Goal: Information Seeking & Learning: Learn about a topic

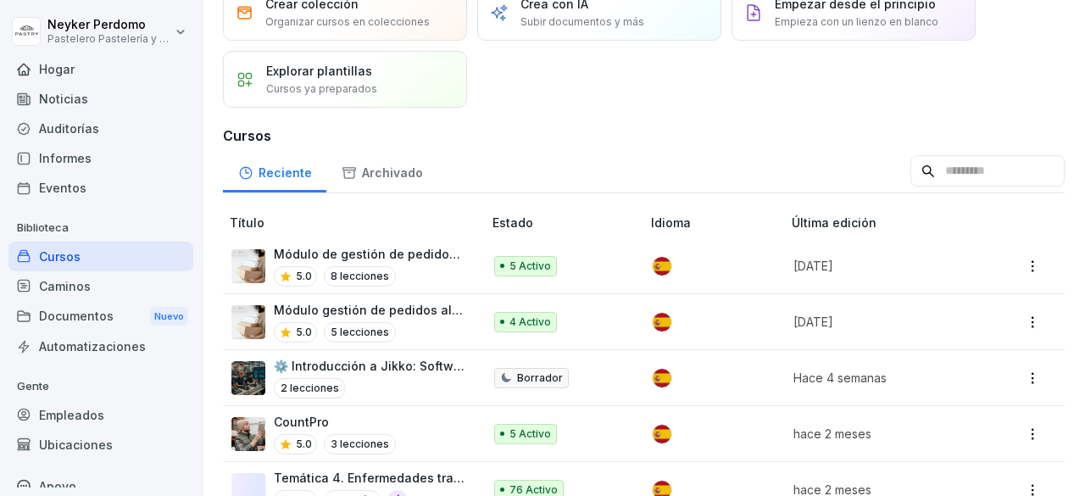
scroll to position [84, 0]
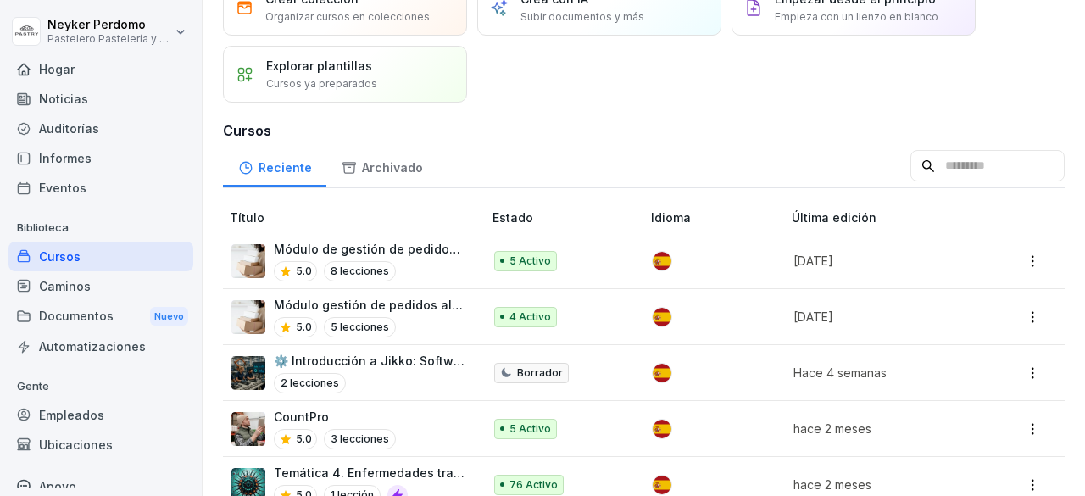
click at [394, 308] on font "Módulo gestión de pedidos alistador" at bounding box center [384, 304] width 220 height 14
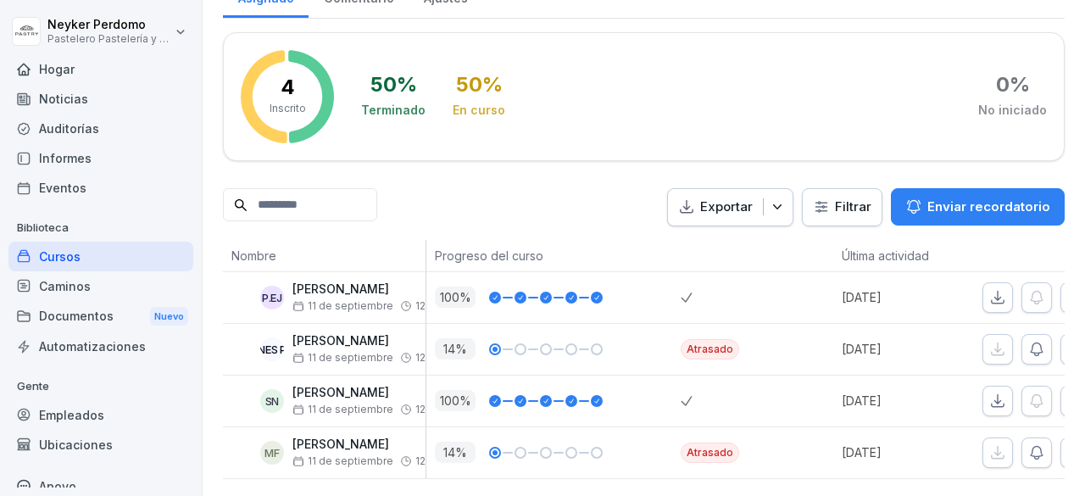
scroll to position [260, 0]
click at [1037, 341] on icon "button" at bounding box center [1036, 349] width 17 height 17
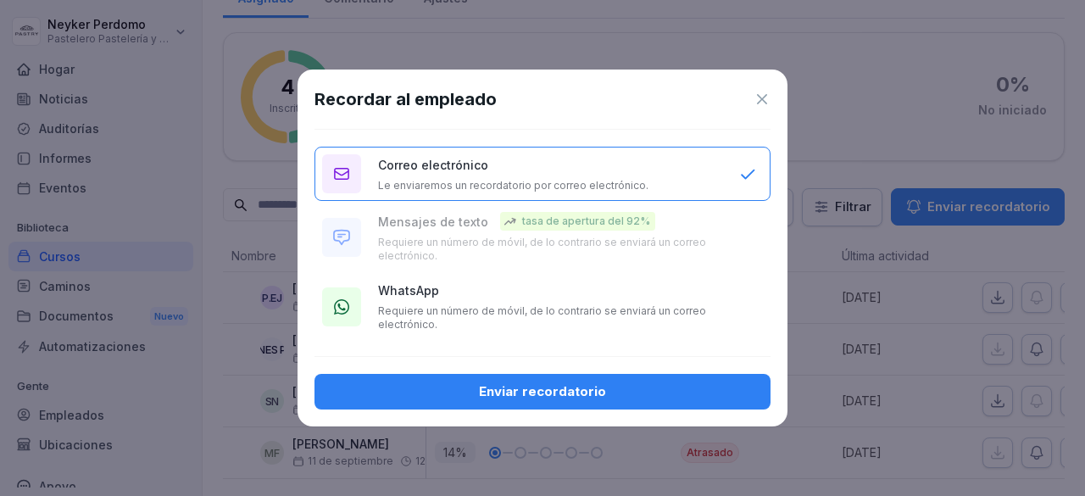
click at [506, 326] on p "Requiere un número de móvil, de lo contrario se enviará un correo electrónico." at bounding box center [550, 317] width 344 height 27
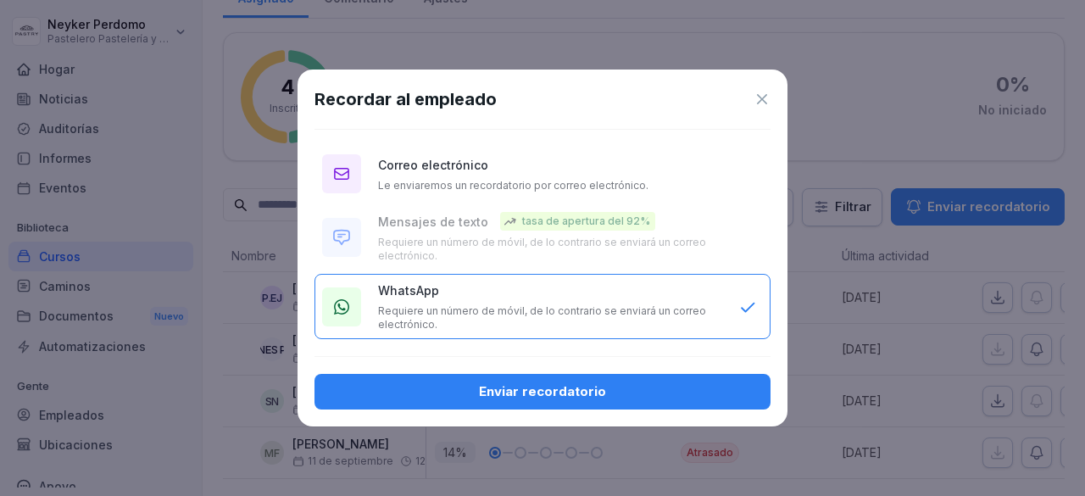
click at [503, 394] on font "Enviar recordatorio" at bounding box center [542, 391] width 127 height 16
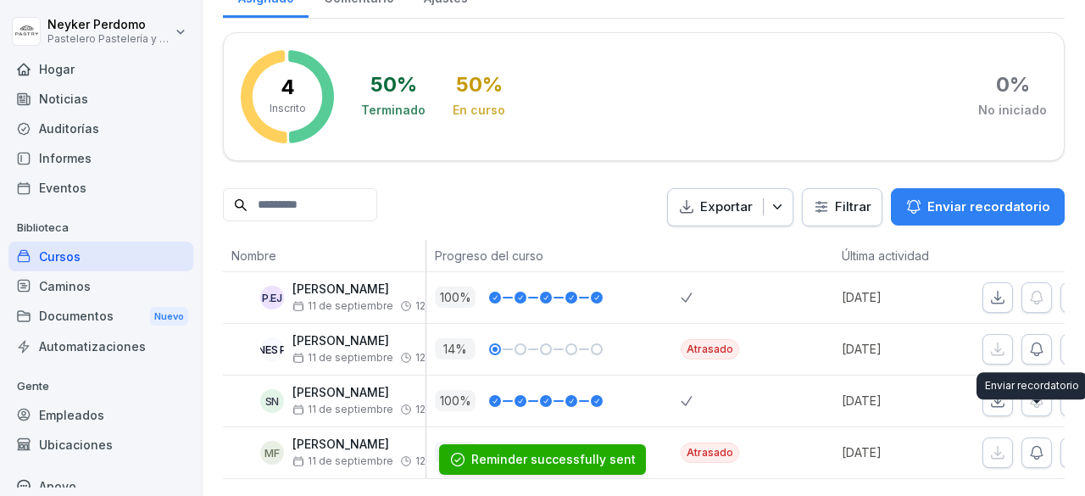
click at [1043, 446] on icon "button" at bounding box center [1037, 452] width 12 height 13
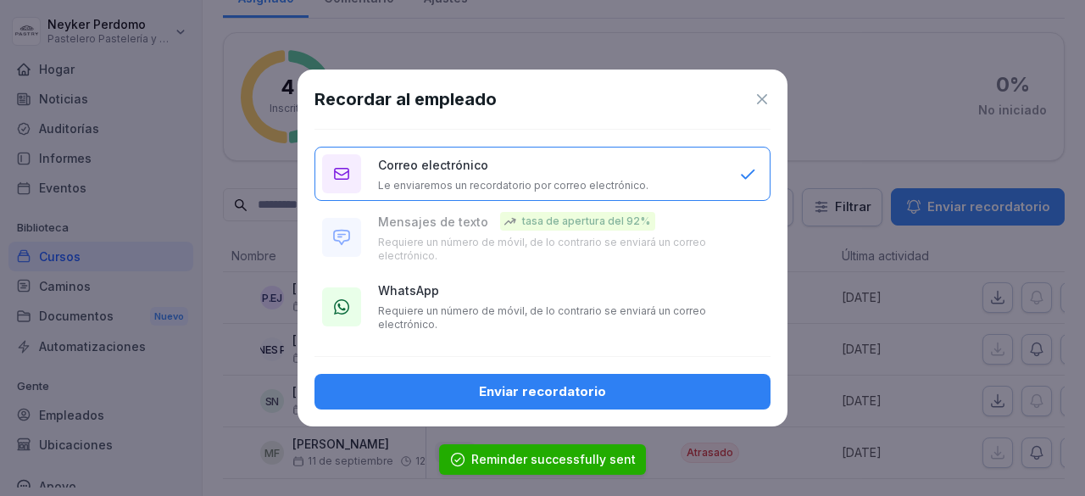
click at [585, 281] on div "WhatsApp Requiere un número de móvil, de lo contrario se enviará un correo elec…" at bounding box center [550, 306] width 344 height 50
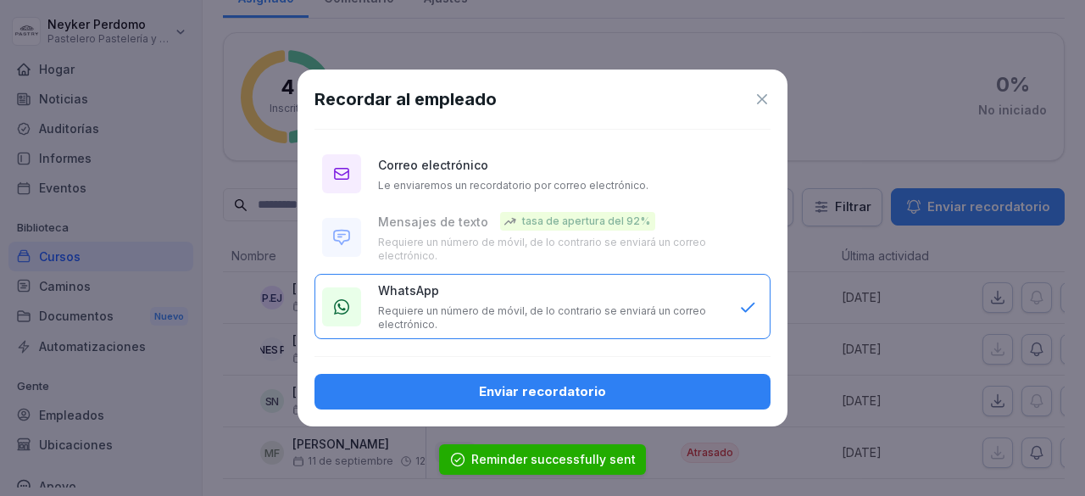
click at [559, 375] on button "Enviar recordatorio" at bounding box center [542, 392] width 456 height 36
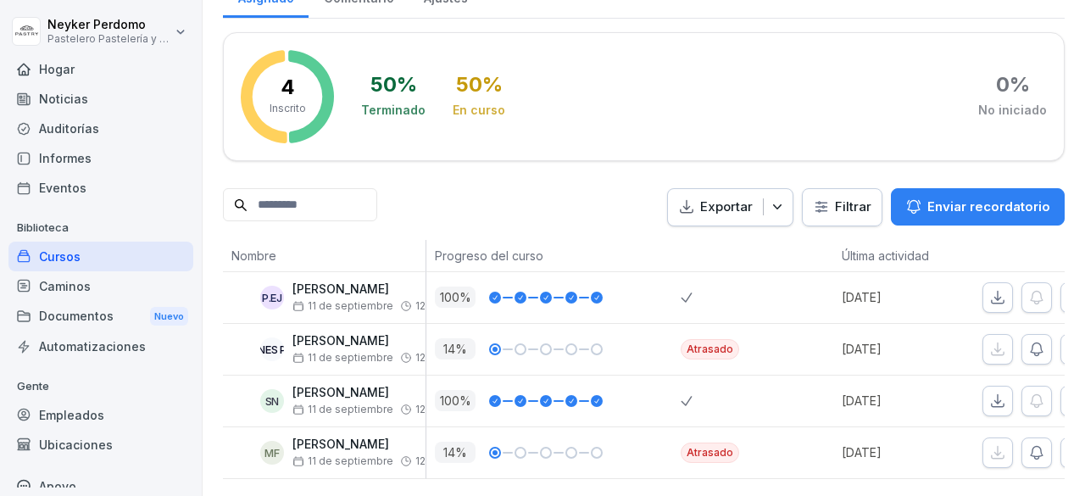
click at [89, 264] on div "Cursos" at bounding box center [100, 257] width 185 height 30
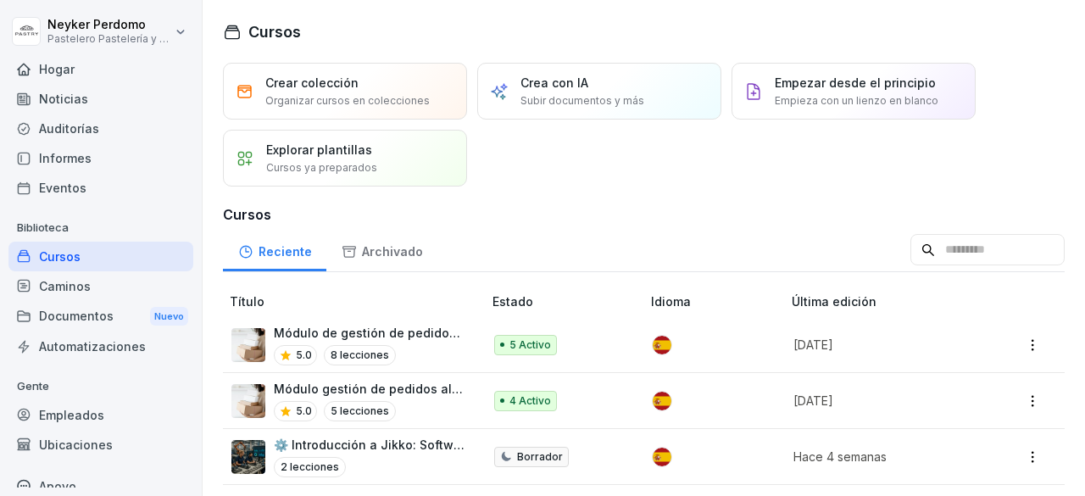
click at [379, 332] on font "Módulo de gestión de pedidos administrador" at bounding box center [408, 332] width 268 height 14
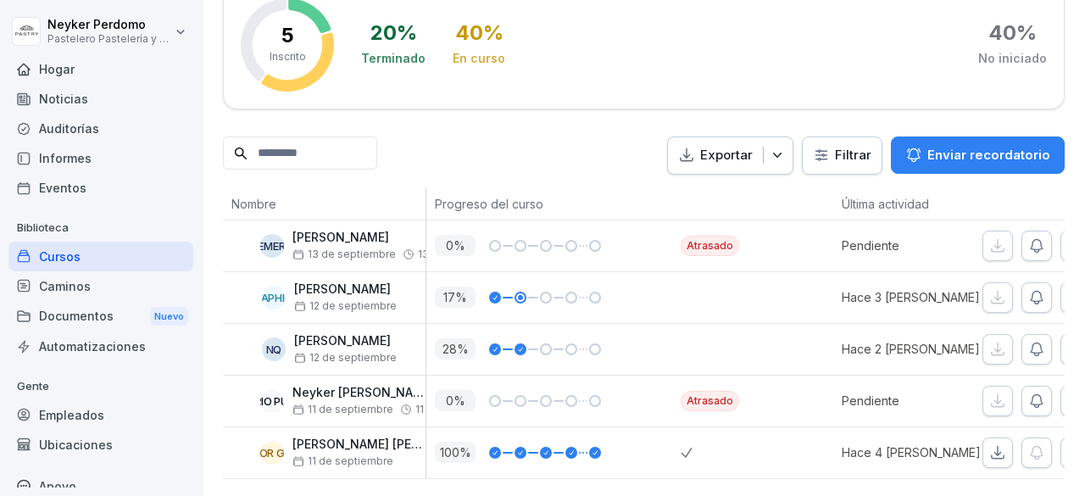
scroll to position [312, 0]
click at [1037, 392] on icon "button" at bounding box center [1036, 400] width 17 height 17
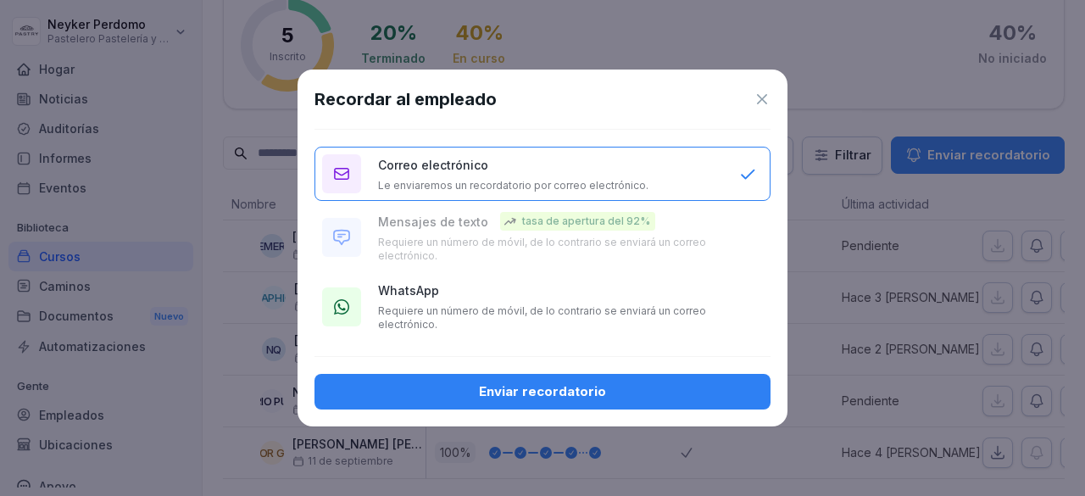
click at [474, 303] on div "WhatsApp Requiere un número de móvil, de lo contrario se enviará un correo elec…" at bounding box center [550, 306] width 344 height 50
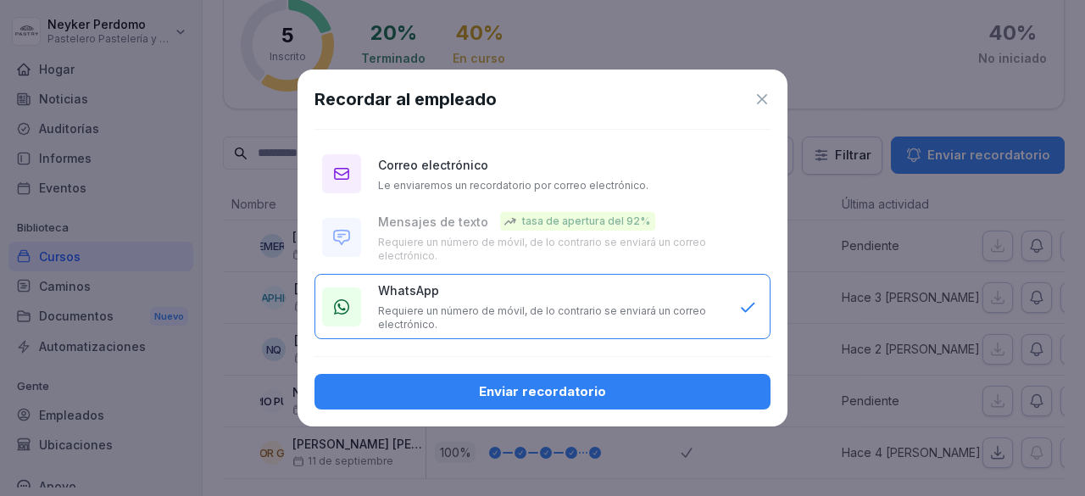
click at [470, 382] on div "Enviar recordatorio" at bounding box center [542, 391] width 429 height 19
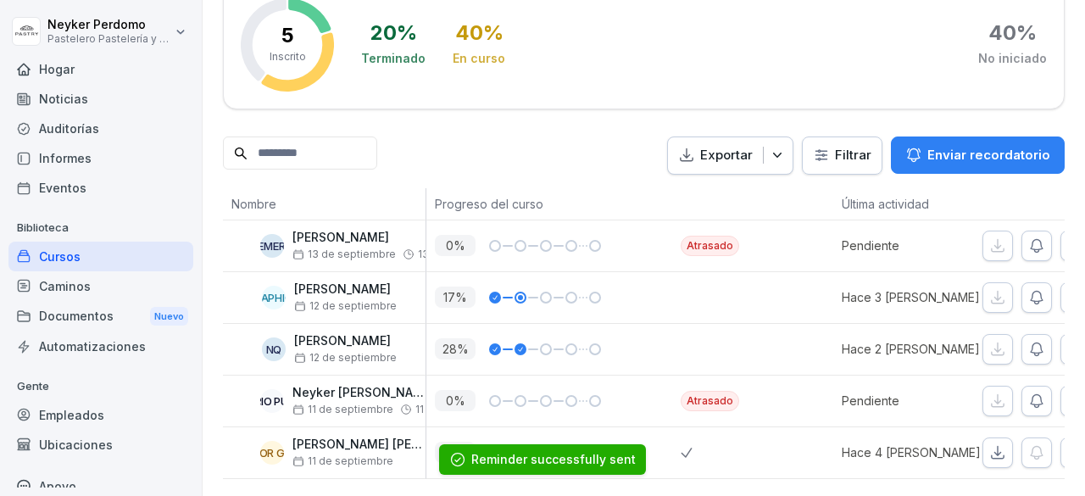
click at [1034, 237] on icon "button" at bounding box center [1036, 245] width 17 height 17
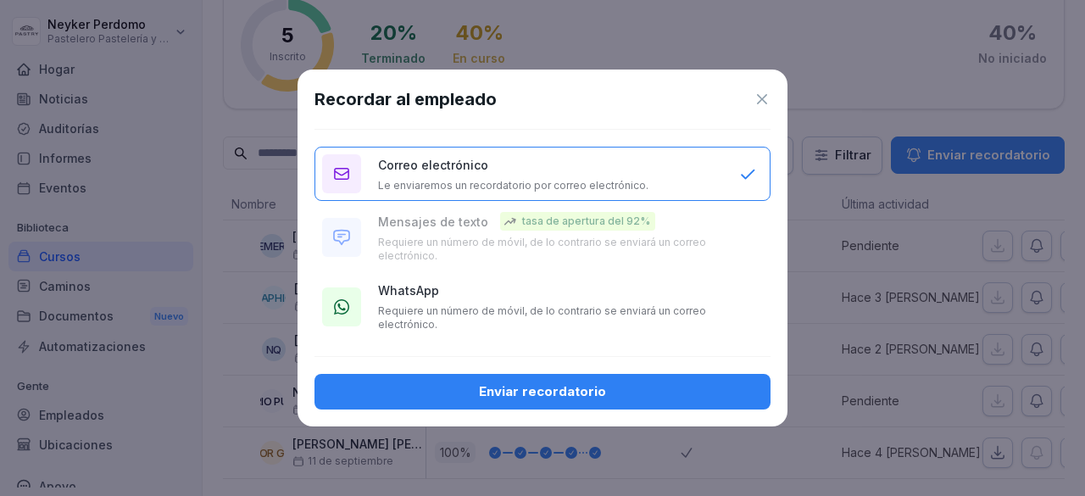
click at [514, 292] on div "WhatsApp Requiere un número de móvil, de lo contrario se enviará un correo elec…" at bounding box center [550, 306] width 344 height 50
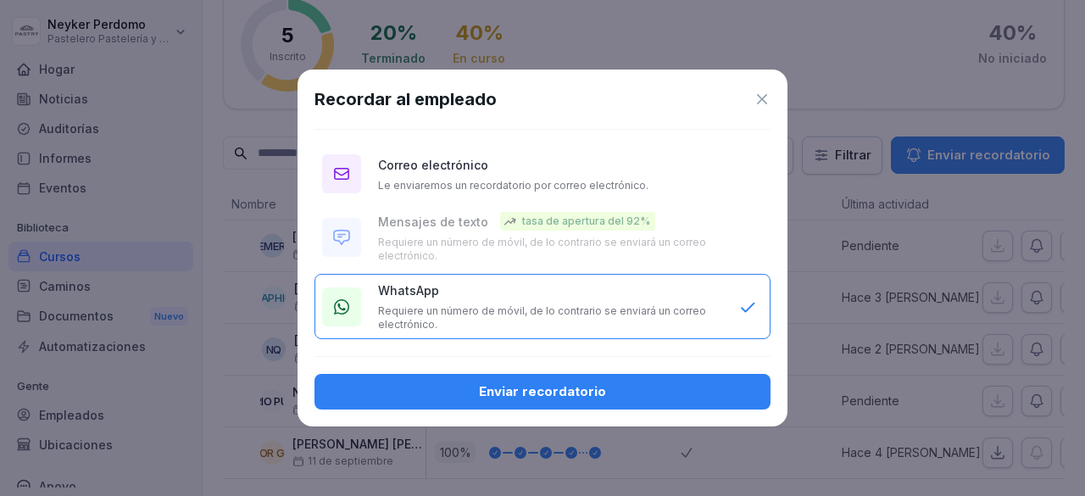
click at [461, 398] on div "Enviar recordatorio" at bounding box center [542, 391] width 429 height 19
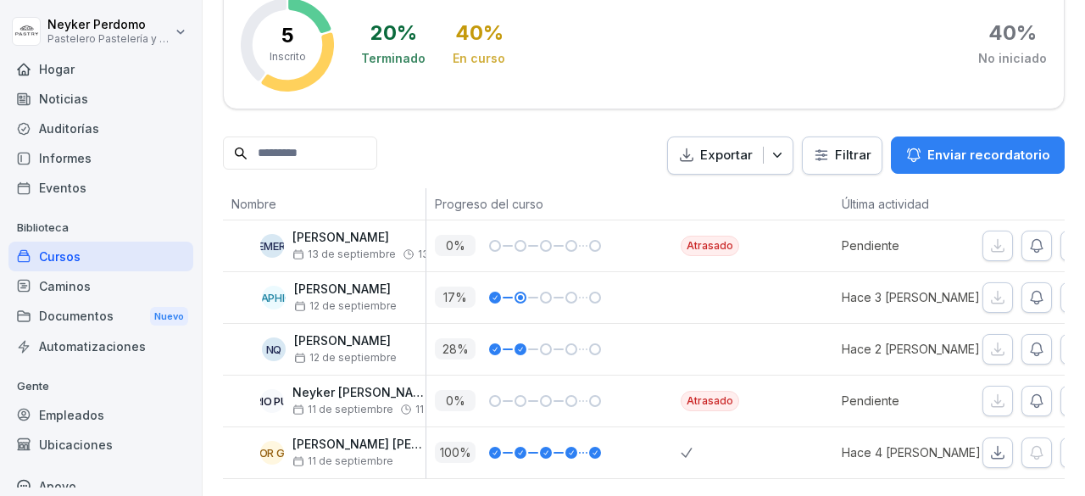
click at [52, 271] on div "Caminos" at bounding box center [100, 286] width 185 height 30
click at [58, 259] on font "Cursos" at bounding box center [60, 256] width 42 height 14
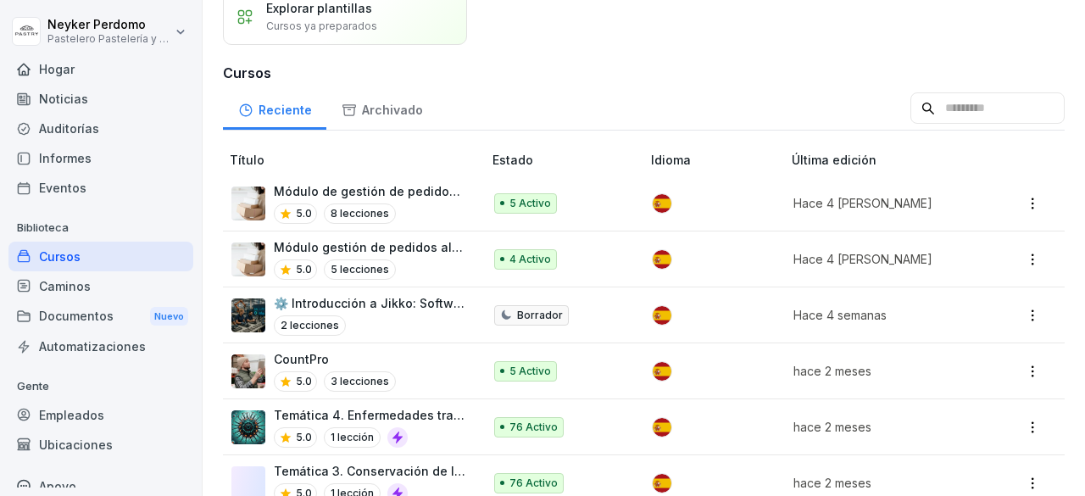
scroll to position [142, 0]
click at [375, 375] on font "3 lecciones" at bounding box center [360, 380] width 58 height 13
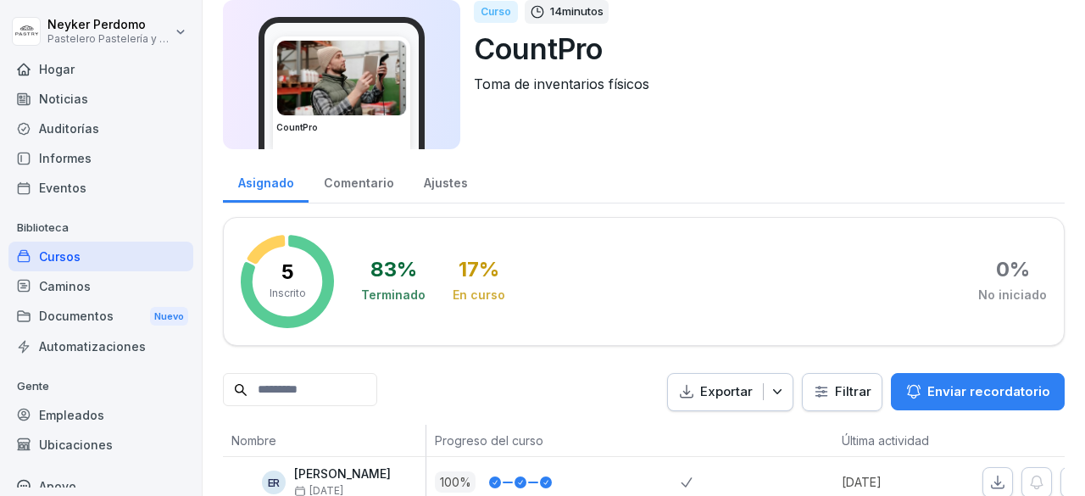
scroll to position [312, 0]
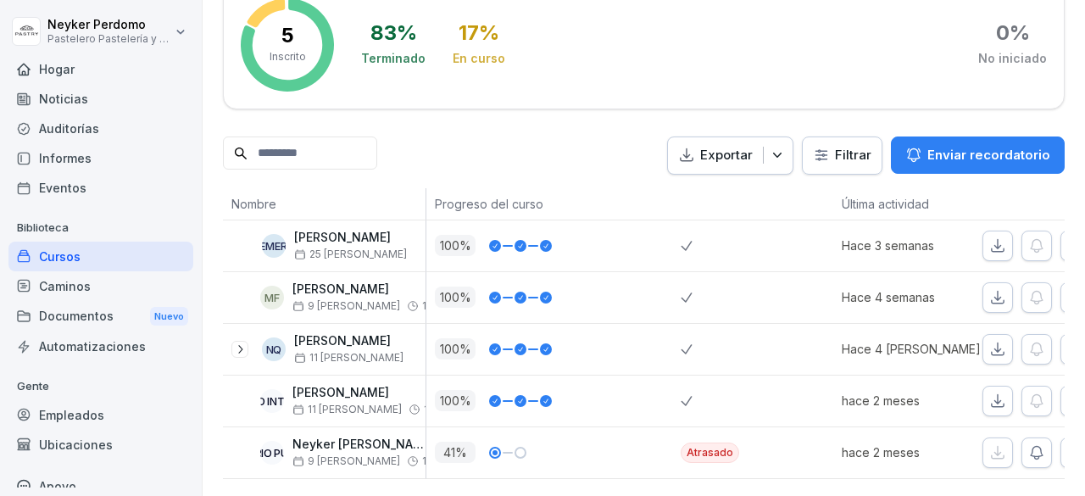
click at [53, 257] on font "Cursos" at bounding box center [60, 256] width 42 height 14
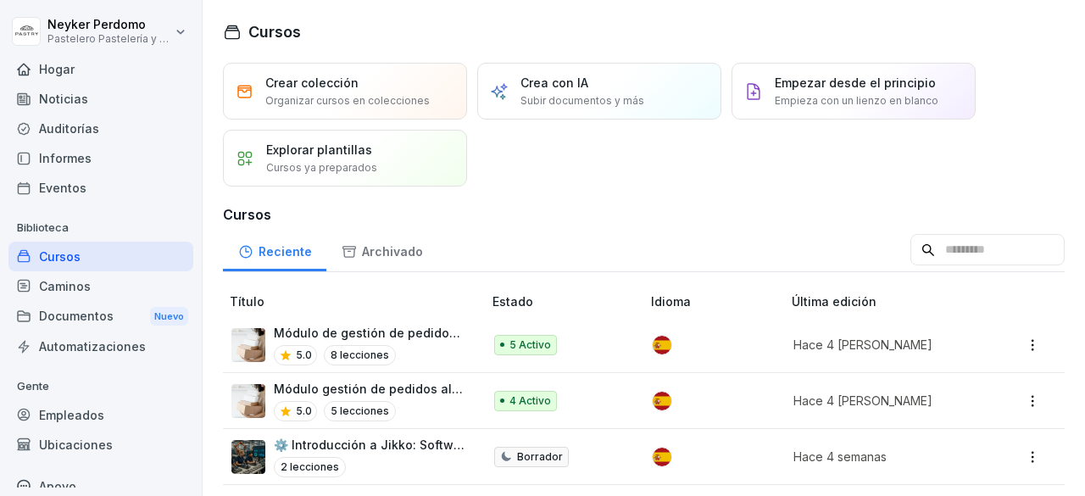
click at [114, 259] on div "Cursos" at bounding box center [100, 257] width 185 height 30
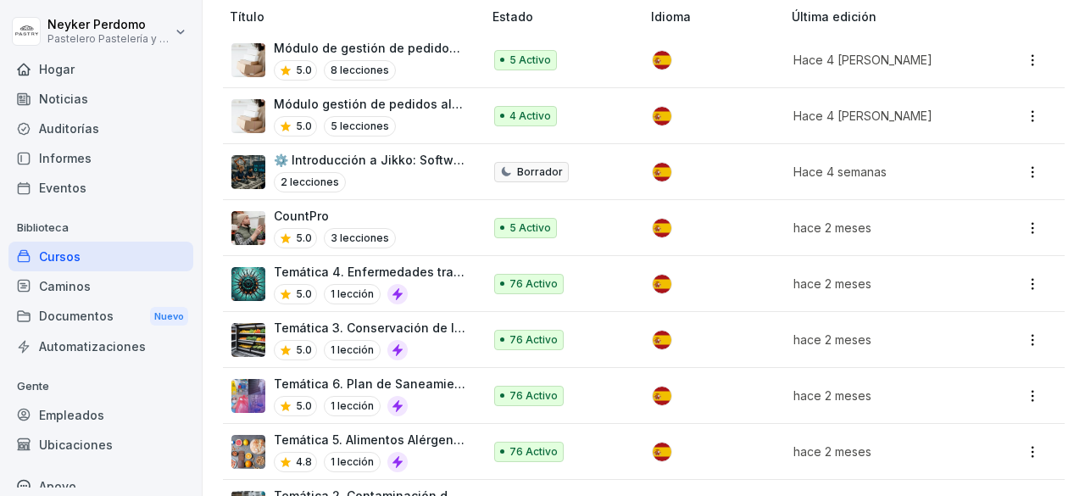
scroll to position [286, 0]
click at [571, 233] on td "5 Activo" at bounding box center [565, 227] width 158 height 56
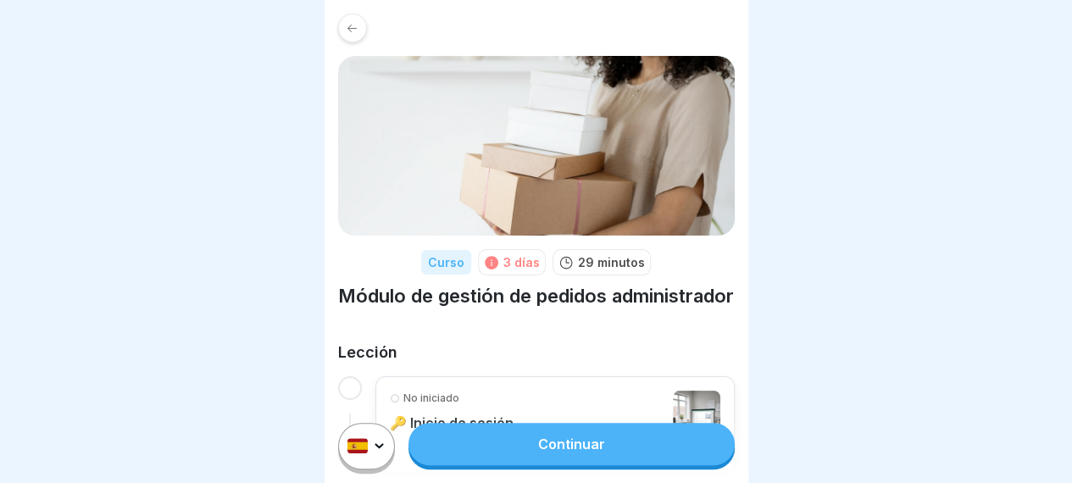
click at [354, 27] on icon at bounding box center [352, 28] width 13 height 13
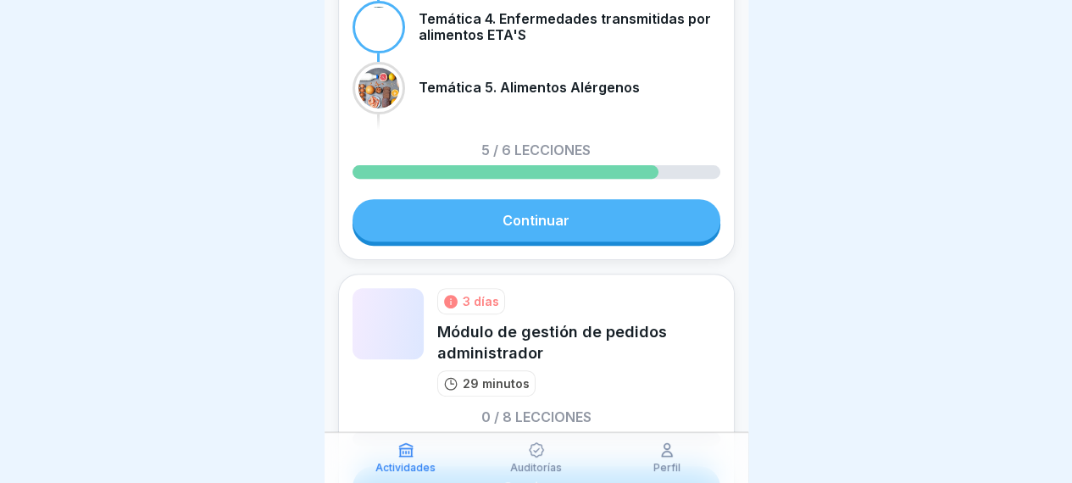
scroll to position [229, 0]
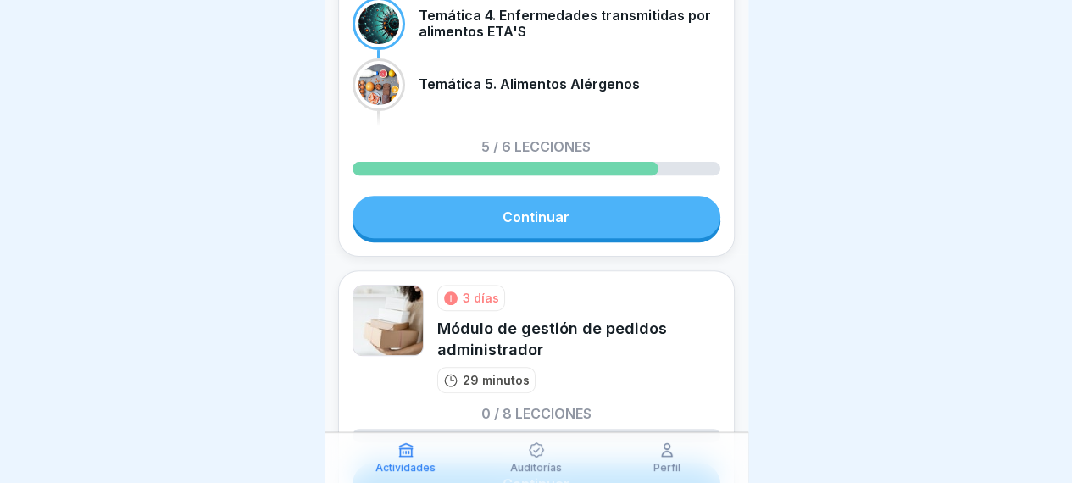
click at [503, 222] on font "Continuar" at bounding box center [536, 217] width 67 height 17
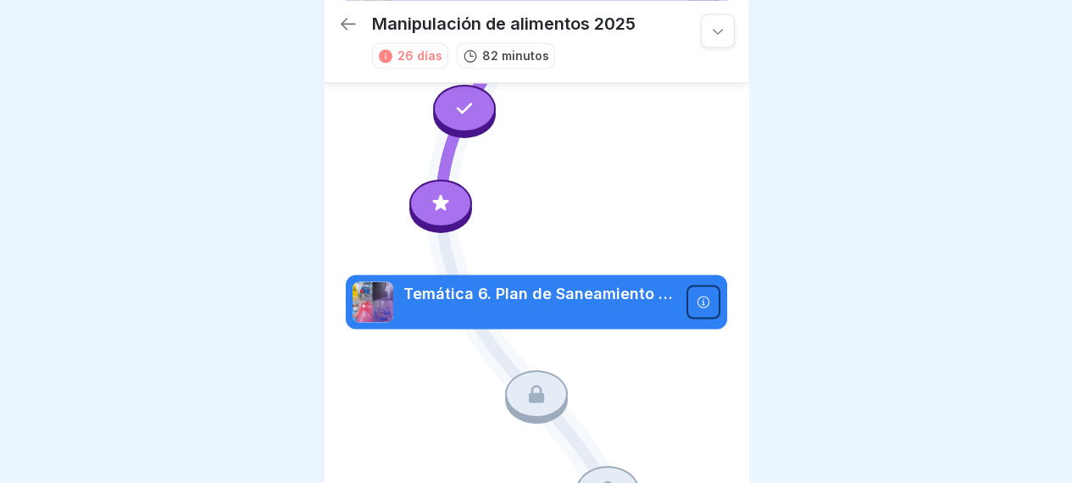
scroll to position [13, 0]
click at [513, 285] on font "Temática 6. Plan de Saneamiento Básico" at bounding box center [556, 294] width 306 height 18
click at [509, 285] on font "Temática 6. Plan de Saneamiento Básico" at bounding box center [556, 294] width 306 height 18
click at [524, 370] on div at bounding box center [536, 396] width 63 height 53
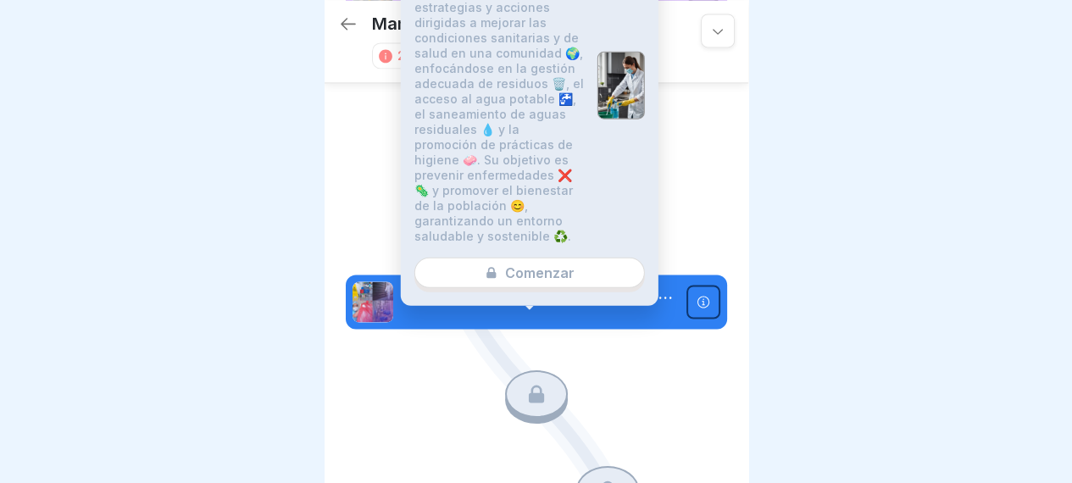
click at [560, 272] on div "🌍 💧 Temática 6. Plan de Saneamiento Básico El Plan de Saneamiento Básico es un …" at bounding box center [530, 109] width 258 height 393
click at [537, 275] on div "🌍 💧 Temática 6. Plan de Saneamiento Básico El Plan de Saneamiento Básico es un …" at bounding box center [530, 109] width 258 height 393
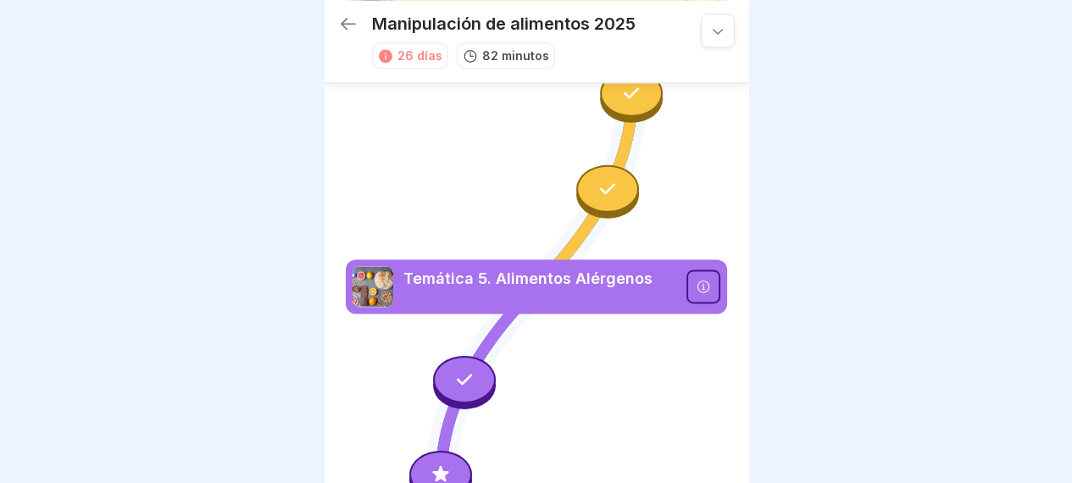
scroll to position [965, 0]
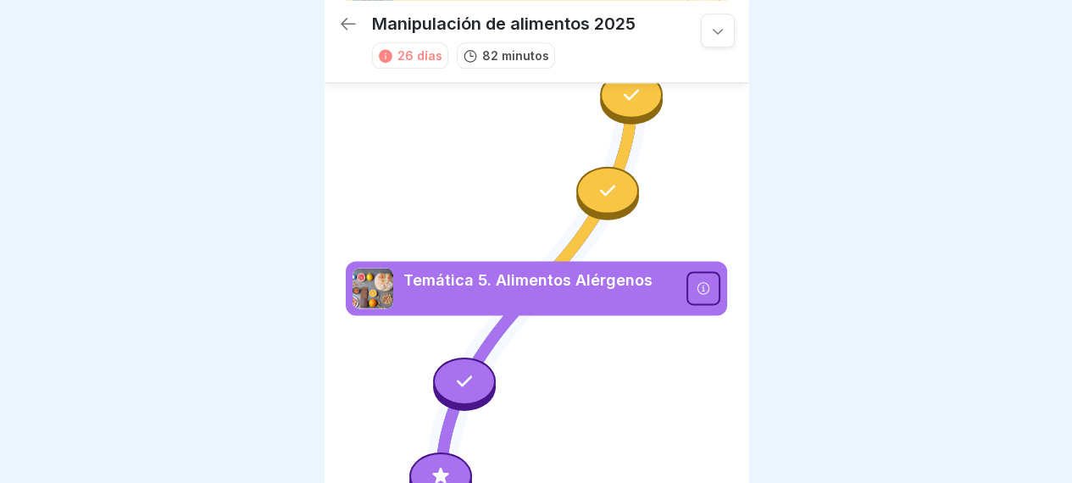
click at [348, 18] on icon at bounding box center [348, 24] width 15 height 12
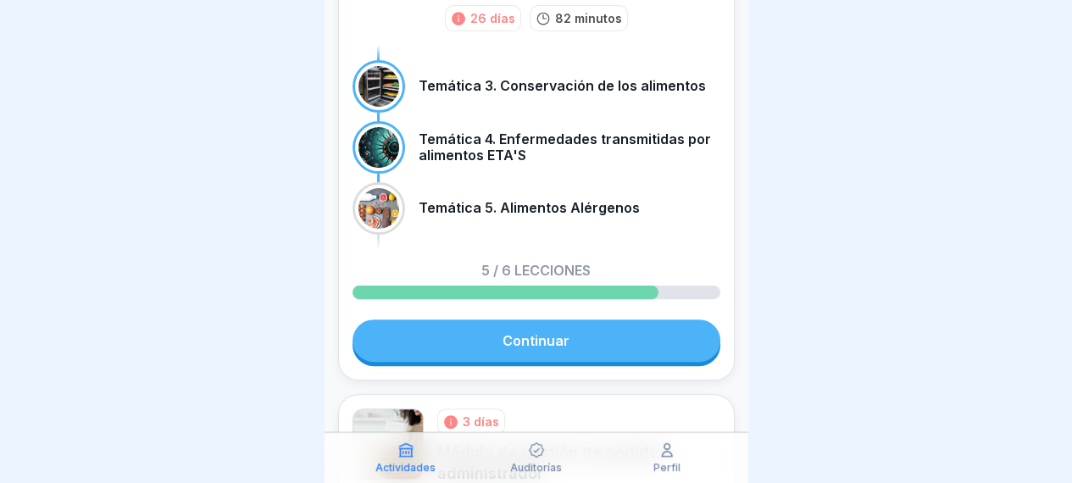
scroll to position [107, 0]
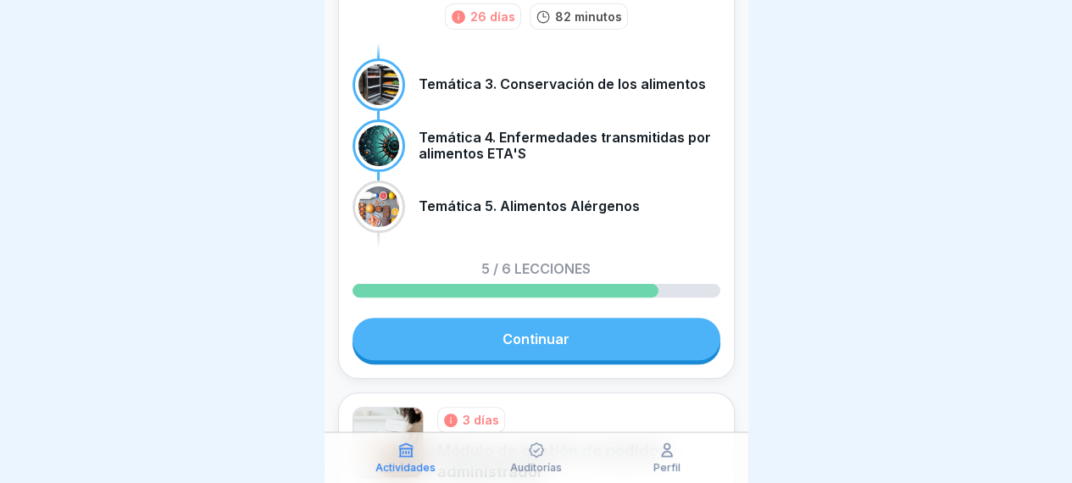
click at [543, 324] on link "Continuar" at bounding box center [537, 339] width 368 height 42
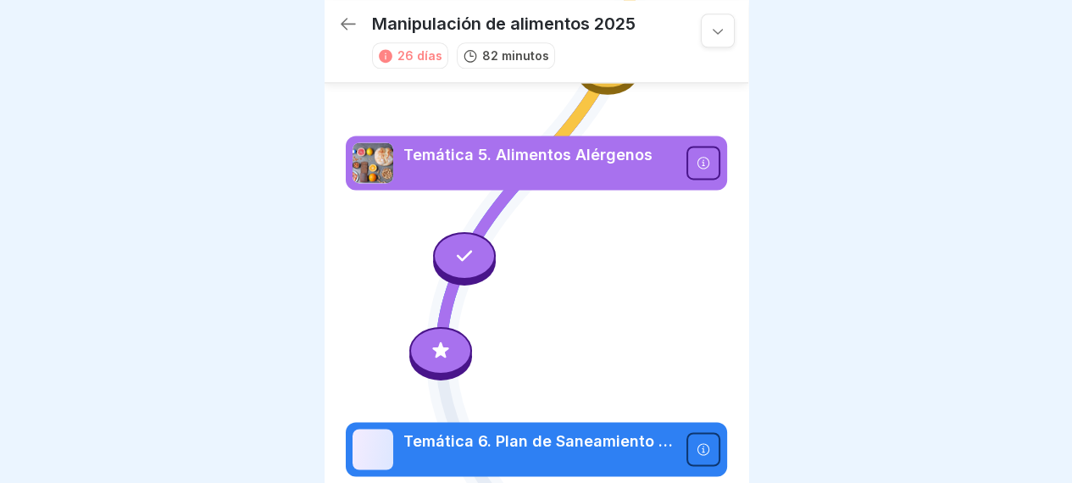
scroll to position [1154, 0]
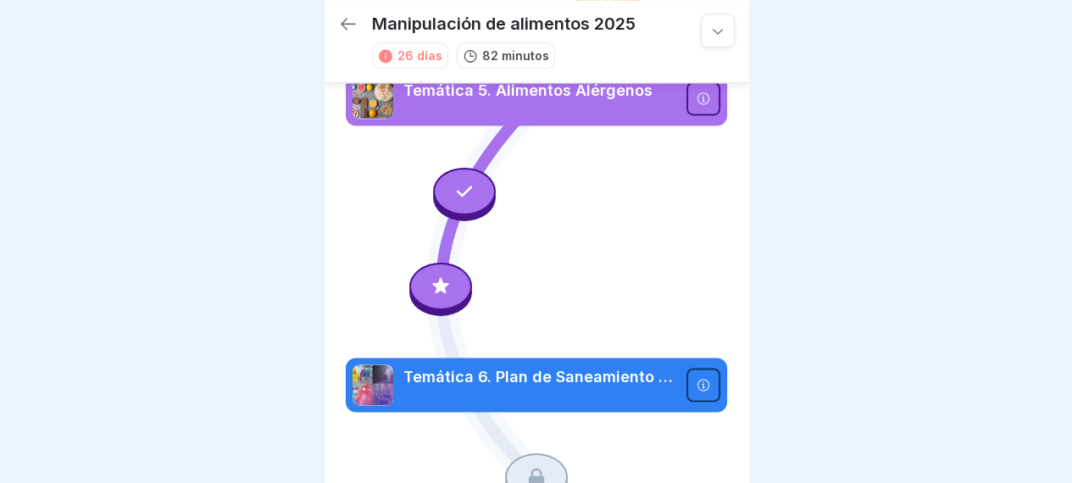
click at [647, 388] on p at bounding box center [539, 395] width 273 height 15
click at [698, 368] on div at bounding box center [704, 385] width 34 height 34
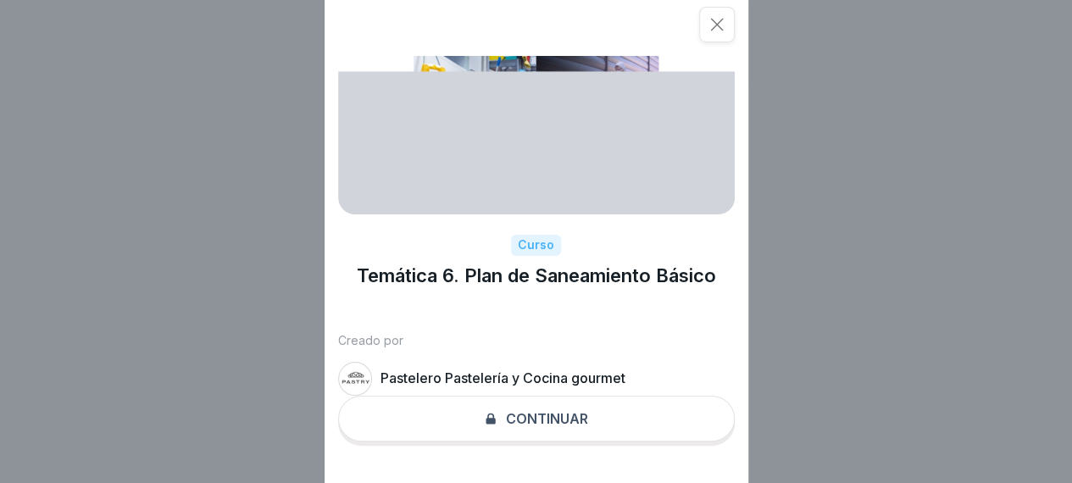
scroll to position [13, 0]
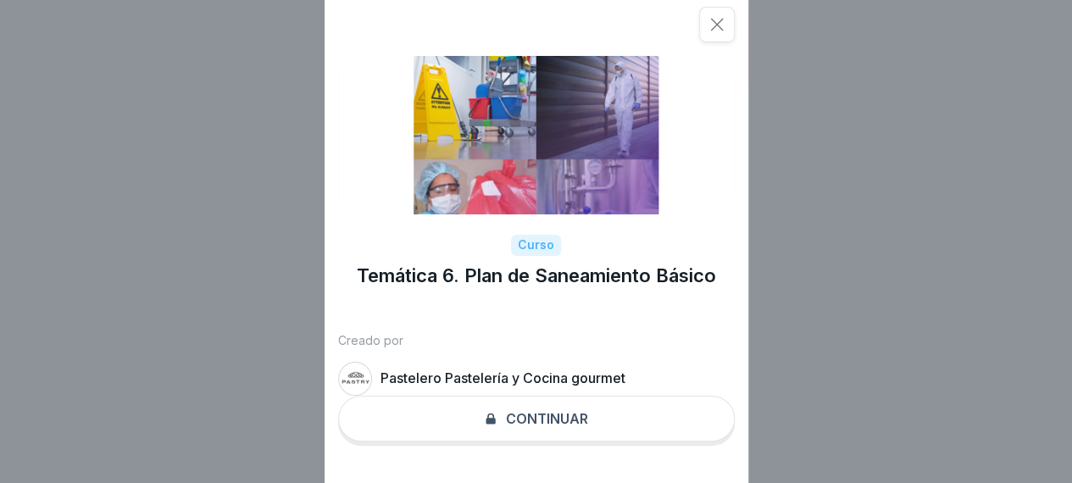
click at [524, 416] on div "Curso Temática 6. Plan de Saneamiento Básico Creado por Pastelero Pastelería y …" at bounding box center [537, 241] width 424 height 483
click at [522, 422] on div "Curso Temática 6. Plan de Saneamiento Básico Creado por Pastelero Pastelería y …" at bounding box center [537, 241] width 424 height 483
click at [726, 16] on icon at bounding box center [717, 24] width 17 height 17
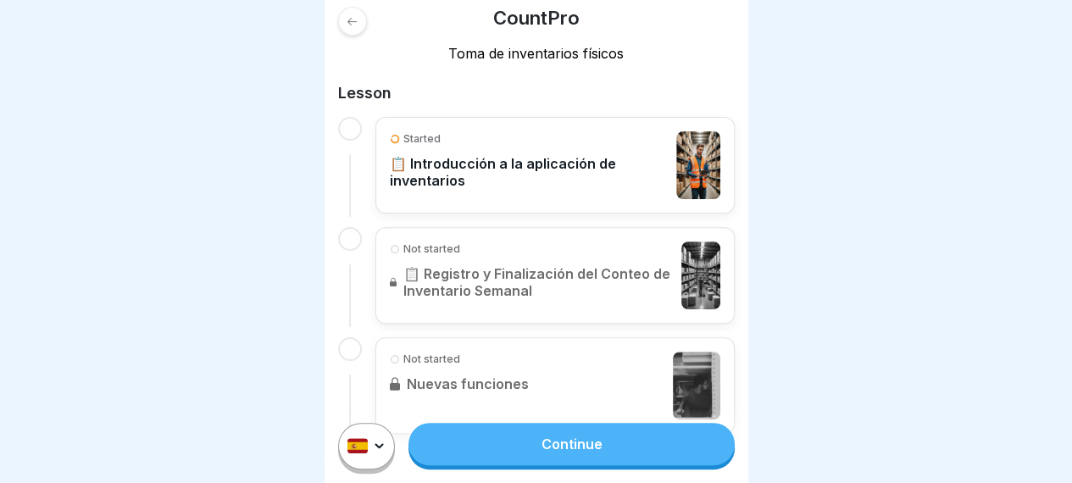
scroll to position [314, 0]
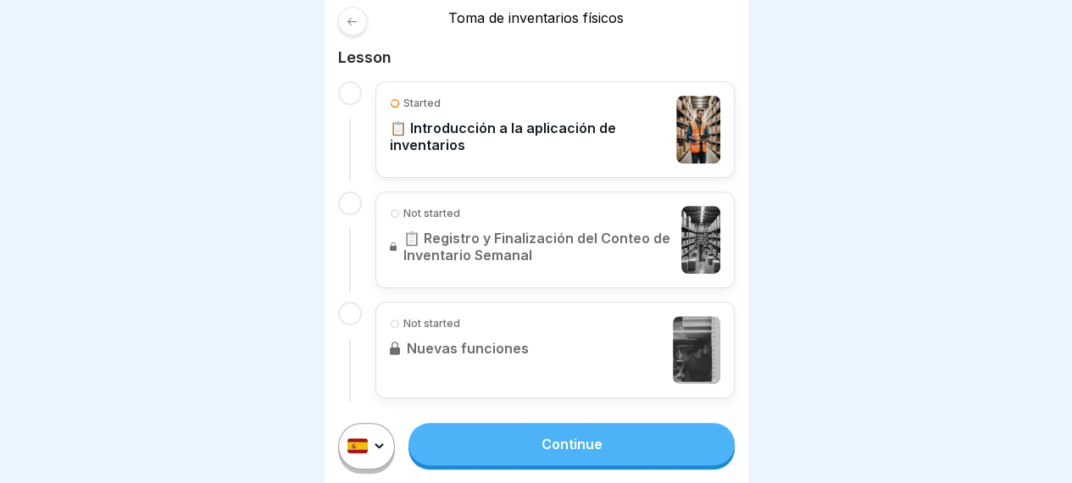
click at [576, 465] on link "Continue" at bounding box center [571, 444] width 325 height 42
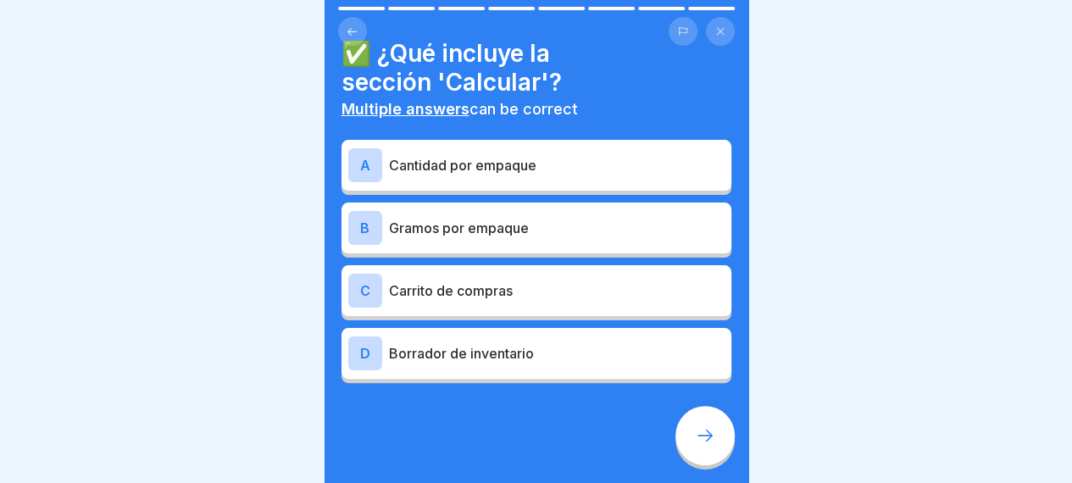
scroll to position [28, 0]
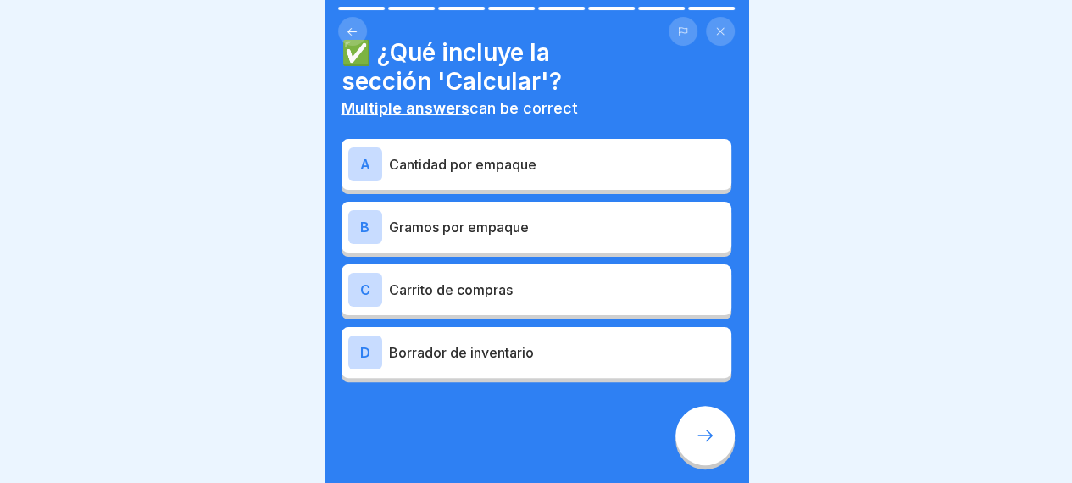
click at [709, 465] on div at bounding box center [705, 435] width 59 height 59
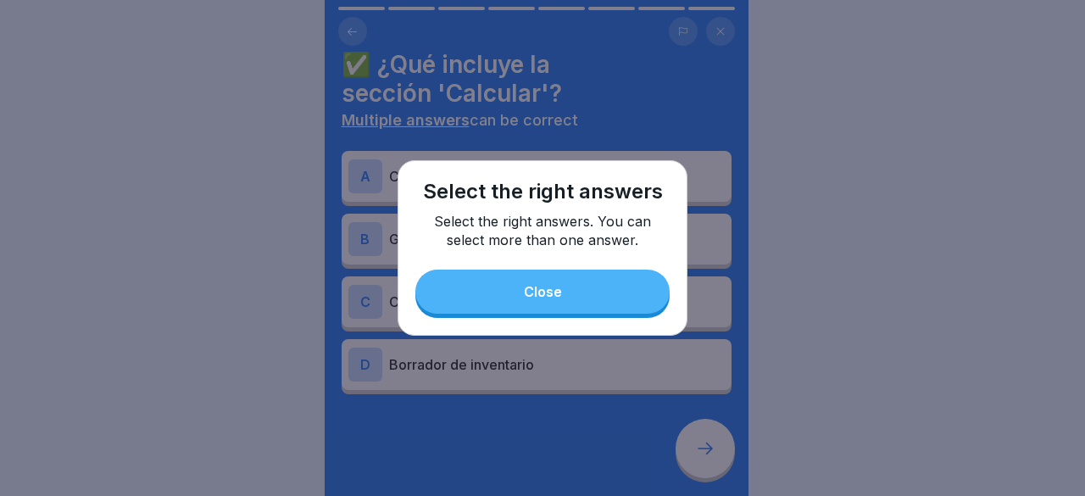
drag, startPoint x: 569, startPoint y: 292, endPoint x: 488, endPoint y: 289, distance: 80.6
click at [488, 289] on button "Close" at bounding box center [542, 292] width 254 height 44
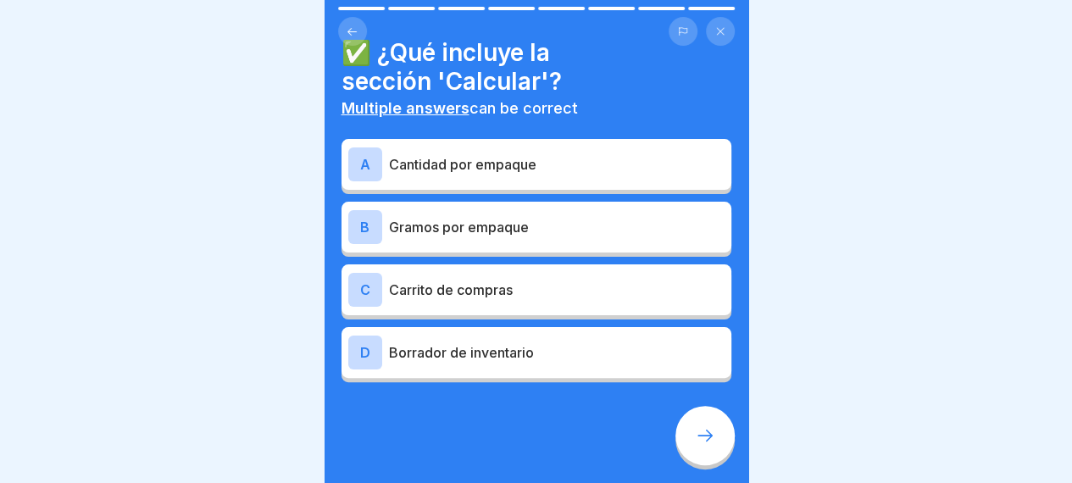
click at [459, 165] on p "Cantidad por empaque" at bounding box center [557, 164] width 336 height 20
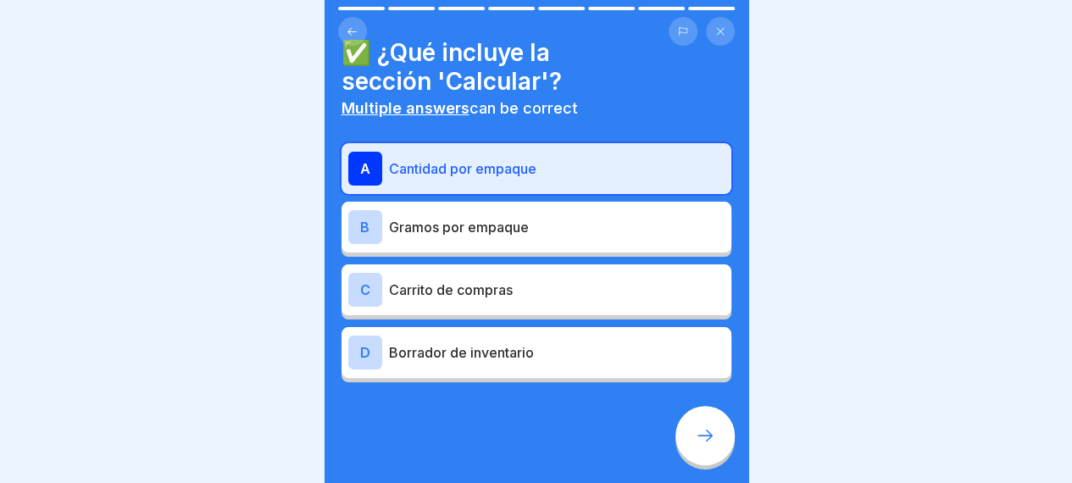
click at [572, 234] on p "Gramos por empaque" at bounding box center [557, 227] width 336 height 20
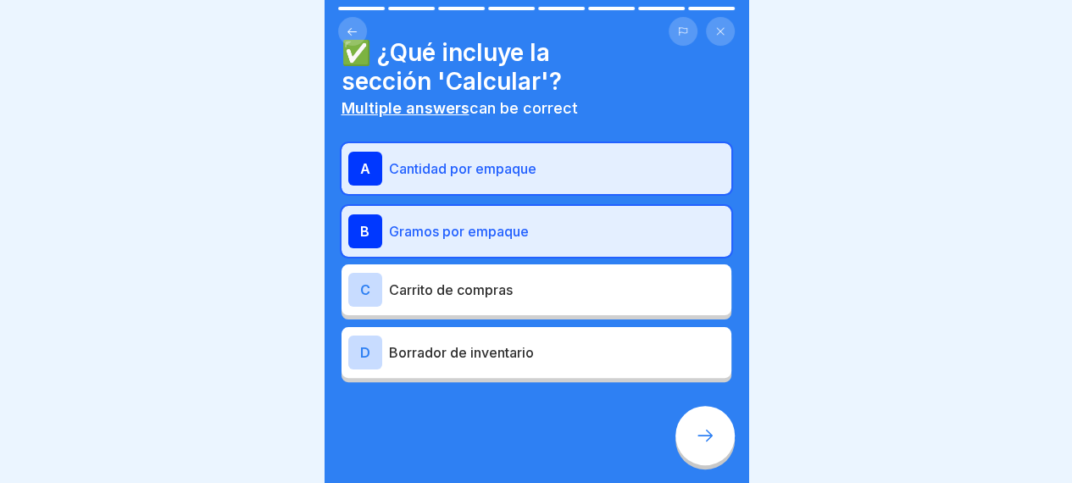
click at [708, 446] on icon at bounding box center [705, 435] width 20 height 20
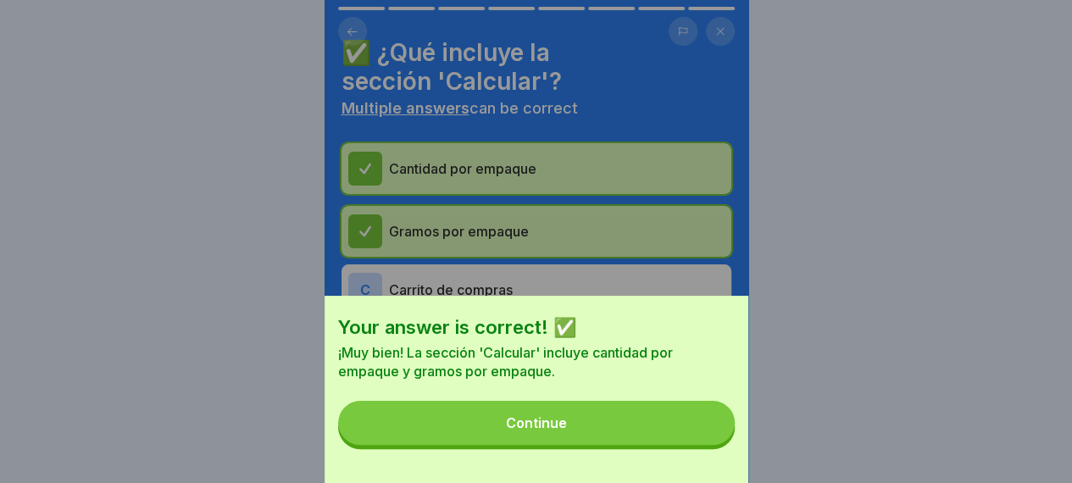
click at [661, 472] on div "Your answer is correct! ✅ ¡Muy bien! La sección 'Calcular' incluye cantidad por…" at bounding box center [537, 389] width 424 height 187
click at [643, 445] on button "Continue" at bounding box center [536, 423] width 397 height 44
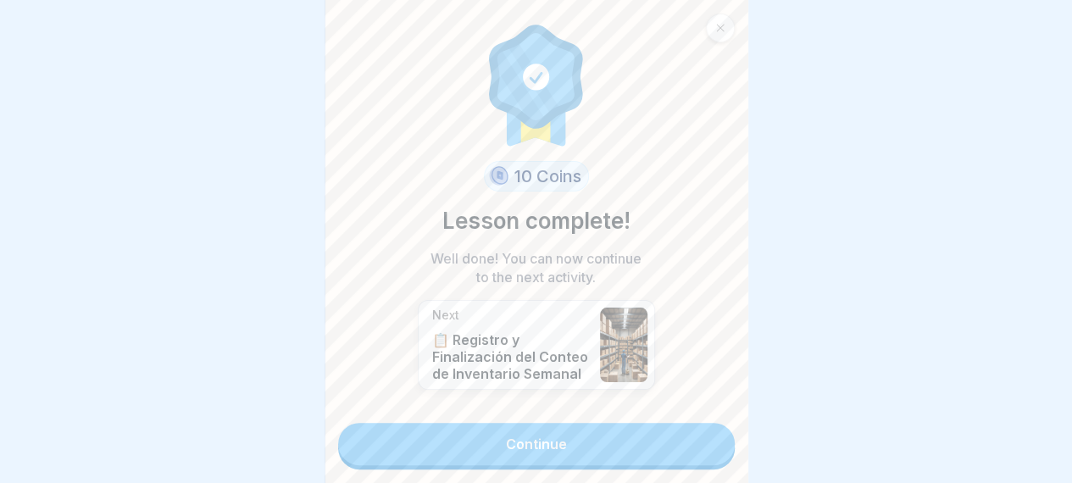
click at [642, 450] on link "Continue" at bounding box center [536, 444] width 397 height 42
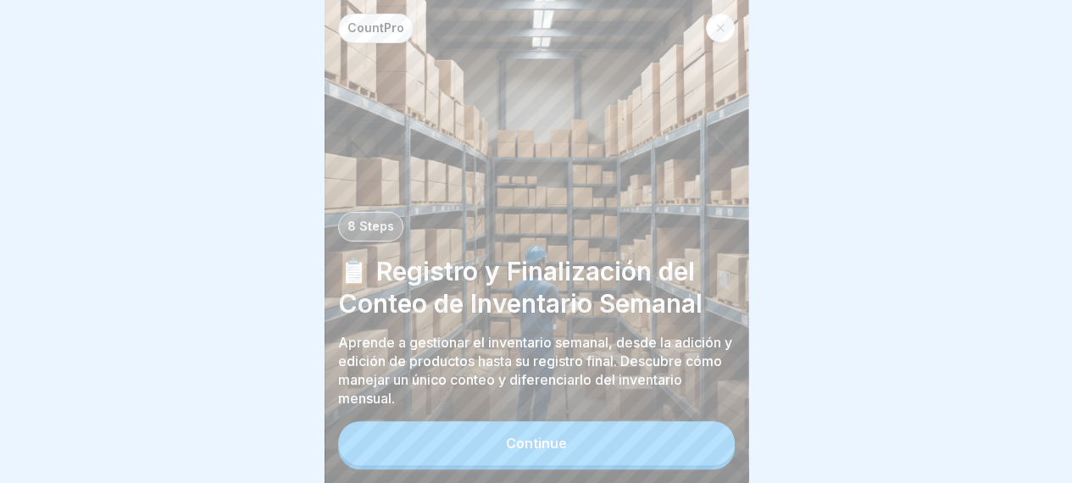
scroll to position [13, 0]
click at [642, 450] on button "Continue" at bounding box center [536, 443] width 397 height 44
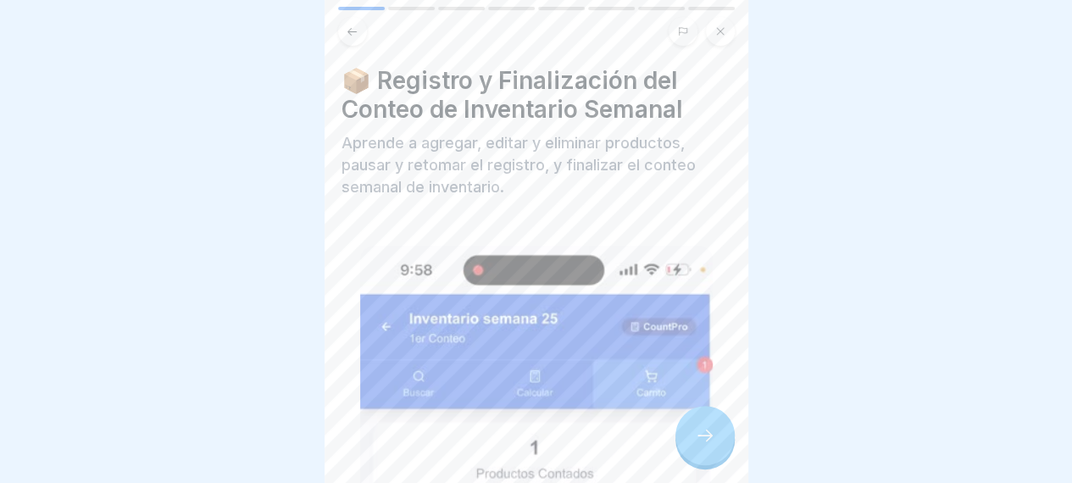
click at [722, 433] on div at bounding box center [705, 435] width 59 height 59
click at [706, 430] on icon at bounding box center [705, 435] width 20 height 20
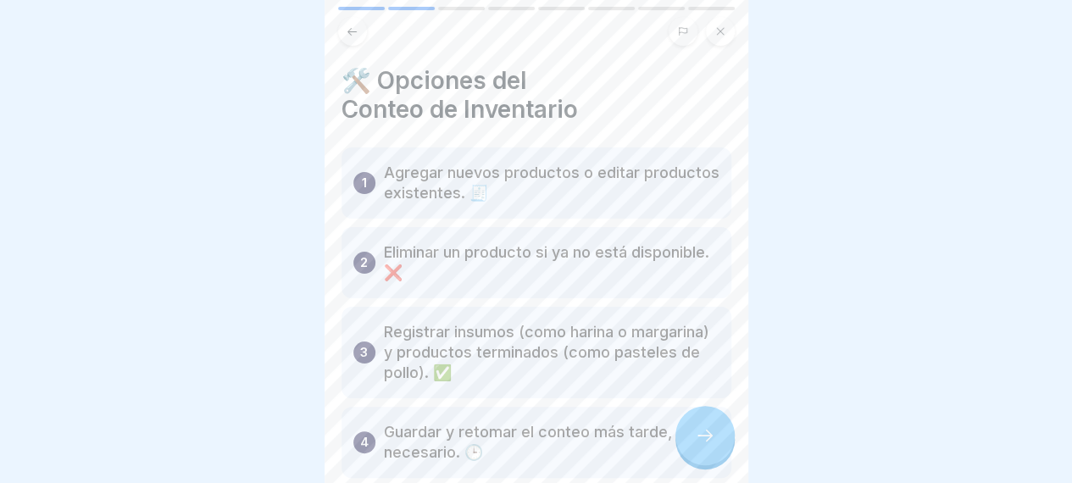
click at [544, 331] on p "Registrar insumos (como harina o margarina) y productos terminados (como pastel…" at bounding box center [552, 352] width 336 height 61
click at [475, 325] on p "Registrar insumos (como harina o margarina) y productos terminados (como pastel…" at bounding box center [552, 352] width 336 height 61
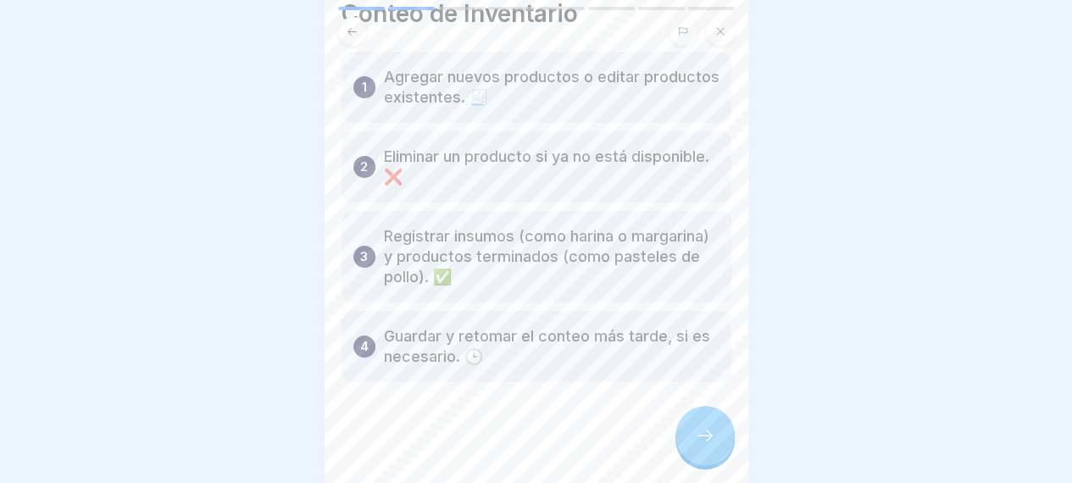
scroll to position [97, 0]
click at [701, 430] on icon at bounding box center [705, 435] width 20 height 20
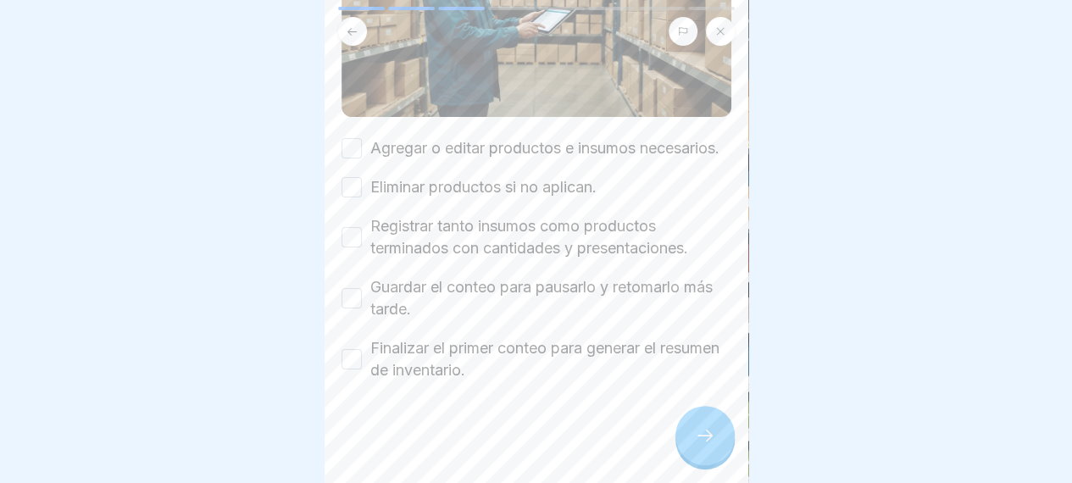
scroll to position [12, 0]
click at [351, 349] on button "Finalizar el primer conteo para generar el resumen de inventario." at bounding box center [352, 359] width 20 height 20
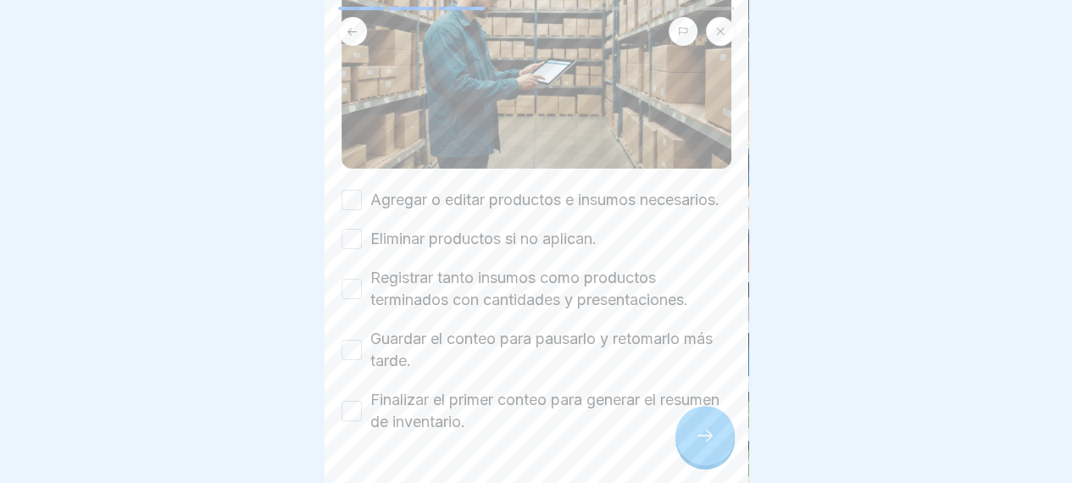
scroll to position [232, 0]
click at [364, 289] on div "Registrar tanto insumos como productos terminados con cantidades y presentacion…" at bounding box center [537, 288] width 390 height 44
click at [360, 289] on button "Registrar tanto insumos como productos terminados con cantidades y presentacion…" at bounding box center [352, 288] width 20 height 20
click at [359, 348] on button "Guardar el conteo para pausarlo y retomarlo más tarde." at bounding box center [352, 349] width 20 height 20
click at [361, 411] on div "Finalizar el primer conteo para generar el resumen de inventario." at bounding box center [537, 410] width 390 height 44
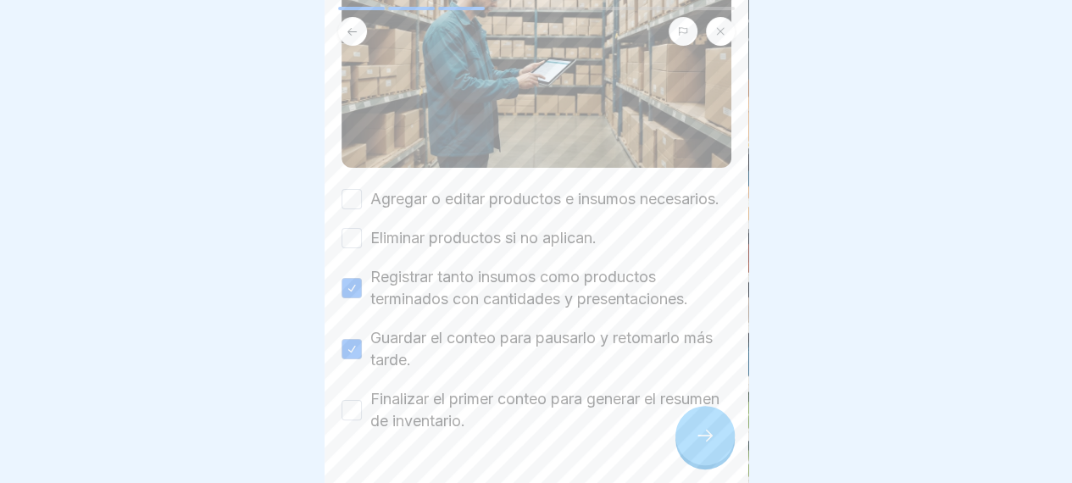
click at [348, 405] on button "Finalizar el primer conteo para generar el resumen de inventario." at bounding box center [352, 410] width 20 height 20
click at [714, 436] on div at bounding box center [705, 435] width 59 height 59
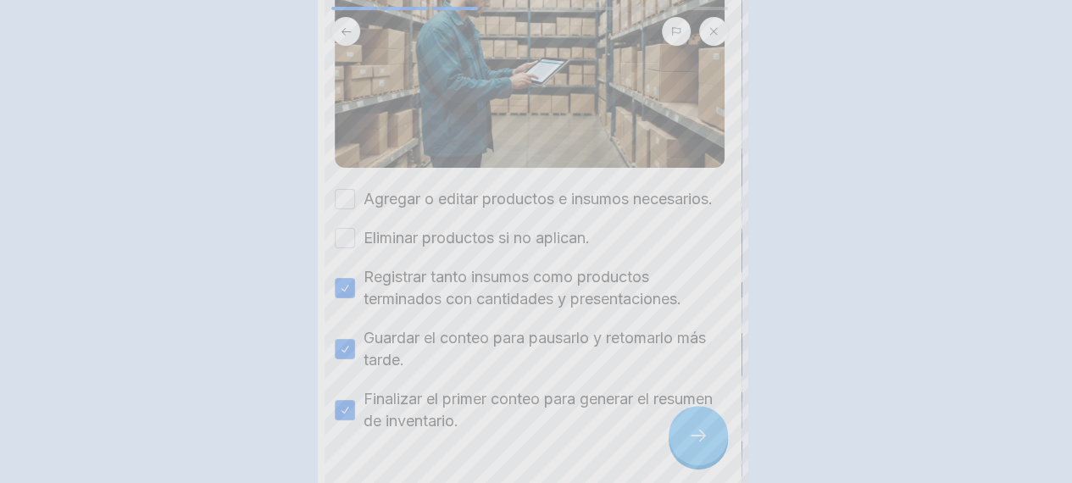
scroll to position [0, 0]
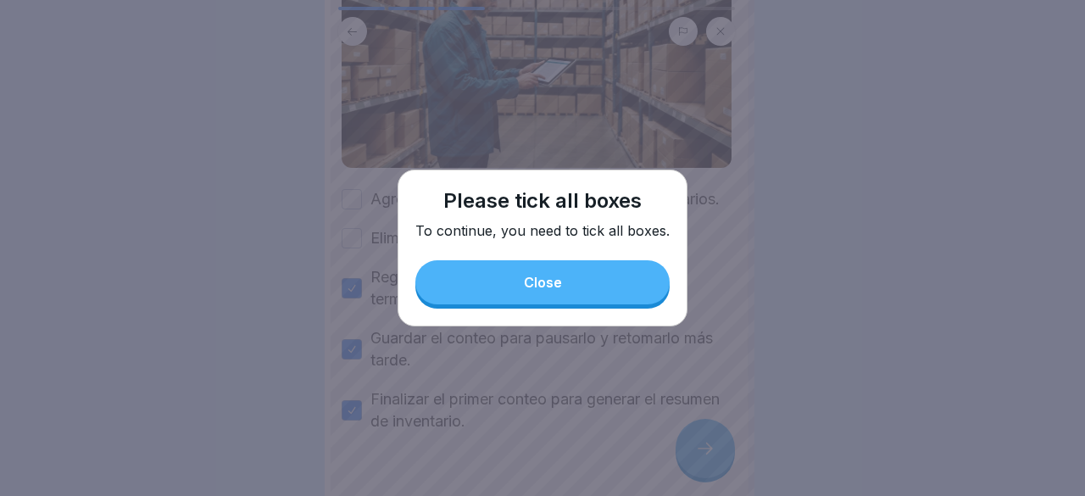
click at [529, 288] on div "Close" at bounding box center [543, 282] width 38 height 15
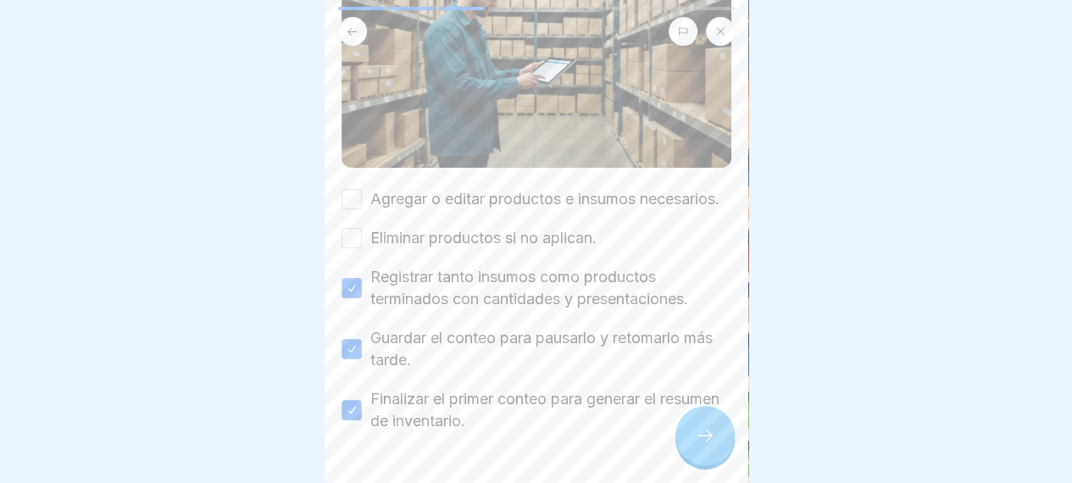
click at [361, 249] on div "Eliminar productos si no aplican." at bounding box center [469, 238] width 255 height 22
click at [357, 203] on button "Agregar o editar productos e insumos necesarios." at bounding box center [352, 199] width 20 height 20
click at [349, 247] on button "Eliminar productos si no aplican." at bounding box center [352, 238] width 20 height 20
click at [726, 453] on div at bounding box center [705, 435] width 59 height 59
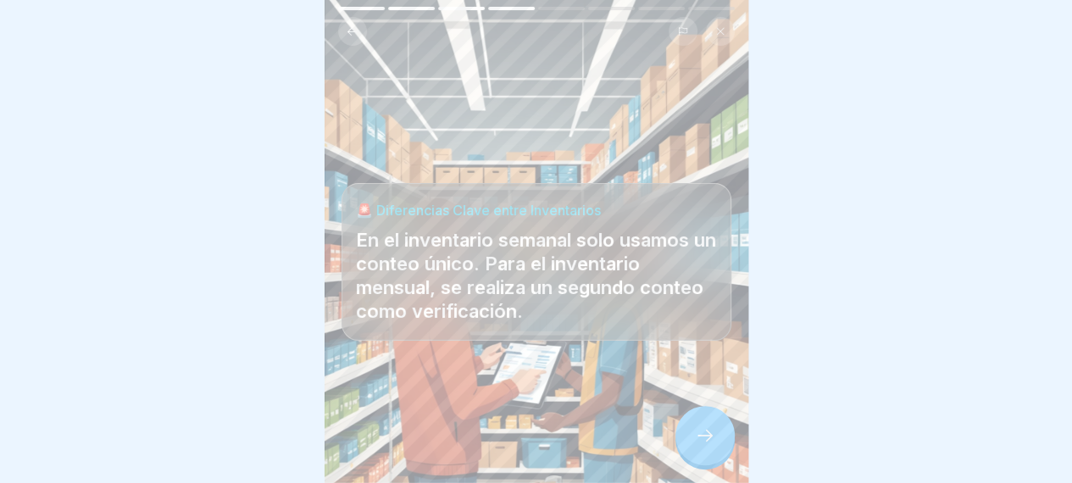
scroll to position [13, 0]
click at [732, 426] on div "CountPro 8 Steps 📋 Registro y Finalización del Conteo de Inventario Semanal Apr…" at bounding box center [537, 241] width 424 height 483
click at [720, 431] on div at bounding box center [705, 435] width 59 height 59
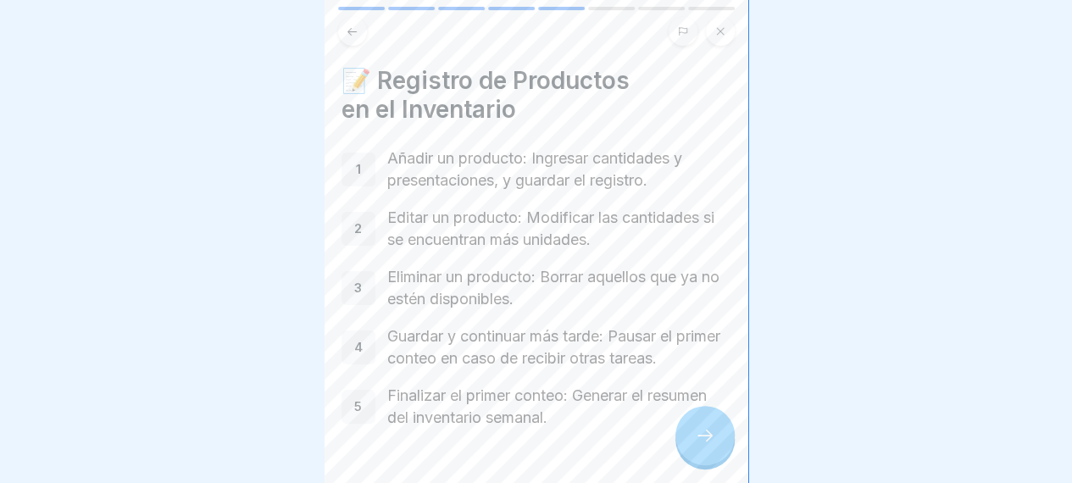
click at [720, 431] on div at bounding box center [705, 435] width 59 height 59
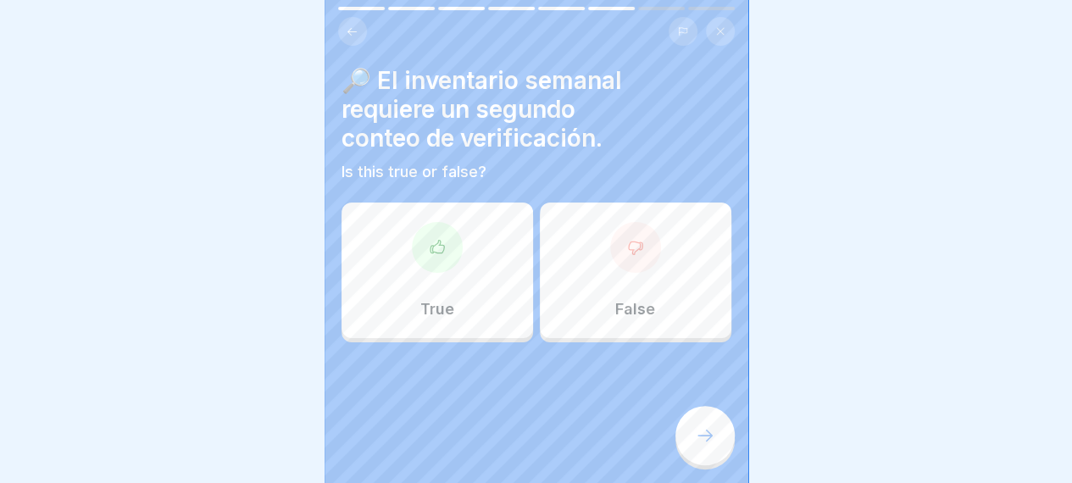
click at [638, 281] on div "False" at bounding box center [636, 271] width 192 height 136
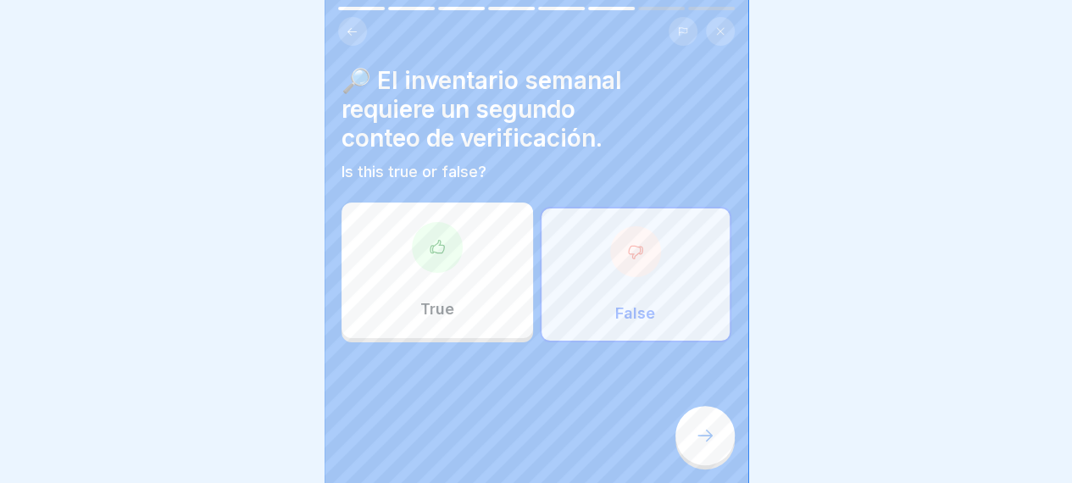
click at [714, 438] on icon at bounding box center [705, 435] width 20 height 20
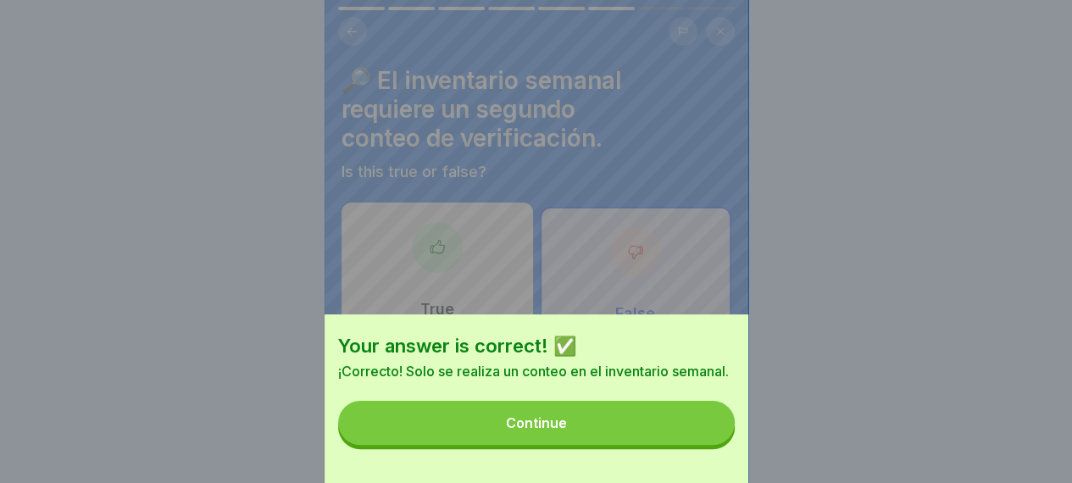
click at [587, 436] on button "Continue" at bounding box center [536, 423] width 397 height 44
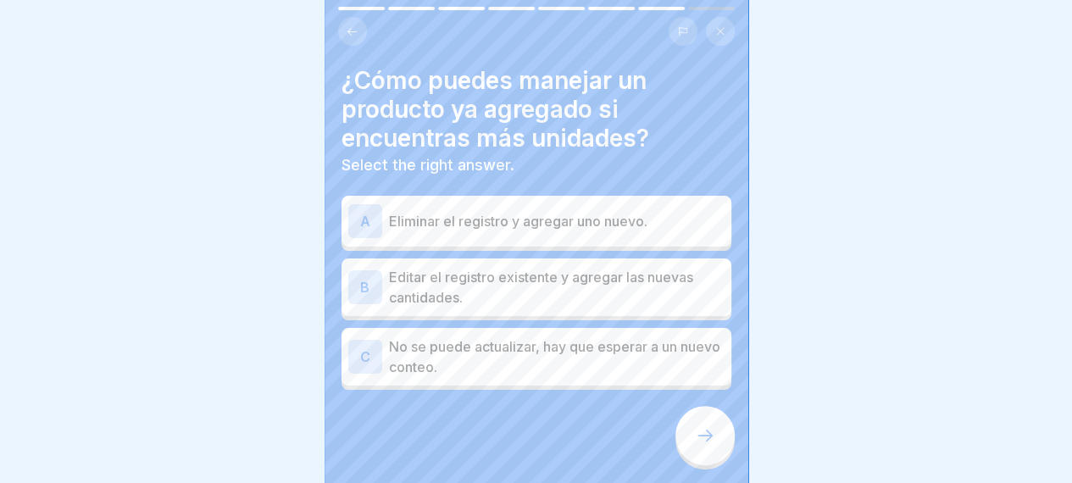
click at [570, 278] on p "Editar el registro existente y agregar las nuevas cantidades." at bounding box center [557, 287] width 336 height 41
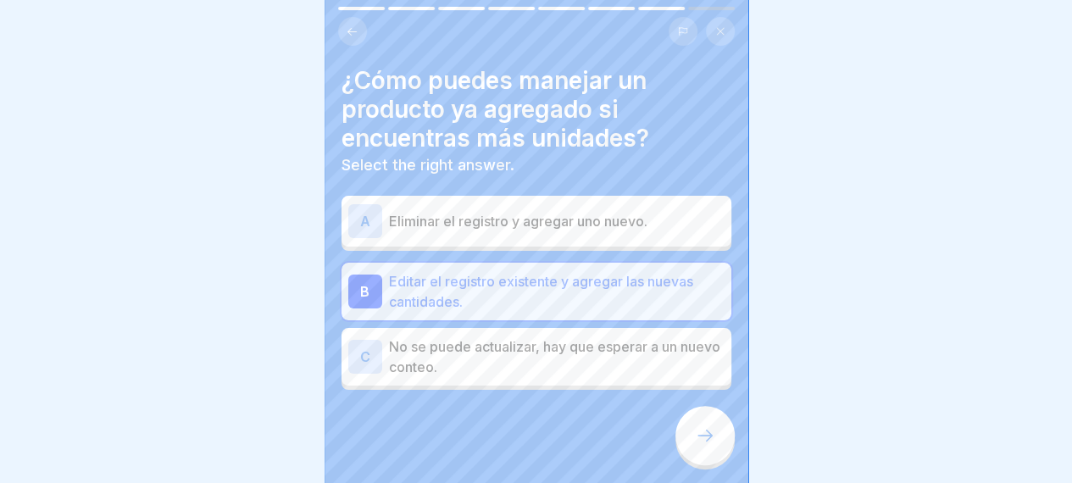
click at [688, 433] on div at bounding box center [705, 435] width 59 height 59
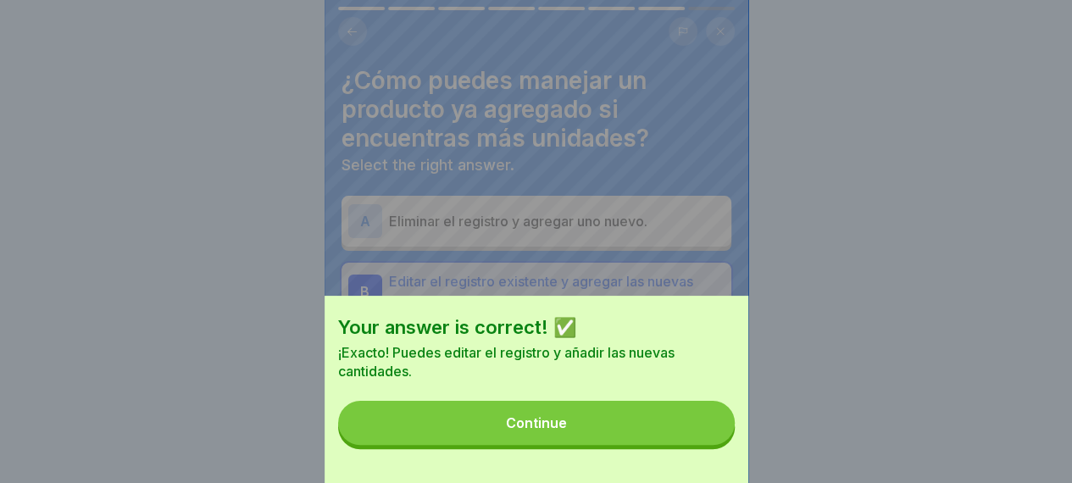
click at [639, 426] on button "Continue" at bounding box center [536, 423] width 397 height 44
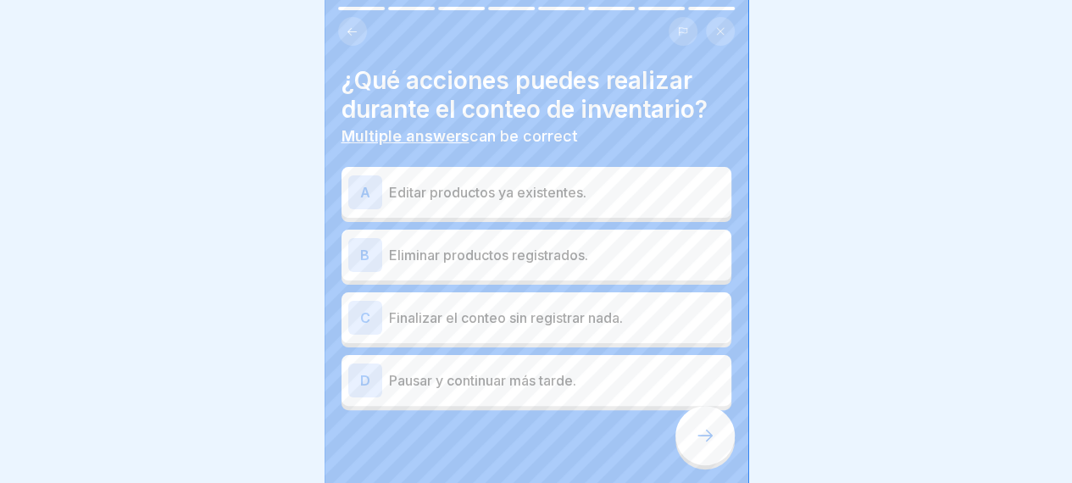
click at [654, 182] on p "Editar productos ya existentes." at bounding box center [557, 192] width 336 height 20
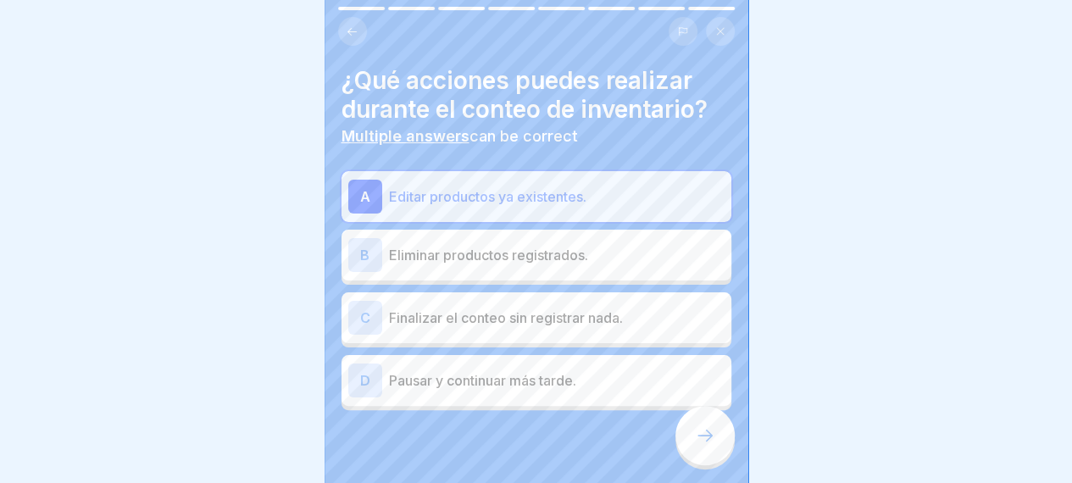
click at [509, 370] on p "Pausar y continuar más tarde." at bounding box center [557, 380] width 336 height 20
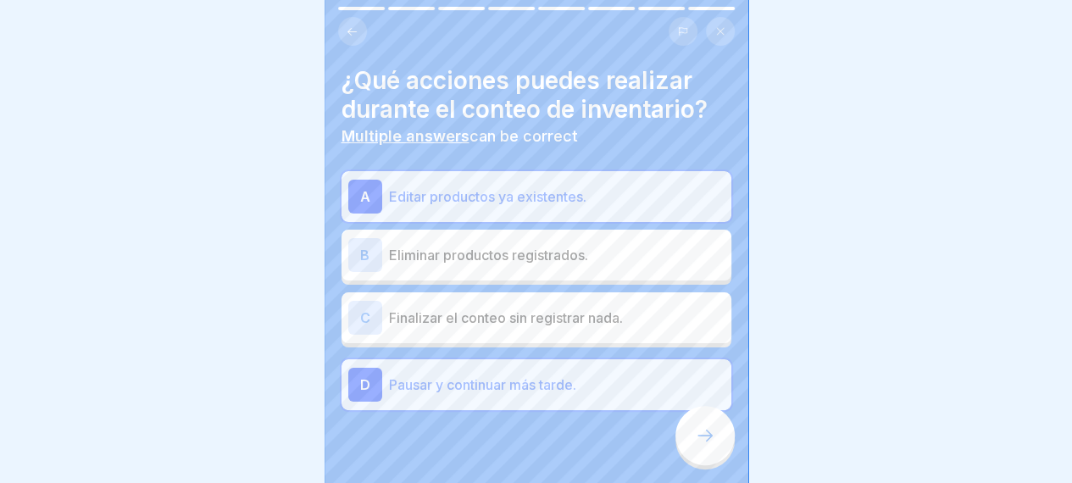
click at [685, 463] on div at bounding box center [537, 461] width 390 height 102
click at [702, 447] on div at bounding box center [705, 435] width 59 height 59
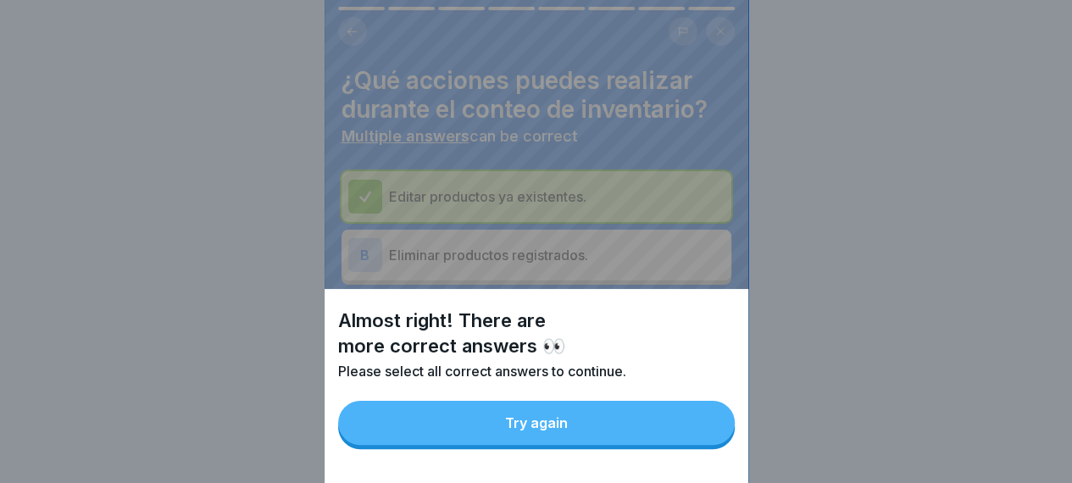
click at [589, 442] on button "Try again" at bounding box center [536, 423] width 397 height 44
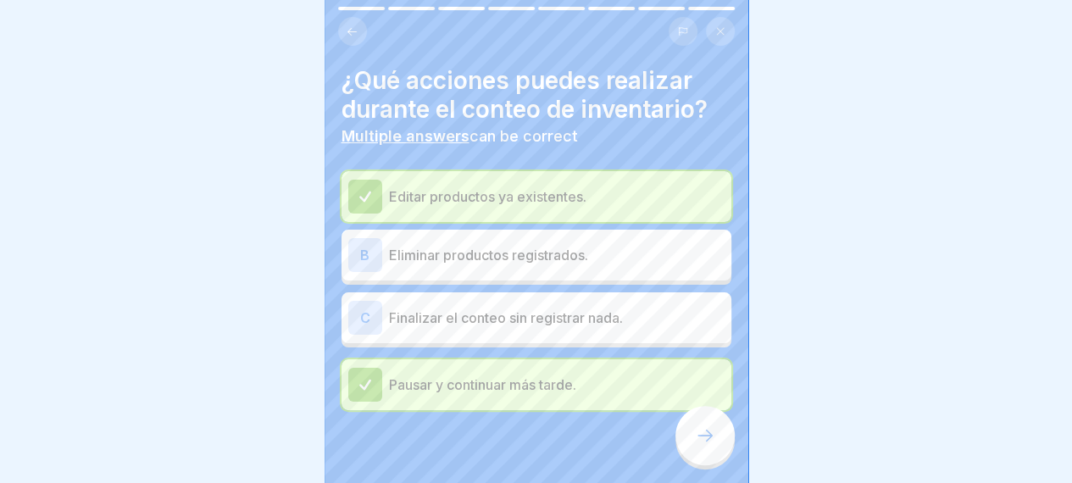
click at [509, 308] on p "Finalizar el conteo sin registrar nada." at bounding box center [557, 318] width 336 height 20
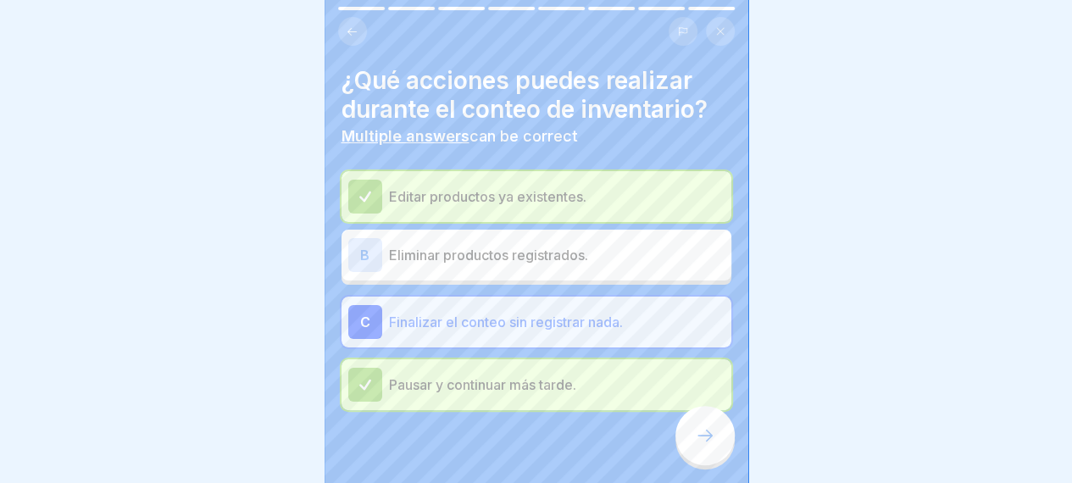
click at [533, 312] on p "Finalizar el conteo sin registrar nada." at bounding box center [557, 322] width 336 height 20
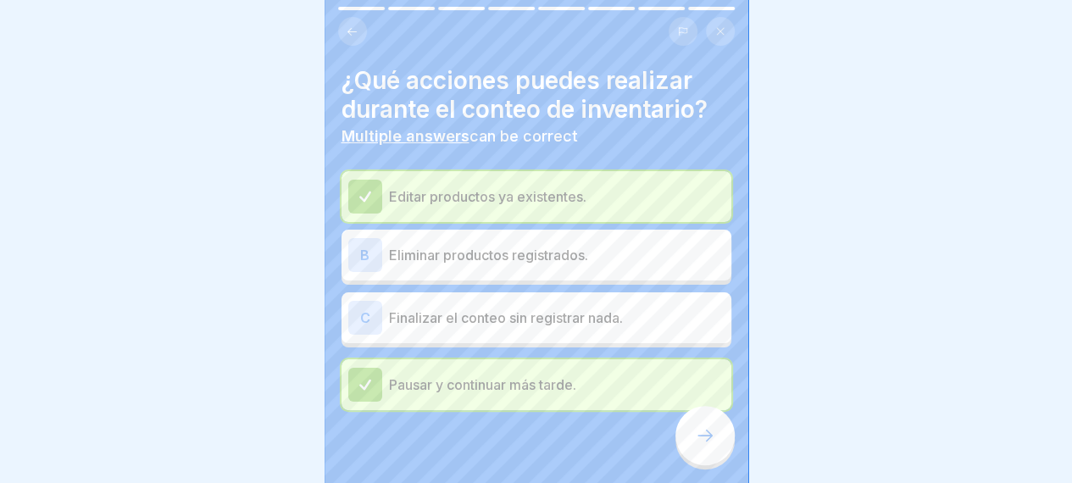
click at [538, 256] on div "B Eliminar productos registrados." at bounding box center [536, 255] width 376 height 34
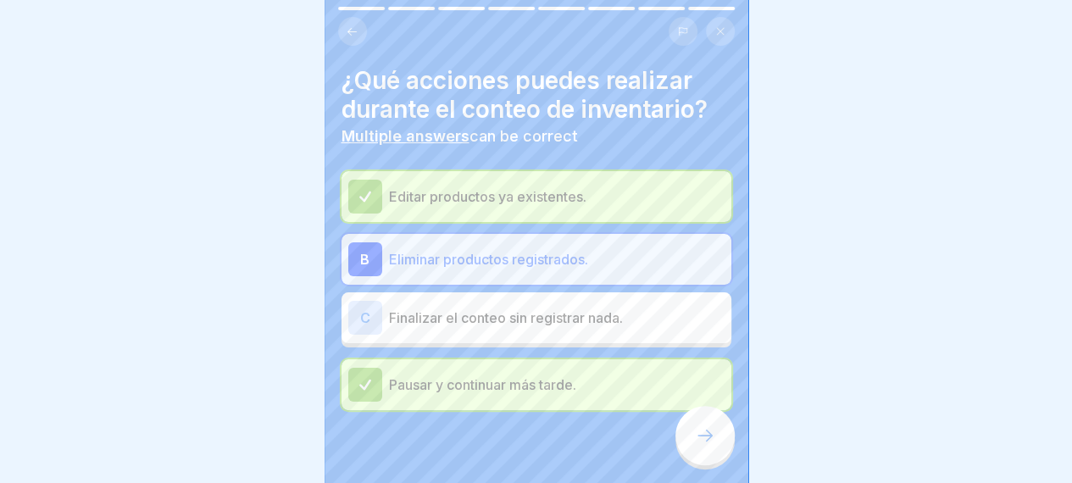
click at [709, 438] on icon at bounding box center [705, 435] width 20 height 20
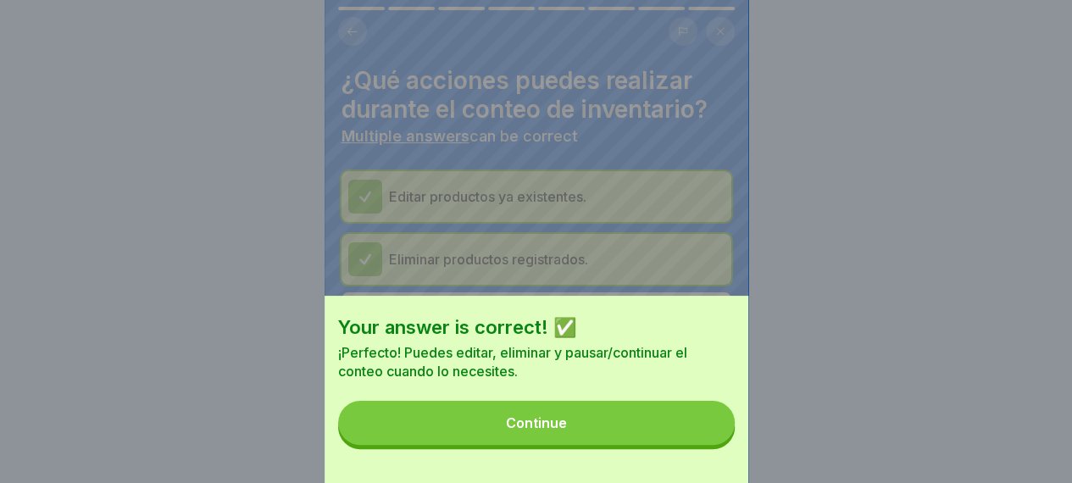
click at [614, 445] on button "Continue" at bounding box center [536, 423] width 397 height 44
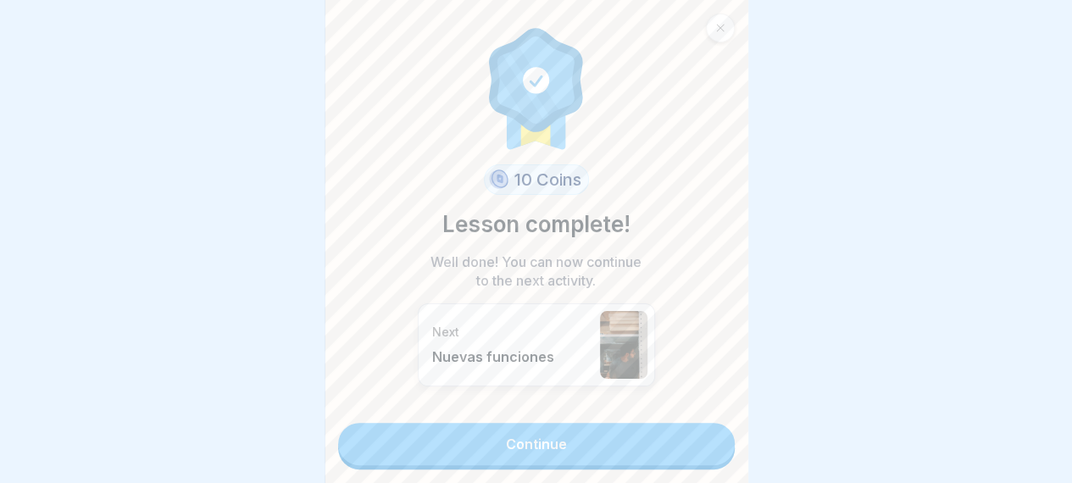
click at [539, 423] on link "Continue" at bounding box center [536, 444] width 397 height 42
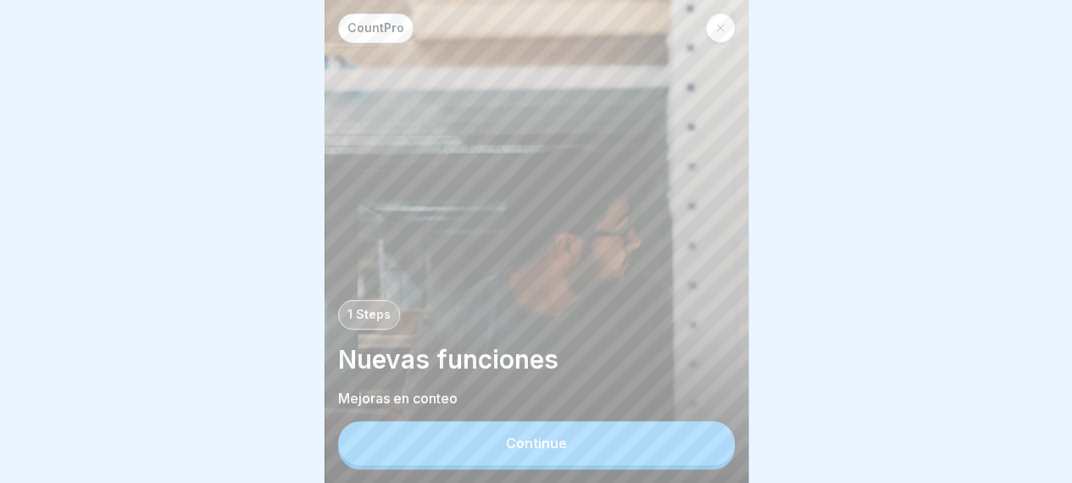
scroll to position [13, 0]
click at [528, 426] on button "Continue" at bounding box center [536, 443] width 397 height 44
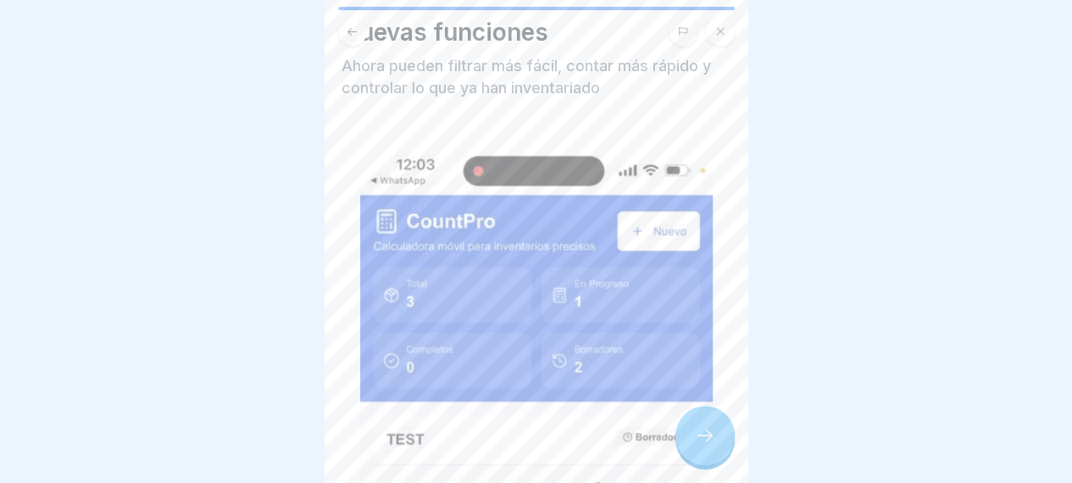
scroll to position [54, 0]
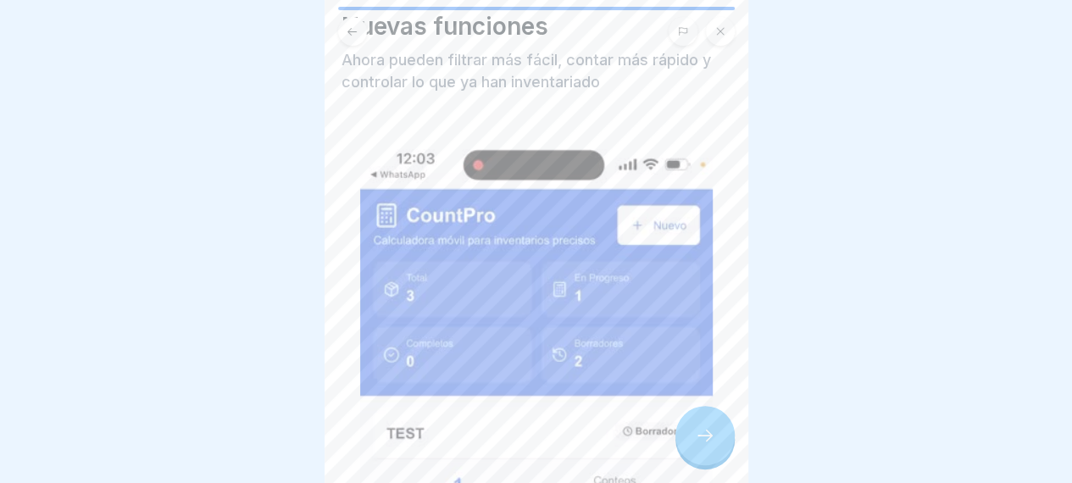
click at [702, 436] on icon at bounding box center [705, 435] width 20 height 20
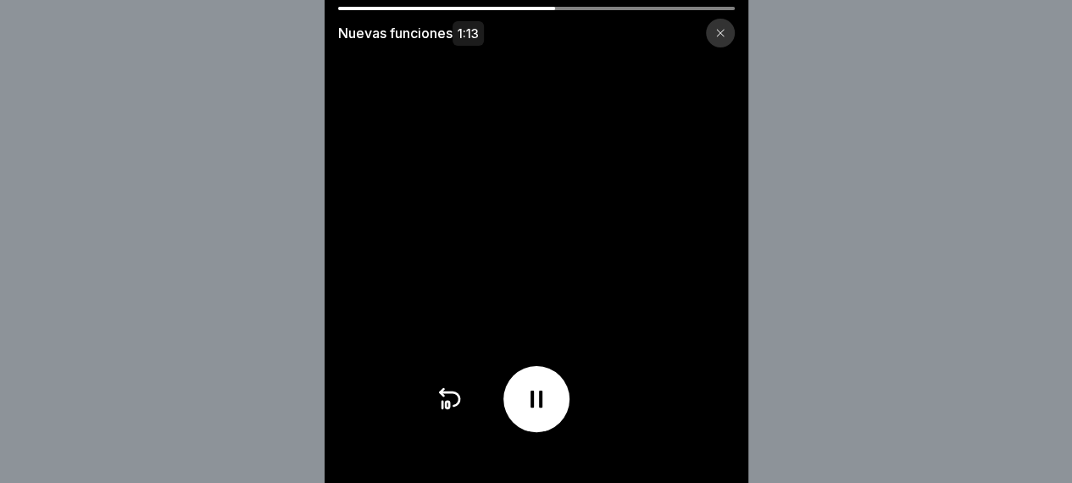
click at [557, 334] on video at bounding box center [537, 241] width 424 height 483
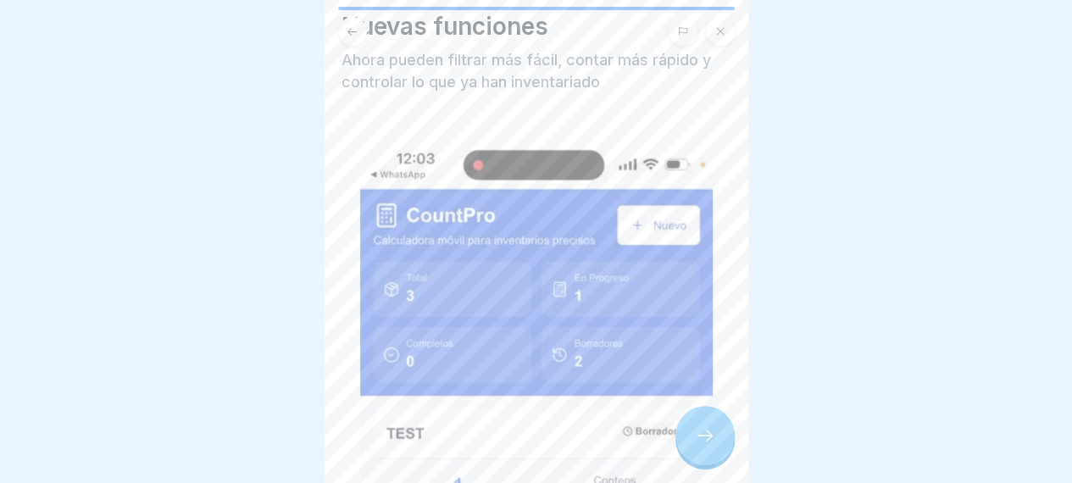
click at [729, 449] on div at bounding box center [705, 435] width 59 height 59
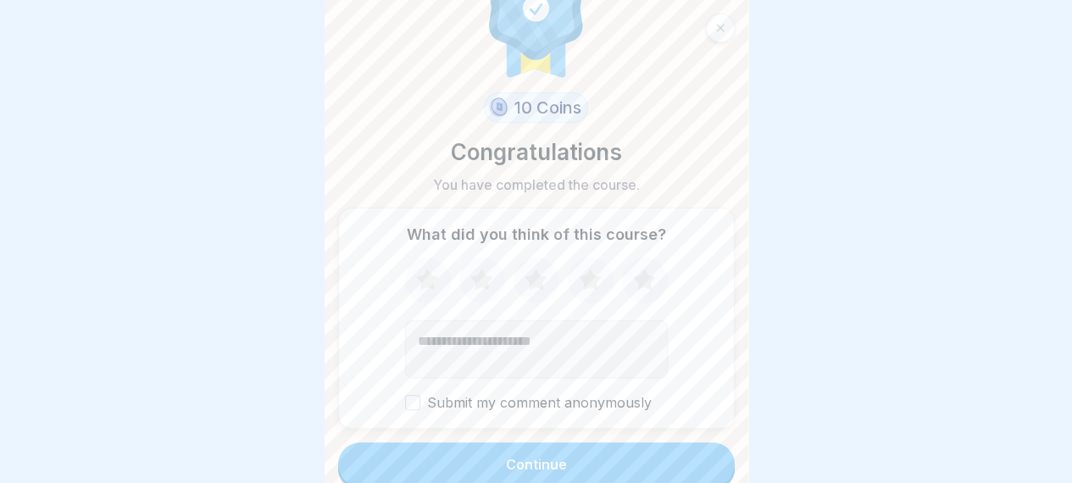
scroll to position [68, 0]
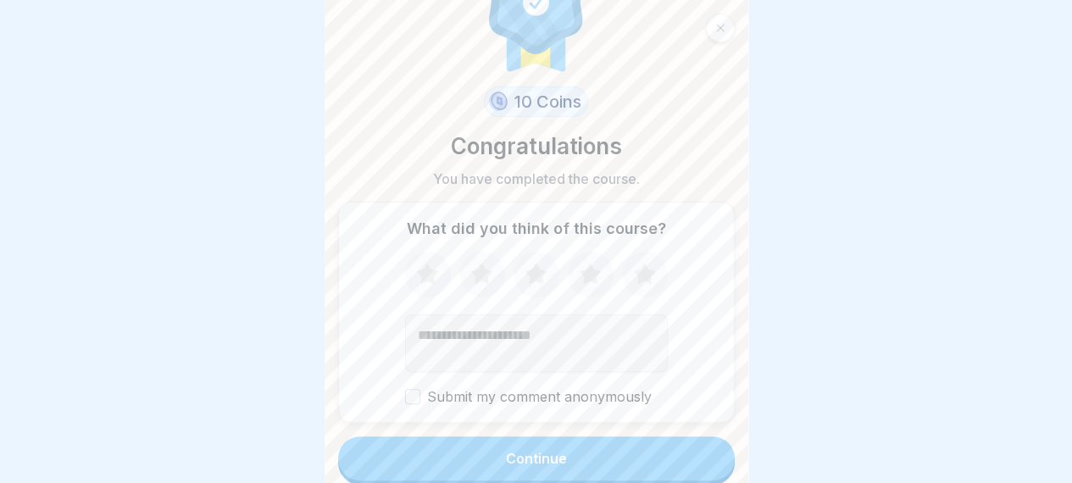
click at [475, 442] on button "Continue" at bounding box center [536, 458] width 397 height 44
click at [499, 436] on button "Continue" at bounding box center [536, 458] width 397 height 44
click at [423, 389] on label "Submit my comment anonymously" at bounding box center [536, 397] width 263 height 16
click at [420, 389] on button "Submit my comment anonymously" at bounding box center [412, 396] width 15 height 15
click at [454, 457] on button "Continue" at bounding box center [536, 458] width 397 height 44
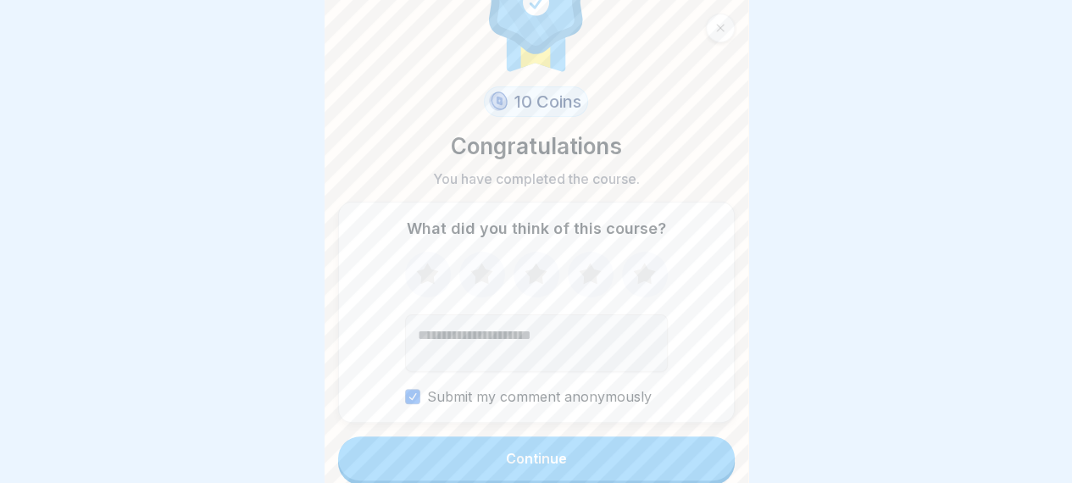
click at [649, 253] on icon at bounding box center [644, 275] width 45 height 44
click at [484, 442] on button "Continue" at bounding box center [536, 458] width 397 height 44
click at [495, 321] on textarea "Add comment (optional)" at bounding box center [536, 343] width 263 height 58
click at [461, 453] on button "Continue" at bounding box center [536, 458] width 397 height 44
click at [464, 330] on textarea "Add comment (optional)" at bounding box center [536, 343] width 263 height 58
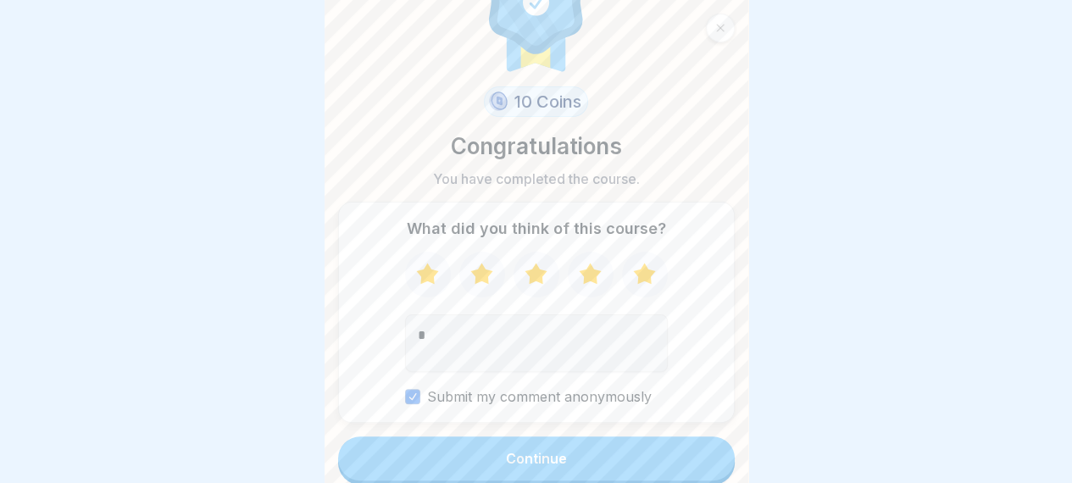
type textarea "*"
click at [434, 450] on button "Continue" at bounding box center [536, 458] width 397 height 44
click at [448, 450] on button "Continue" at bounding box center [536, 458] width 397 height 44
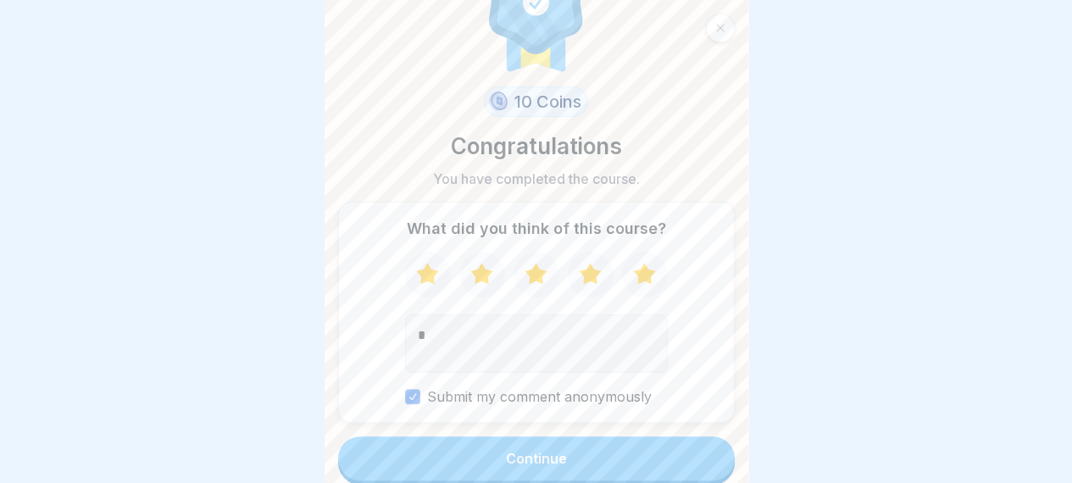
click at [448, 450] on button "Continue" at bounding box center [536, 458] width 397 height 44
click at [726, 16] on div at bounding box center [720, 28] width 29 height 29
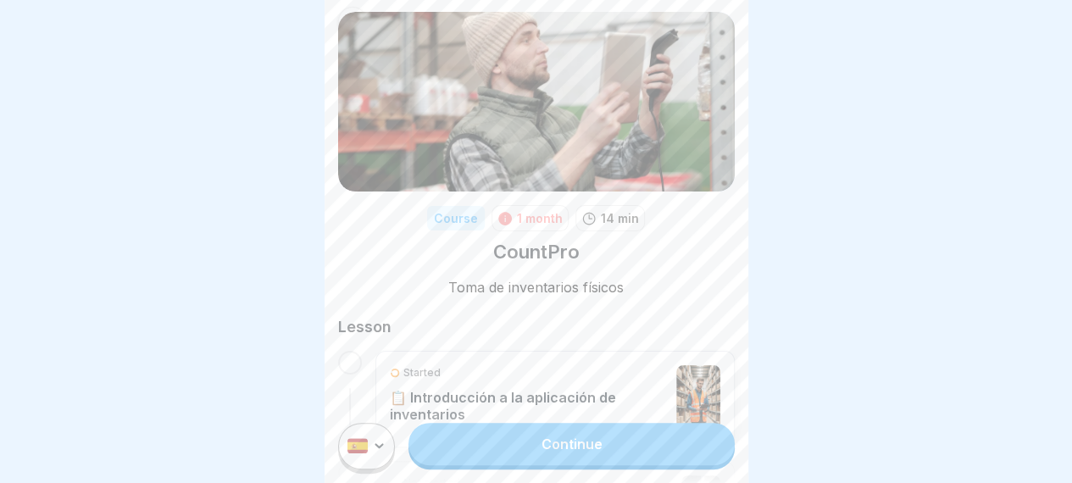
scroll to position [37, 0]
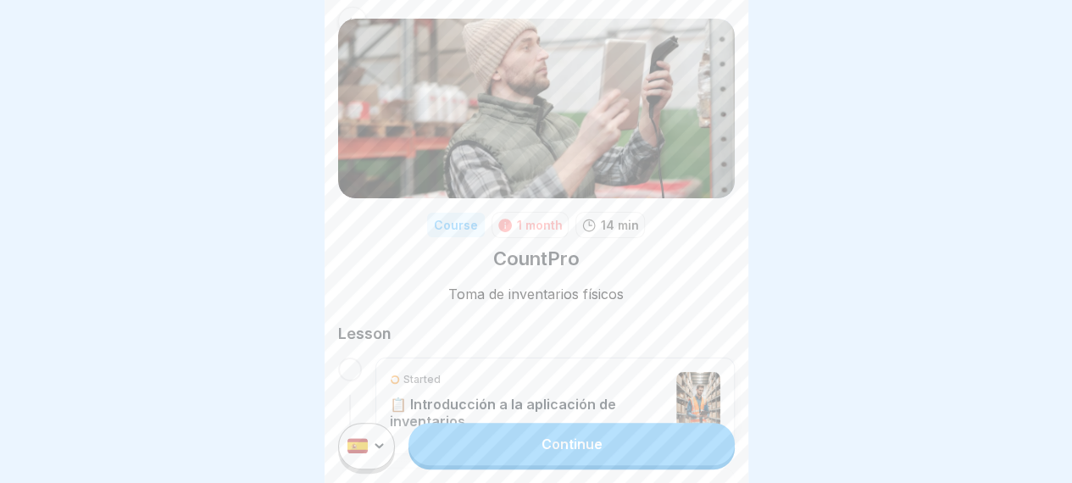
click at [600, 479] on div "Continue" at bounding box center [537, 446] width 424 height 74
click at [600, 465] on link "Continue" at bounding box center [571, 444] width 325 height 42
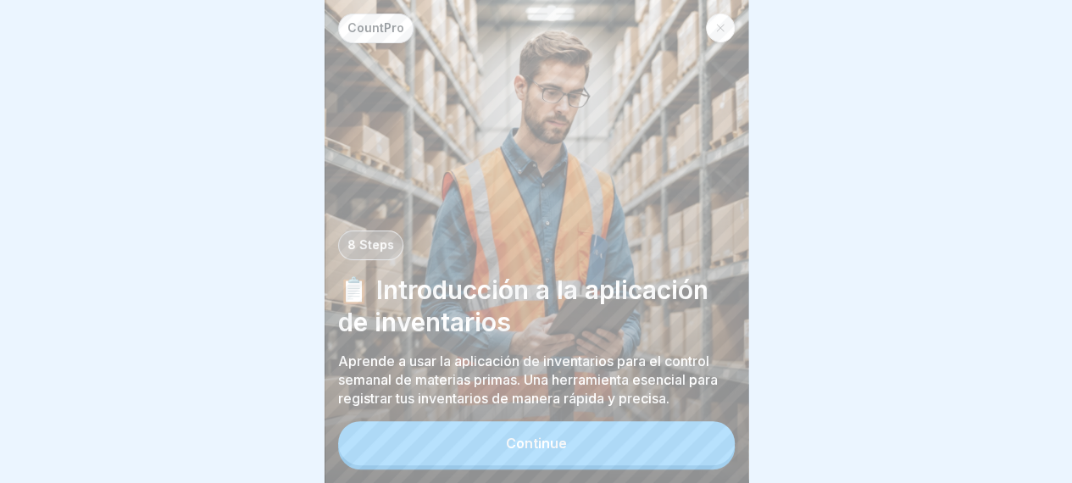
scroll to position [13, 0]
click at [549, 450] on div "Continue" at bounding box center [536, 443] width 61 height 15
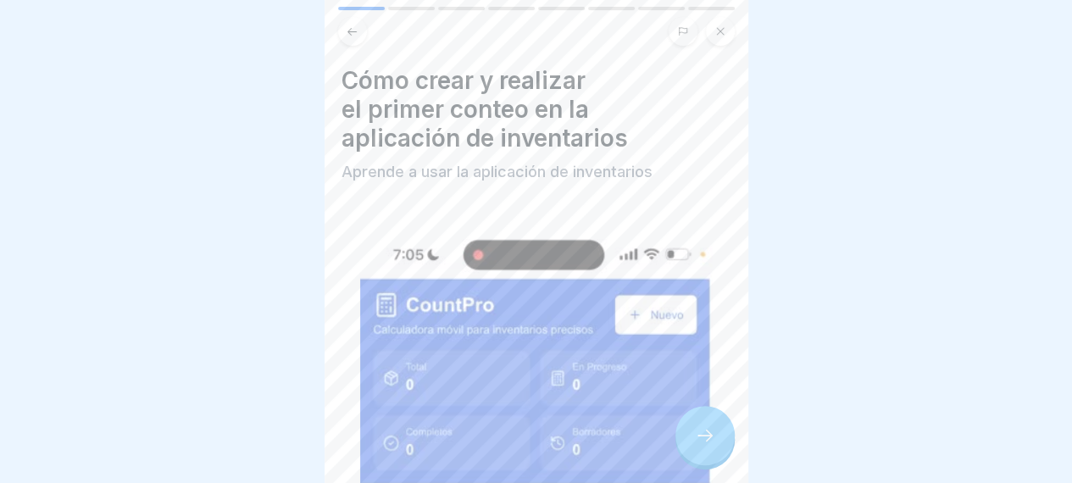
click at [710, 17] on button at bounding box center [720, 31] width 29 height 29
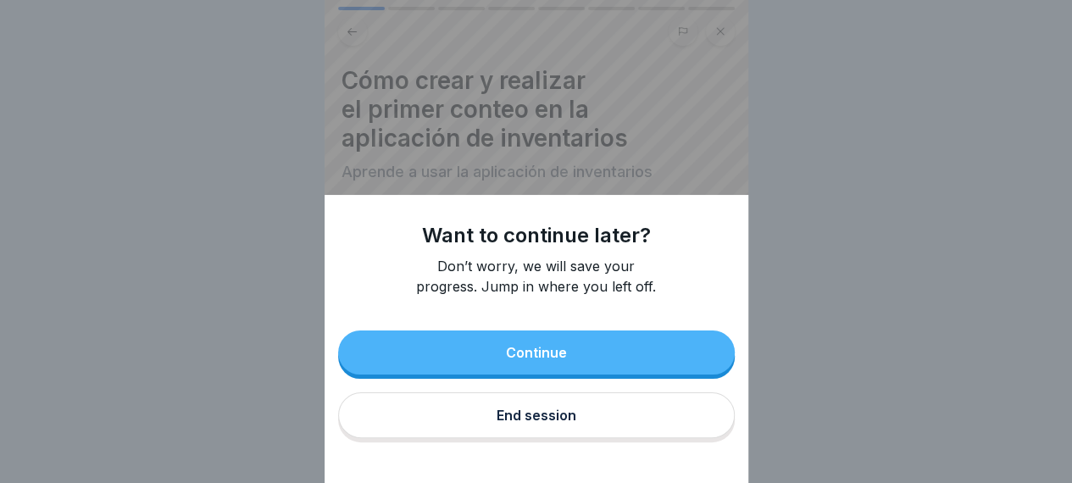
click at [563, 360] on div "Continue" at bounding box center [536, 352] width 61 height 15
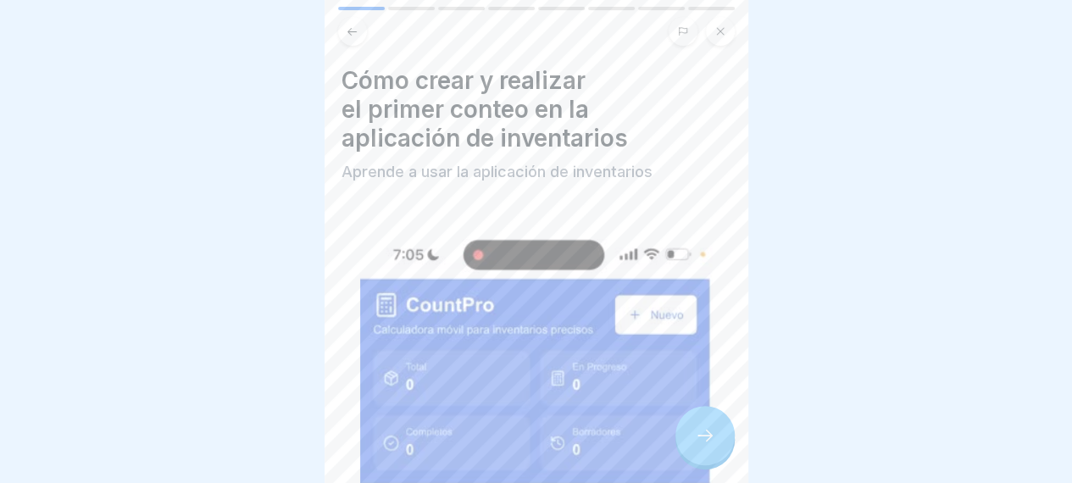
click at [357, 25] on icon at bounding box center [352, 31] width 13 height 13
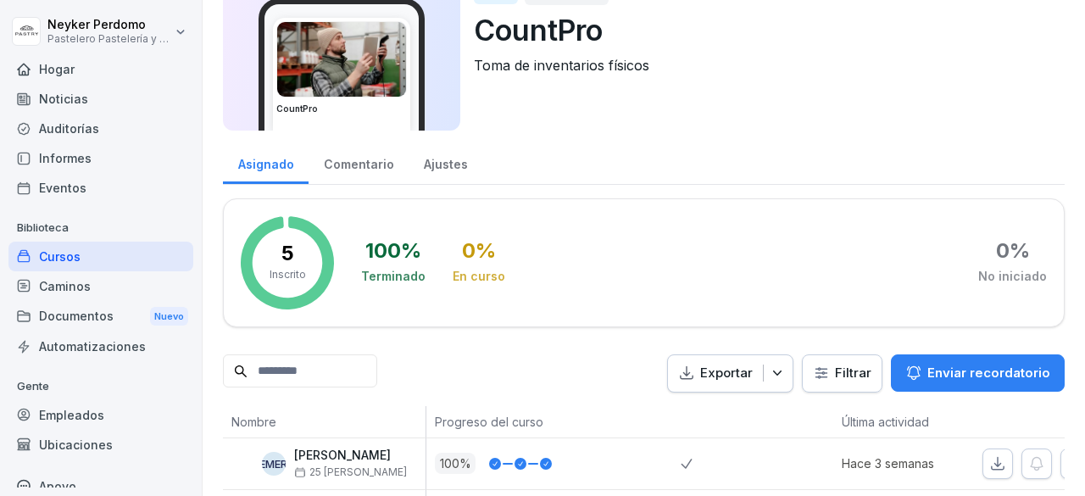
scroll to position [62, 0]
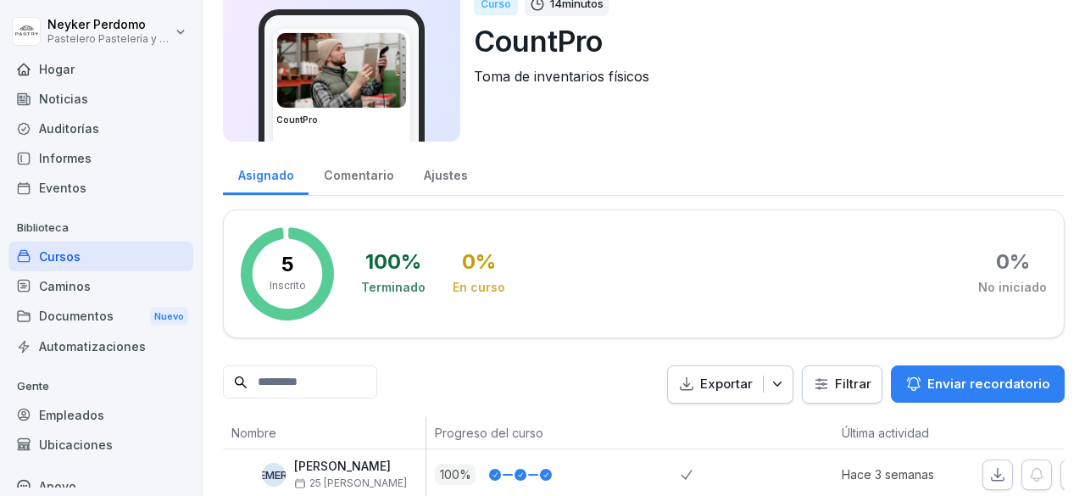
click at [64, 253] on font "Cursos" at bounding box center [60, 256] width 42 height 14
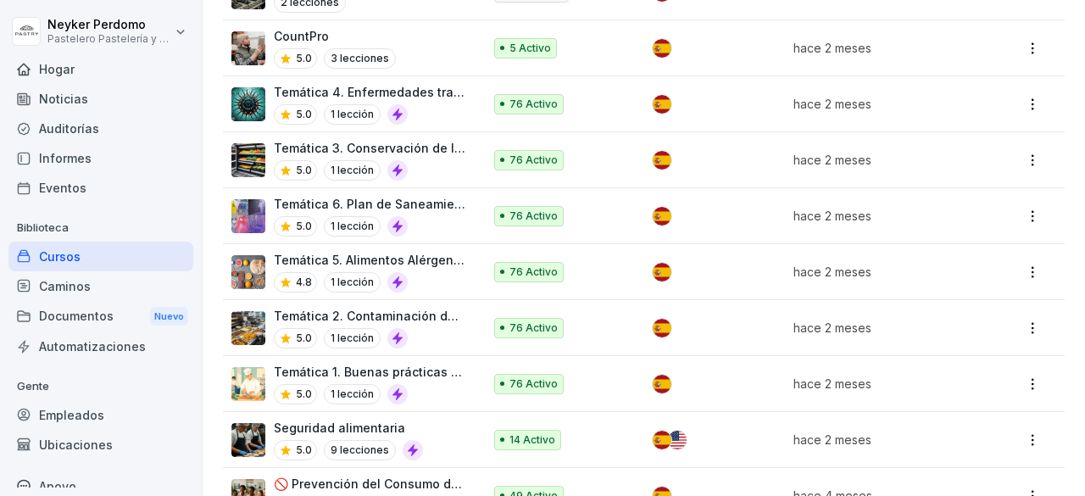
scroll to position [568, 0]
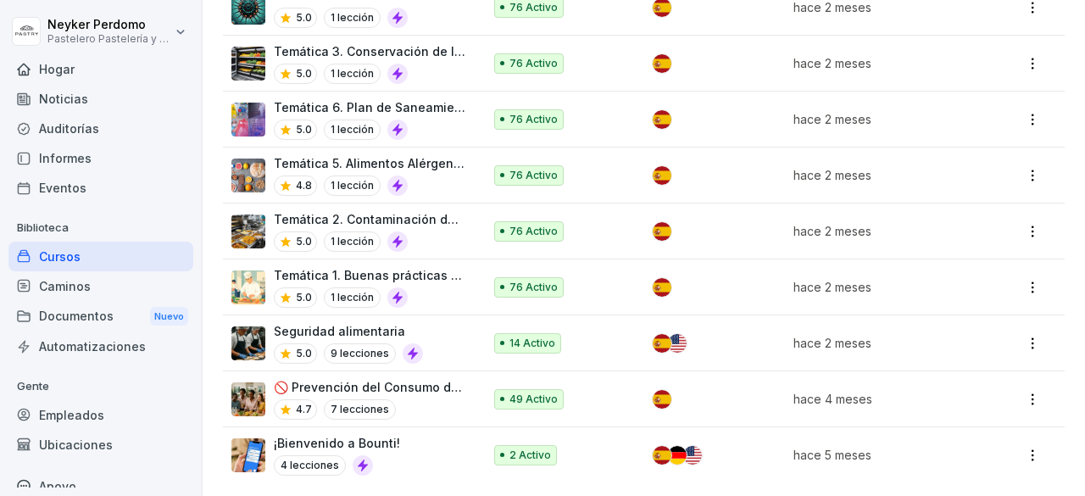
click at [436, 175] on div "4.8 1 lección" at bounding box center [370, 185] width 192 height 20
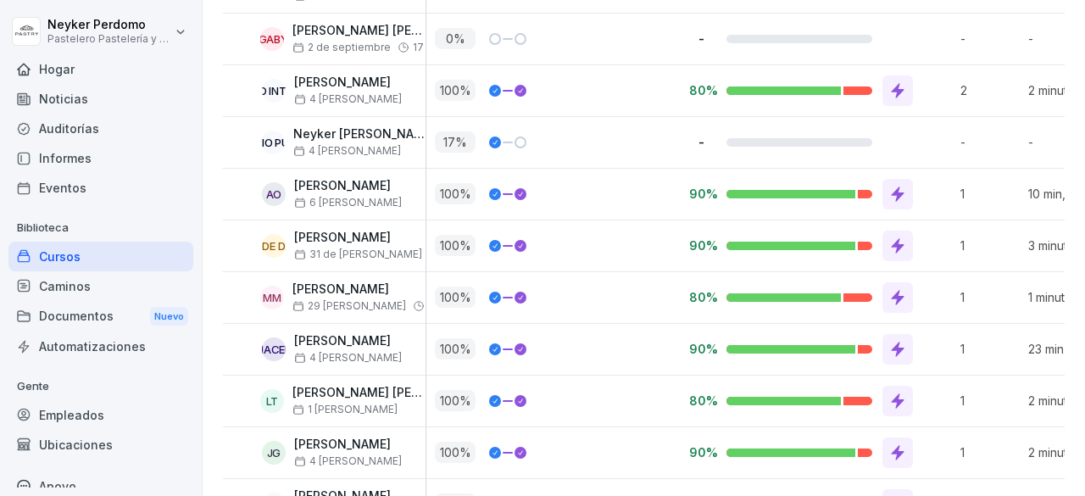
scroll to position [3711, 0]
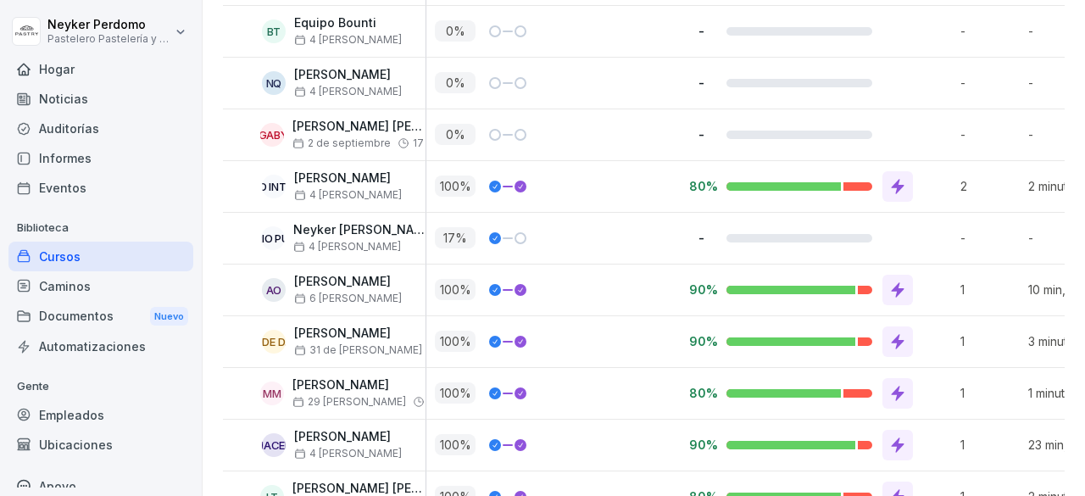
click at [366, 241] on p "4 de agosto" at bounding box center [359, 247] width 132 height 12
click at [356, 223] on div "Neyker Perdomo 4 de agosto" at bounding box center [359, 238] width 132 height 30
click at [348, 222] on font "Neyker Perdomo" at bounding box center [364, 229] width 142 height 14
click at [303, 241] on icon at bounding box center [299, 247] width 12 height 12
click at [320, 222] on font "Neyker Perdomo" at bounding box center [364, 229] width 142 height 14
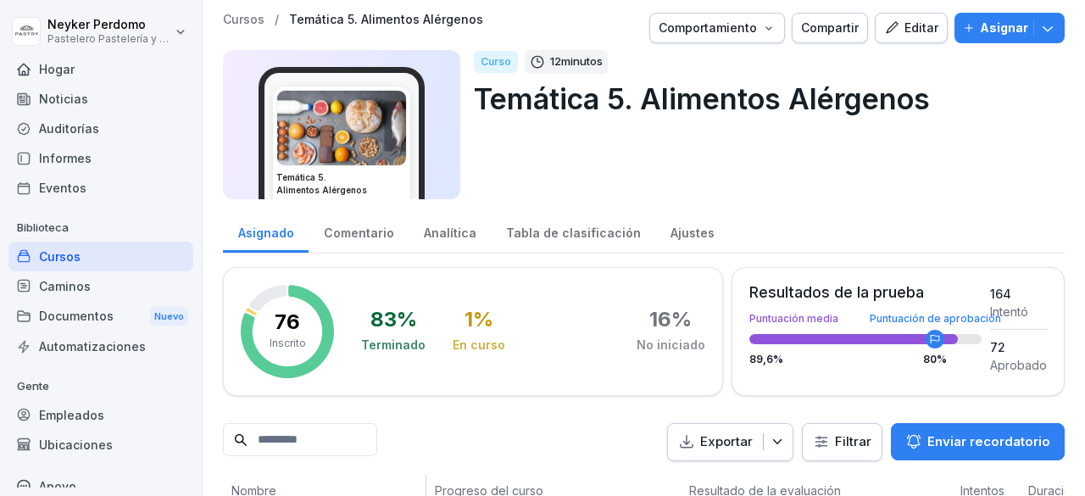
scroll to position [3, 0]
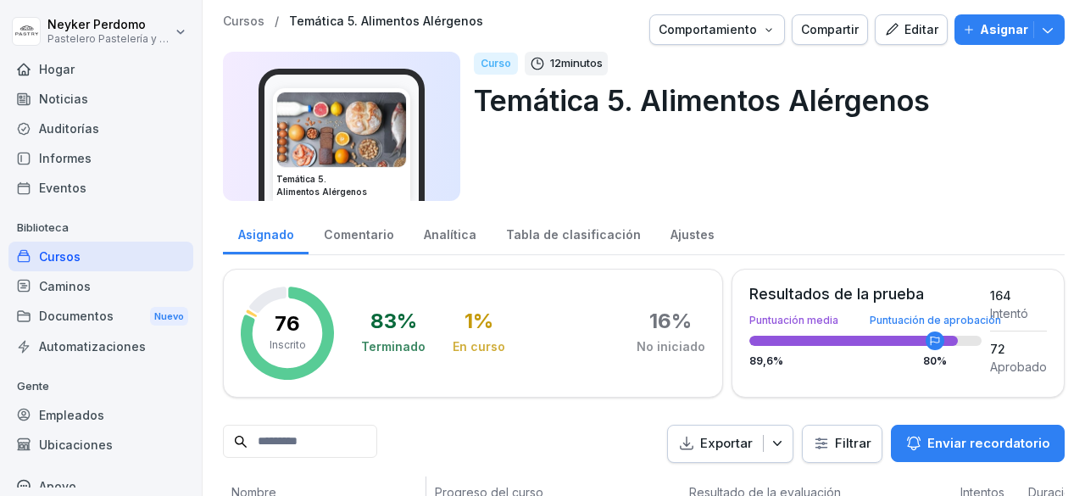
click at [909, 40] on button "Editar" at bounding box center [911, 29] width 73 height 31
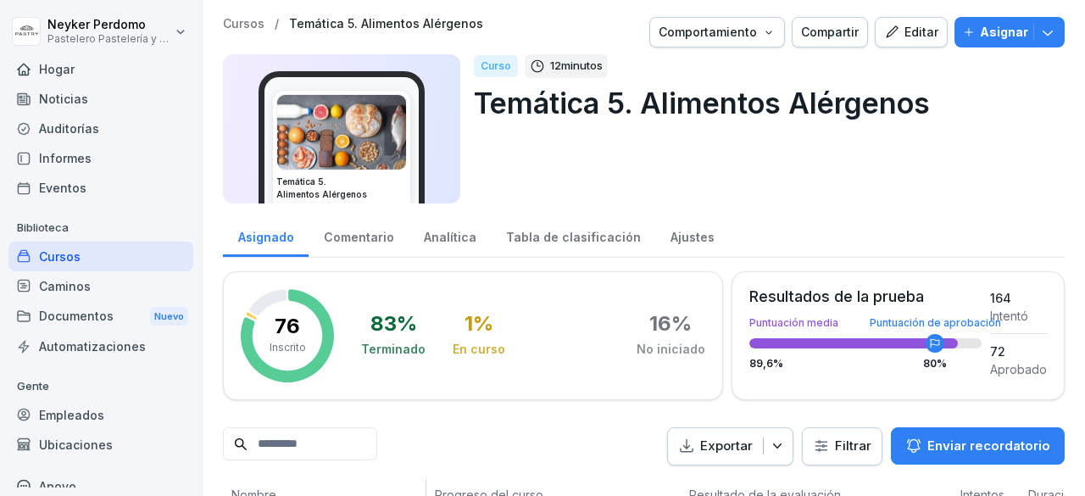
click at [451, 231] on font "Analítica" at bounding box center [450, 237] width 53 height 14
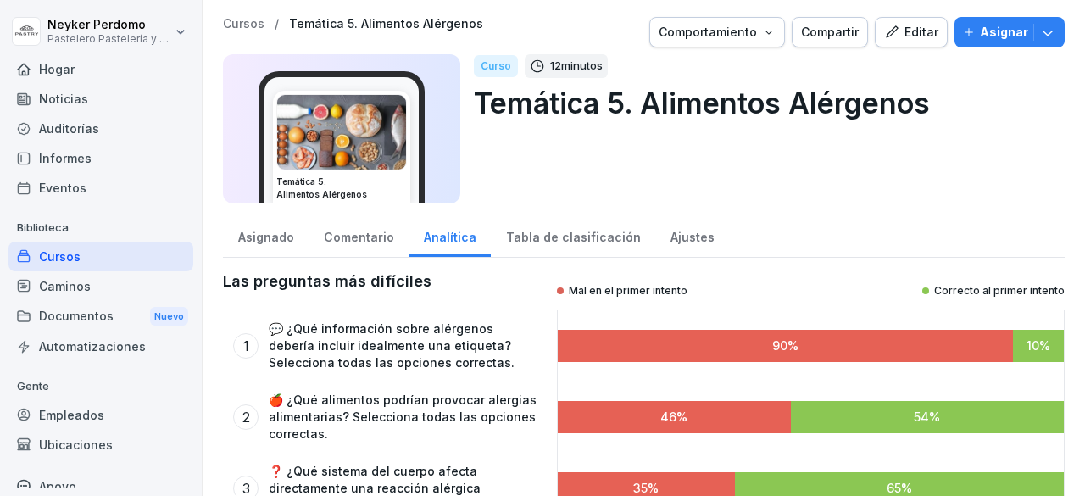
click at [505, 245] on div "Tabla de clasificación" at bounding box center [573, 235] width 164 height 43
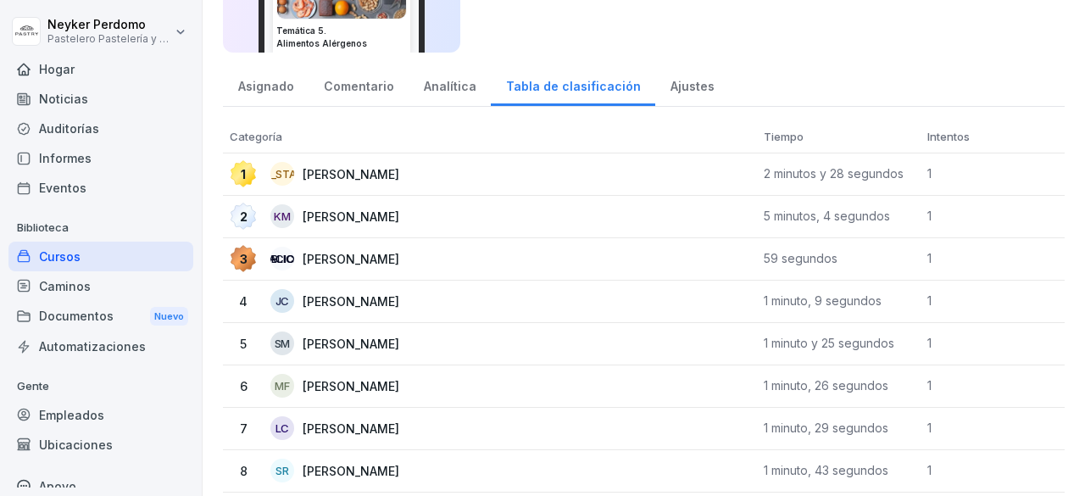
scroll to position [31, 0]
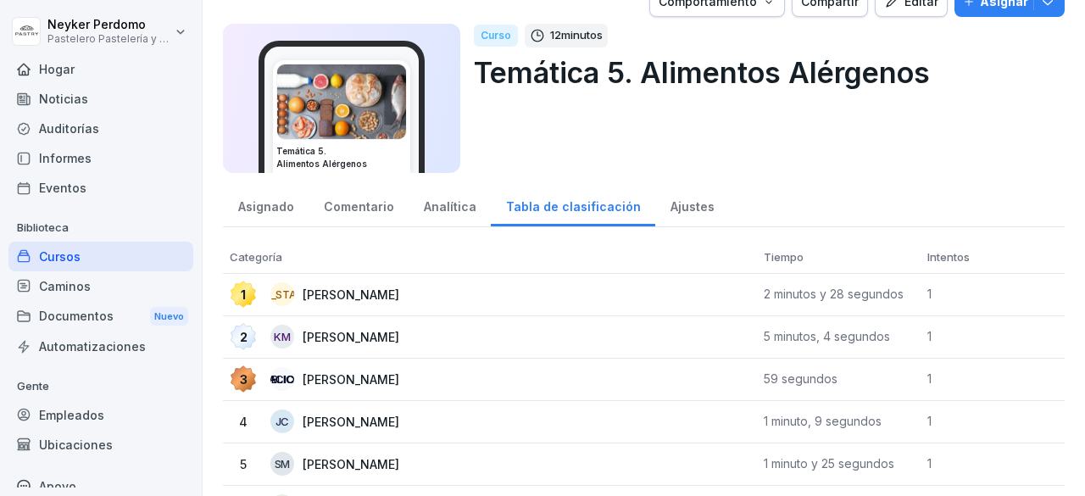
click at [690, 197] on font "Ajustes" at bounding box center [692, 206] width 44 height 18
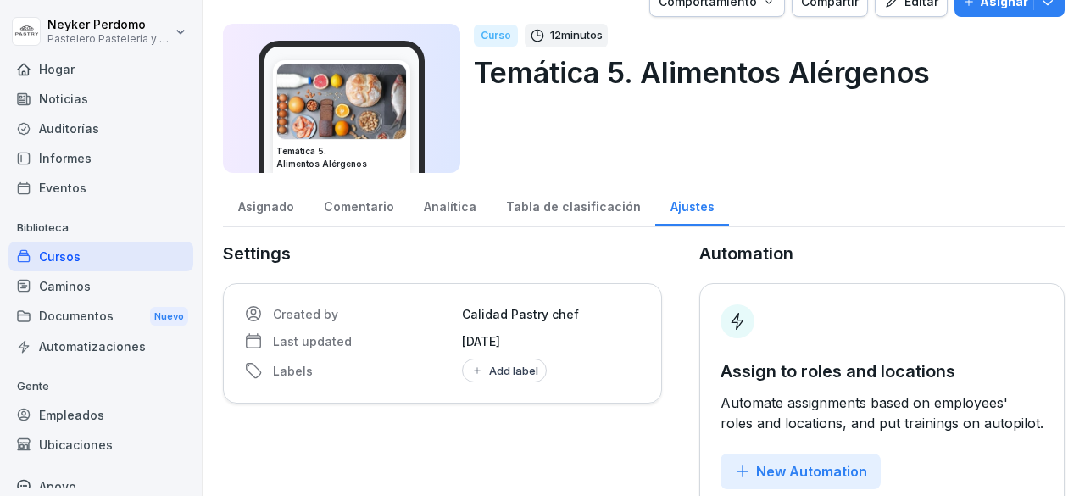
click at [681, 206] on font "Ajustes" at bounding box center [692, 206] width 44 height 14
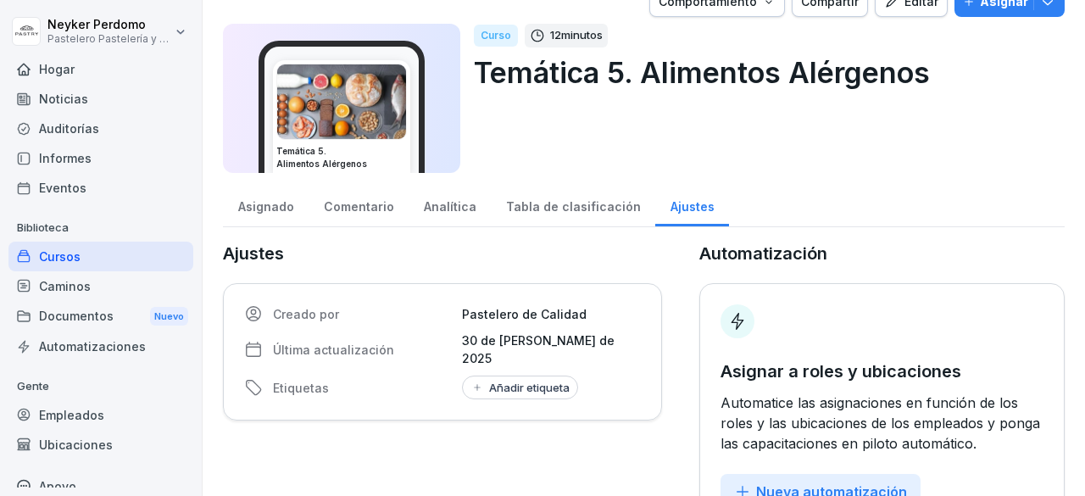
scroll to position [93, 0]
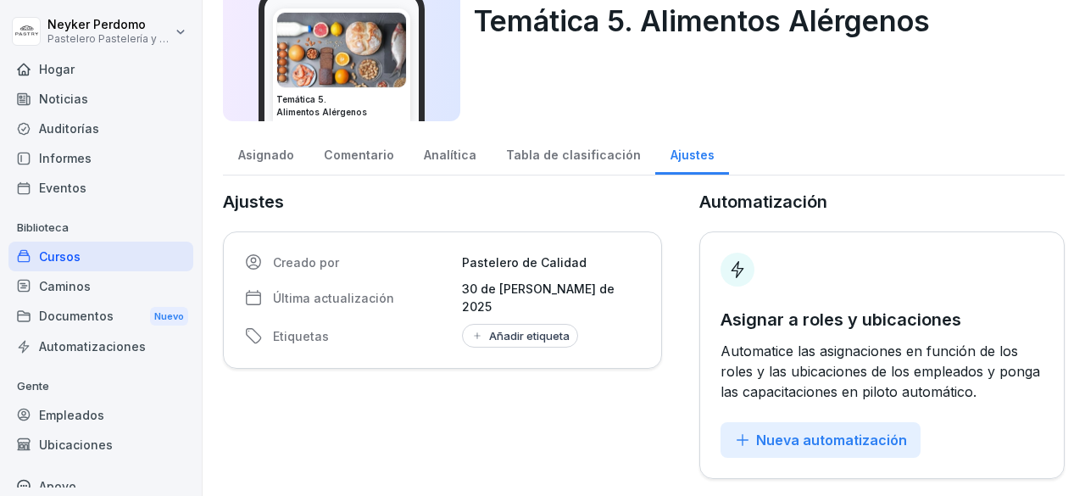
click at [452, 131] on div "Analítica" at bounding box center [450, 152] width 82 height 43
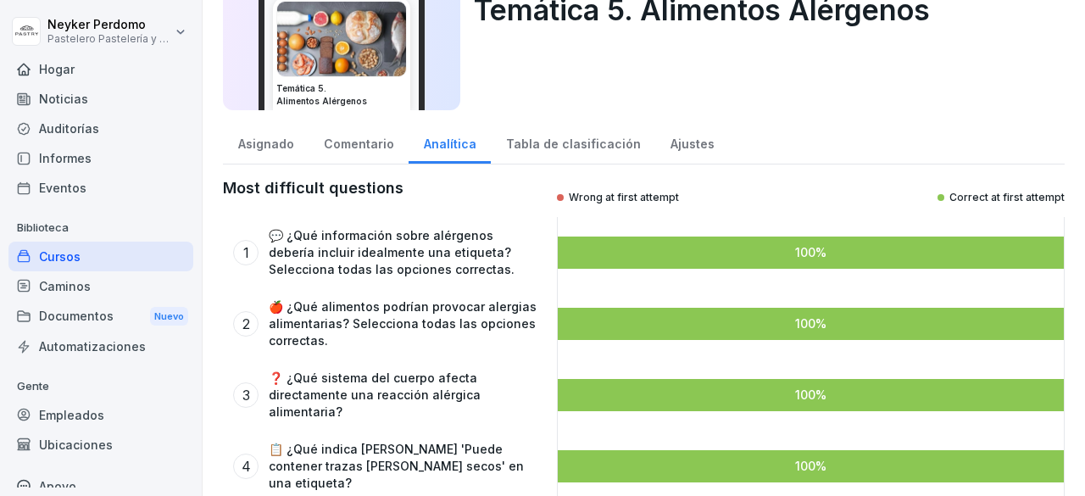
click at [375, 146] on font "Comentario" at bounding box center [359, 143] width 70 height 14
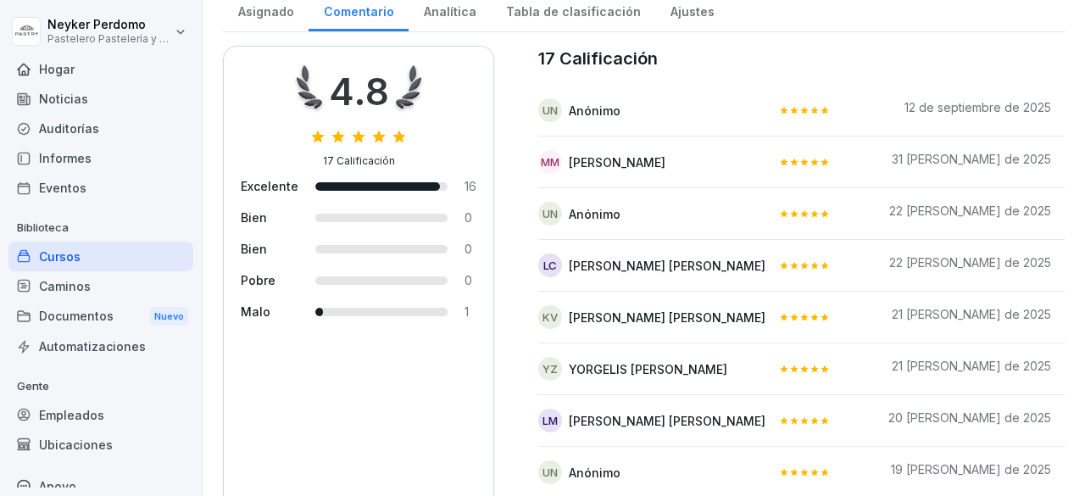
scroll to position [0, 28]
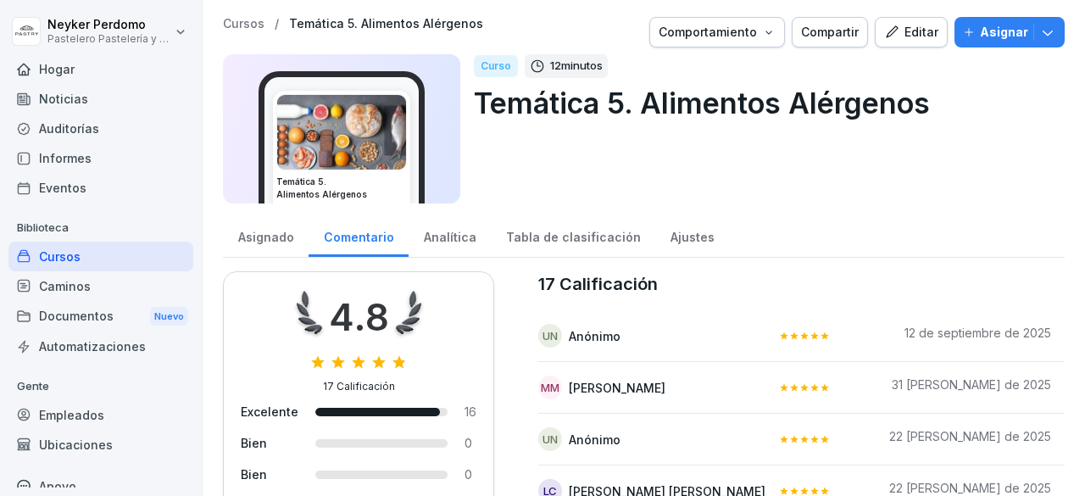
click at [256, 224] on div "Asignado" at bounding box center [266, 235] width 86 height 43
click at [239, 243] on font "Asignado" at bounding box center [266, 237] width 56 height 18
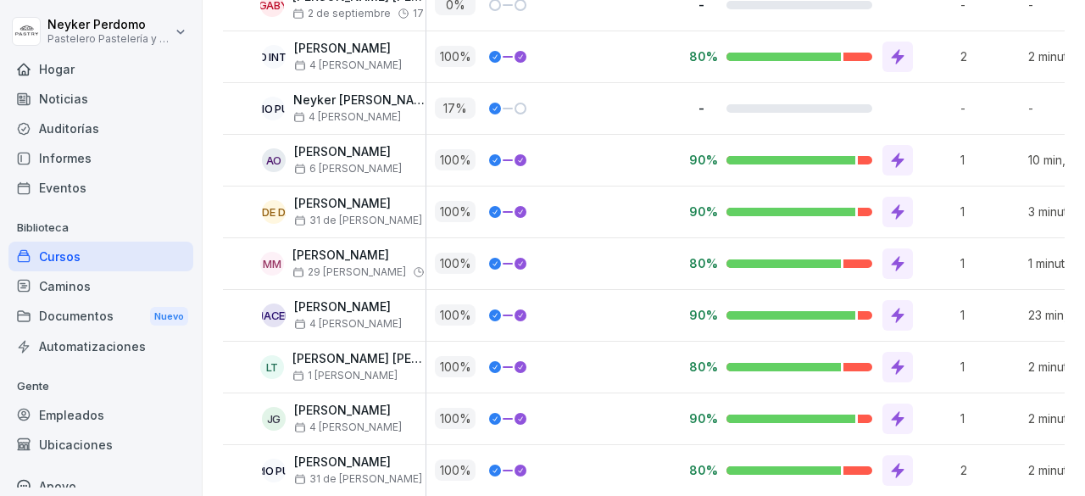
scroll to position [3836, 0]
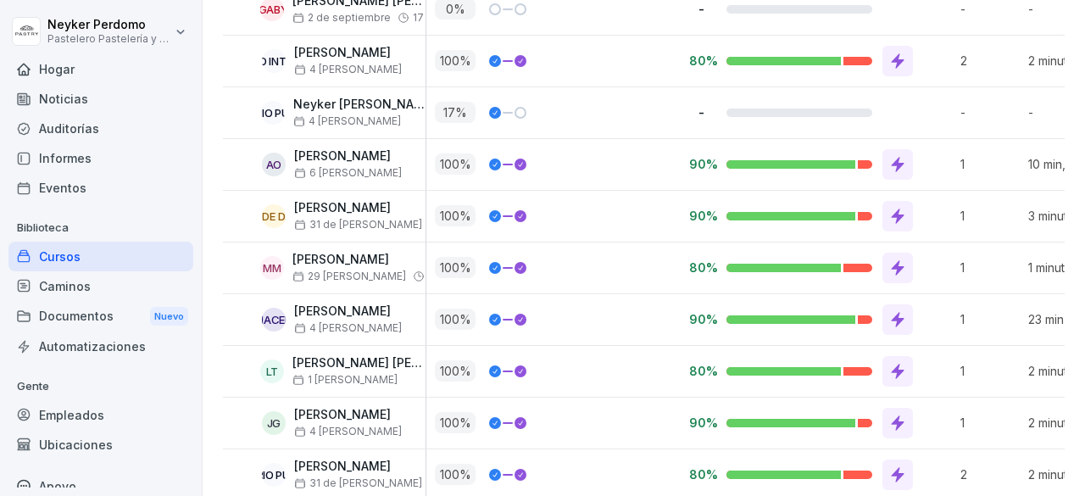
click at [468, 102] on p "17 %" at bounding box center [455, 112] width 41 height 21
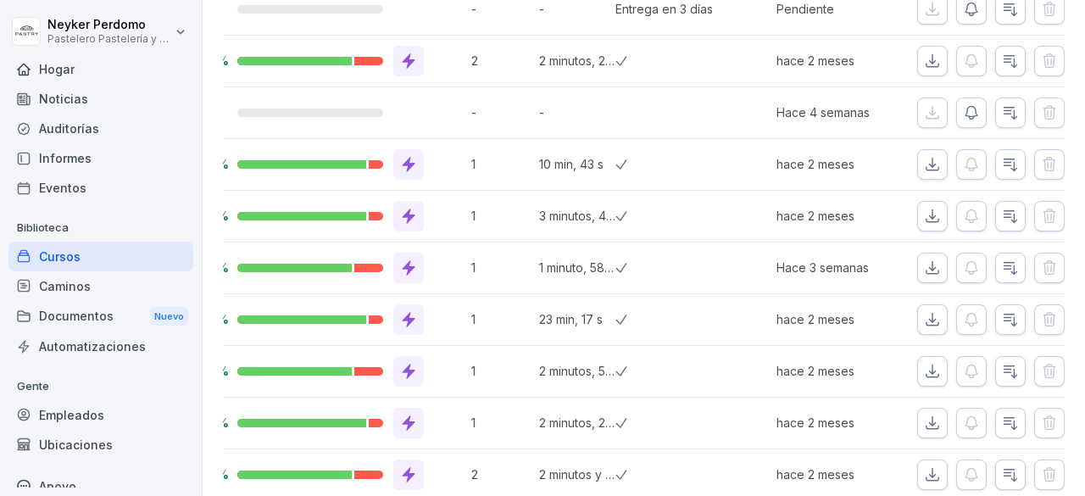
scroll to position [0, 510]
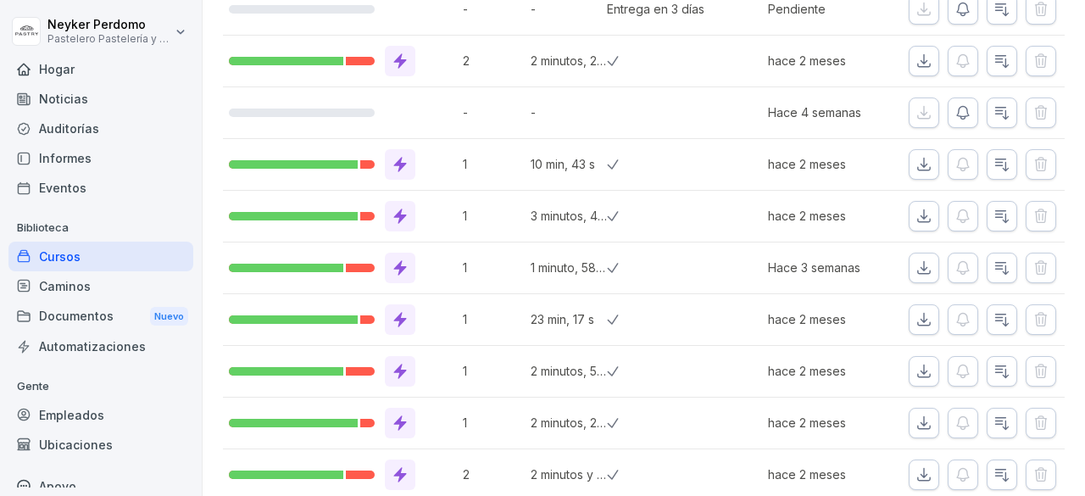
click at [954, 104] on icon "button" at bounding box center [962, 112] width 17 height 17
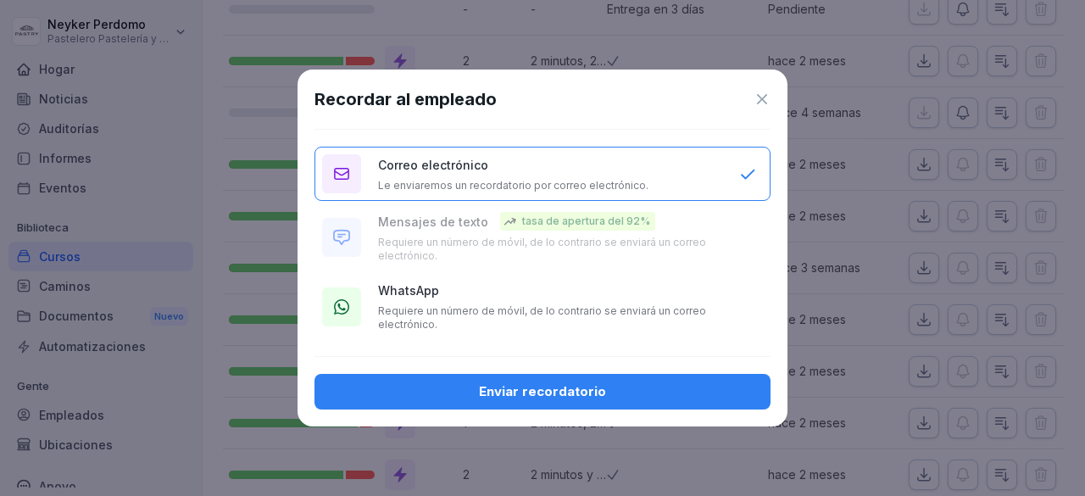
click at [559, 324] on p "Requiere un número de móvil, de lo contrario se enviará un correo electrónico." at bounding box center [550, 317] width 344 height 27
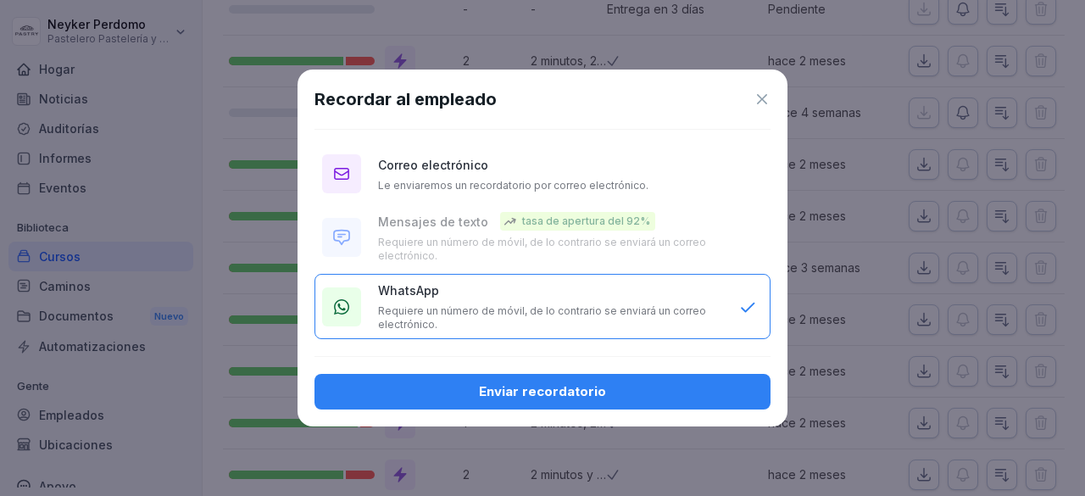
click at [544, 386] on font "Enviar recordatorio" at bounding box center [542, 391] width 127 height 16
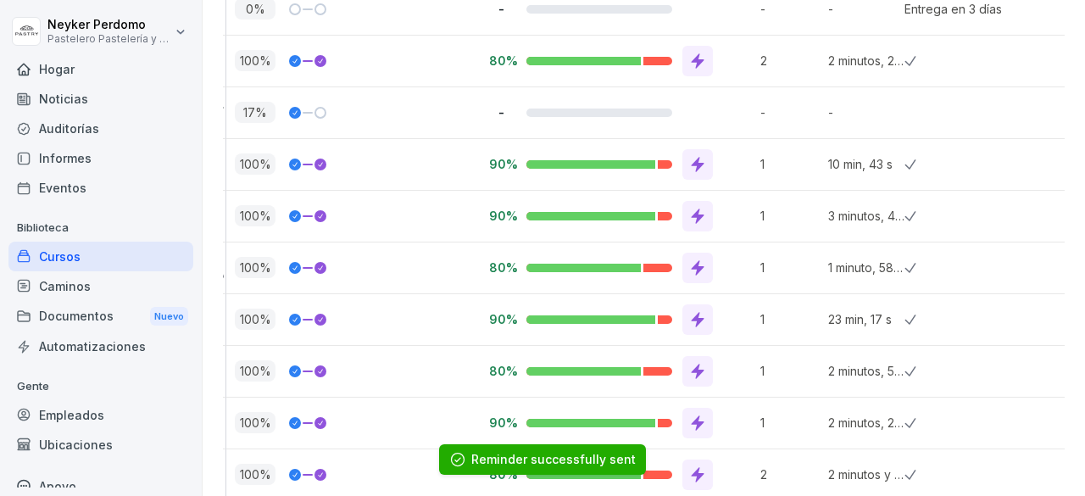
scroll to position [0, 0]
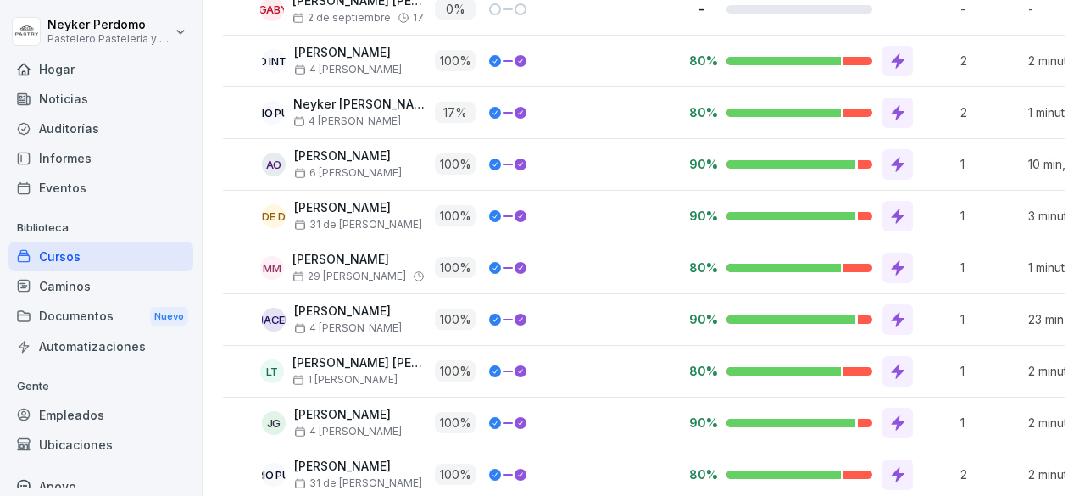
click at [71, 251] on font "Cursos" at bounding box center [60, 256] width 42 height 14
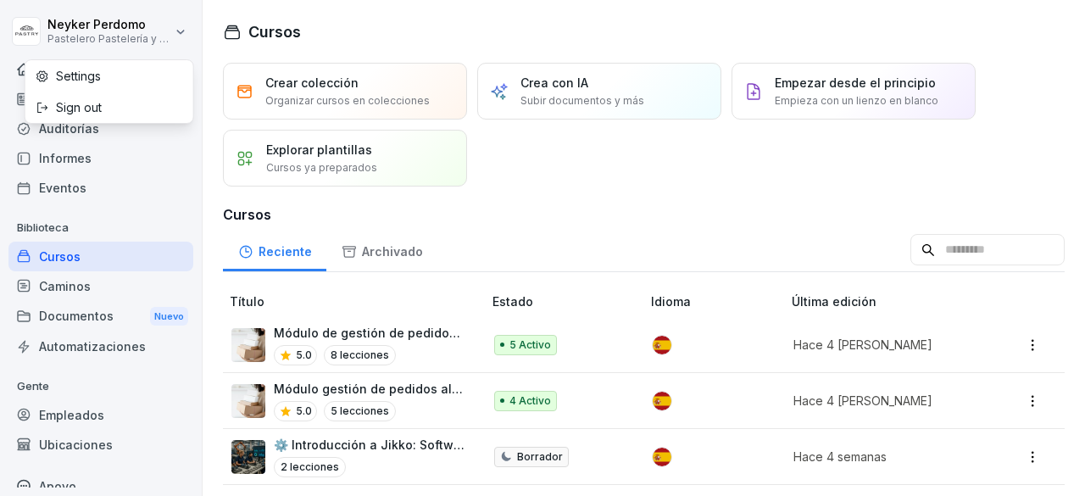
click at [163, 19] on html "Neyker Perdomo Pastelero Pastelería y Cocina gourmet Hogar Noticias Auditorías …" at bounding box center [542, 248] width 1085 height 496
click at [173, 37] on html "Neyker Perdomo Pastelero Pastelería y Cocina gourmet Hogar Noticias Auditorías …" at bounding box center [542, 248] width 1085 height 496
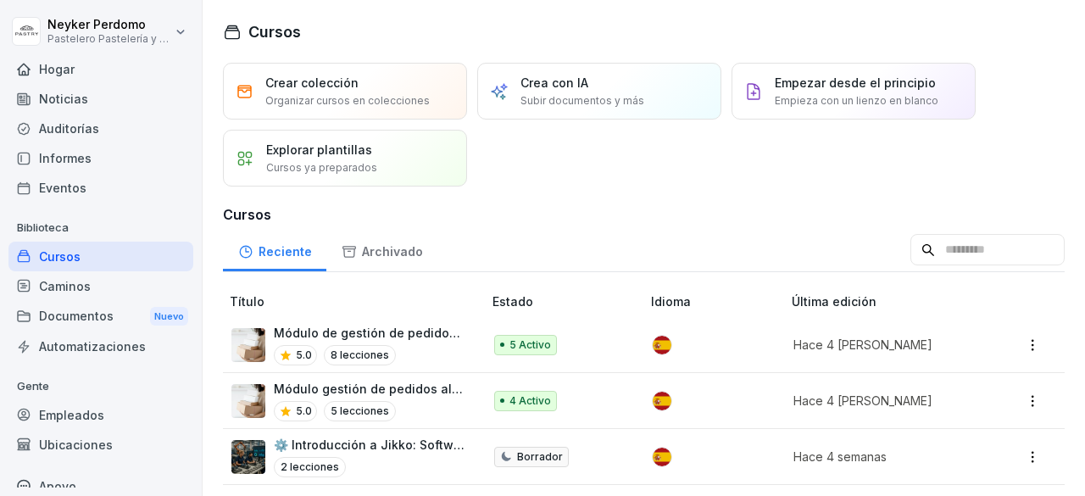
click at [173, 35] on html "Neyker Perdomo Pastelero Pastelería y Cocina gourmet Hogar Noticias Auditorías …" at bounding box center [542, 248] width 1085 height 496
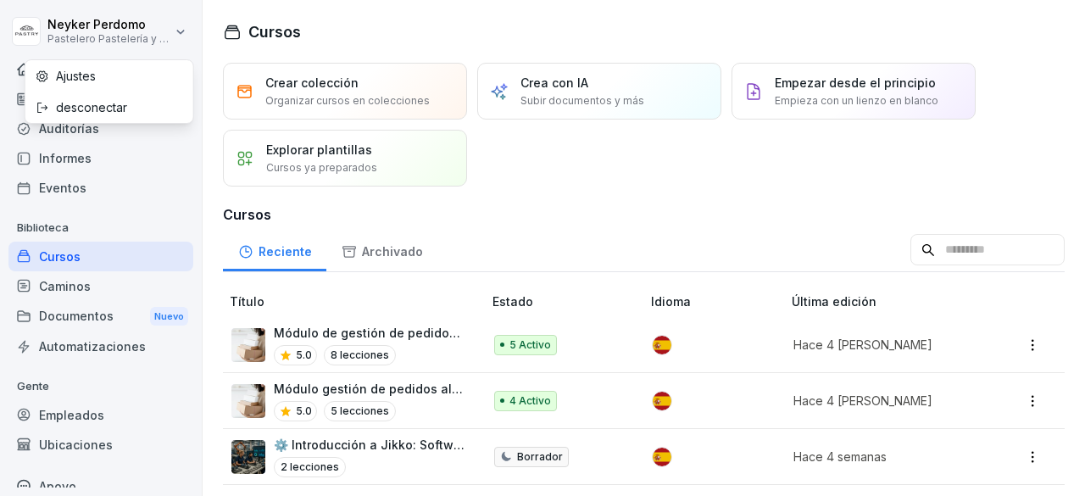
click at [108, 28] on html "Neyker Perdomo Pastelero Pastelería y Cocina gourmet Hogar Noticias Auditorías …" at bounding box center [542, 248] width 1085 height 496
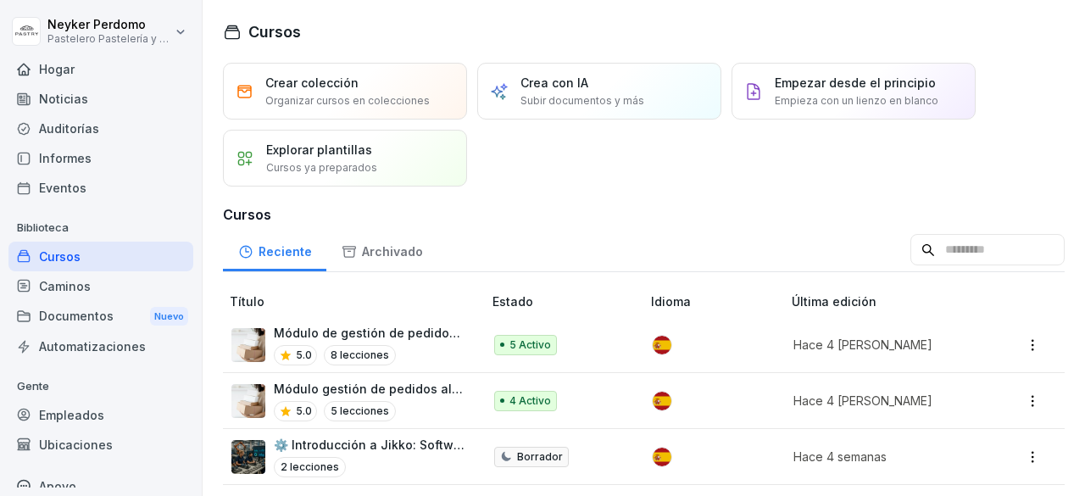
click at [112, 72] on div "Hogar" at bounding box center [100, 69] width 185 height 30
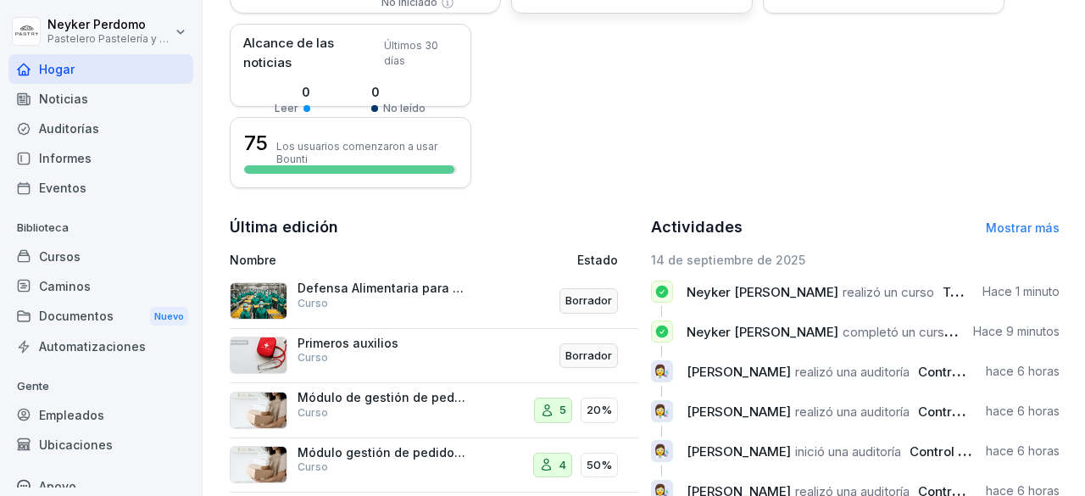
scroll to position [550, 0]
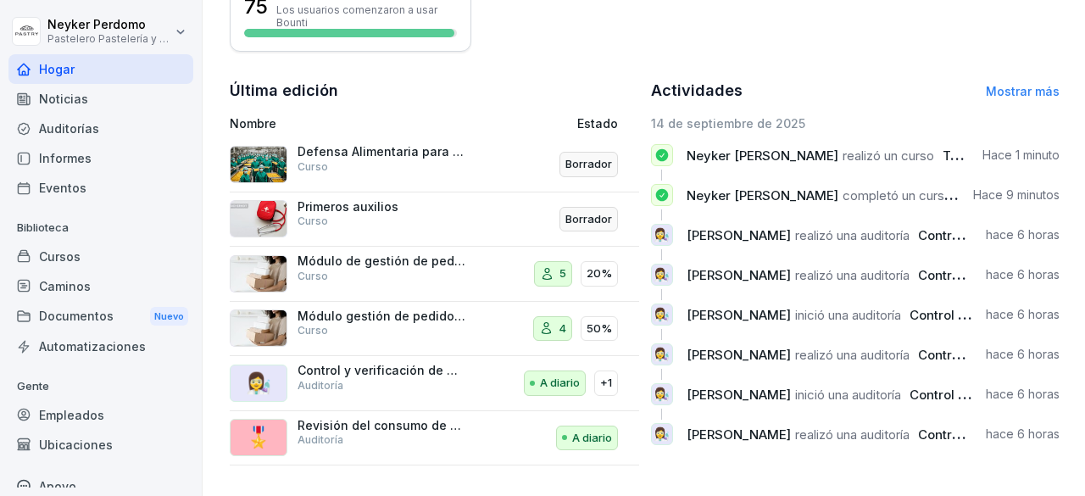
click at [656, 226] on font "👩‍🔬" at bounding box center [661, 234] width 16 height 16
click at [712, 236] on div "👩‍🔬 Calidad Pastelero realizó una auditoría Control y verificación de manipulad…" at bounding box center [855, 242] width 409 height 36
click at [725, 231] on p "Calidad Pastelero realizó una auditoría Control y verificación de manipuladores" at bounding box center [830, 235] width 286 height 18
click at [717, 233] on div "👩‍🔬 Calidad Pastelero realizó una auditoría Control y verificación de manipulad…" at bounding box center [855, 235] width 409 height 22
click at [664, 307] on div "👩‍🔬" at bounding box center [662, 314] width 22 height 22
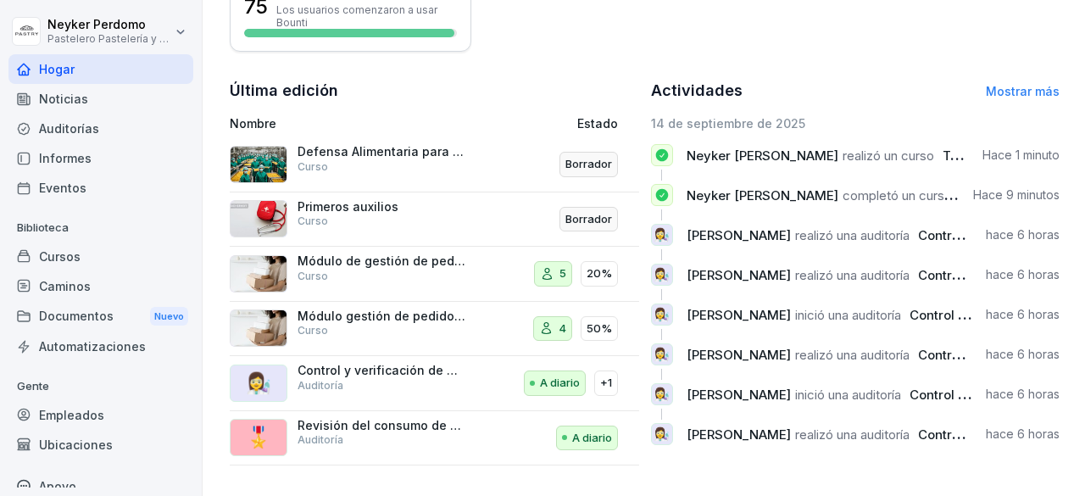
click at [656, 229] on font "👩‍🔬" at bounding box center [661, 234] width 16 height 16
click at [997, 84] on font "Mostrar más" at bounding box center [1023, 91] width 74 height 14
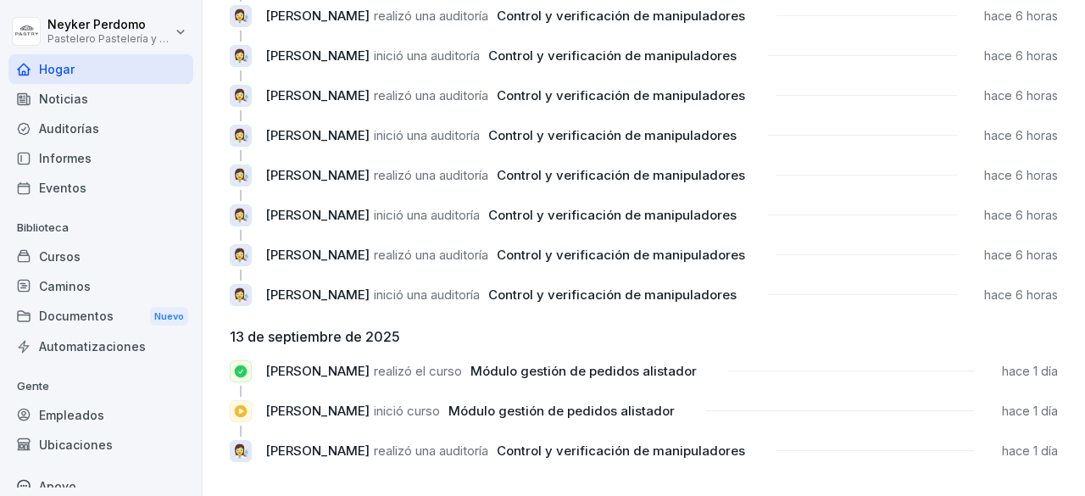
scroll to position [1693, 0]
click at [61, 257] on font "Cursos" at bounding box center [60, 256] width 42 height 14
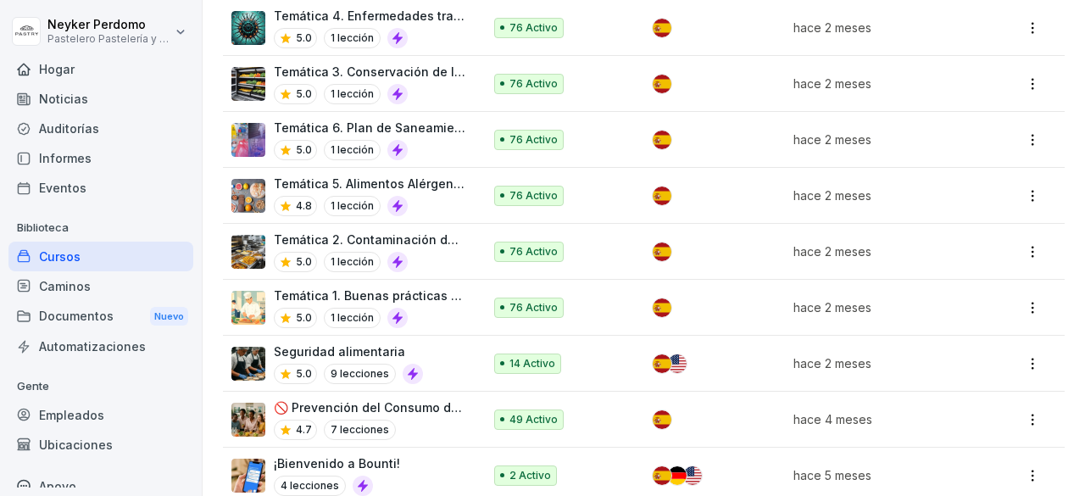
scroll to position [568, 0]
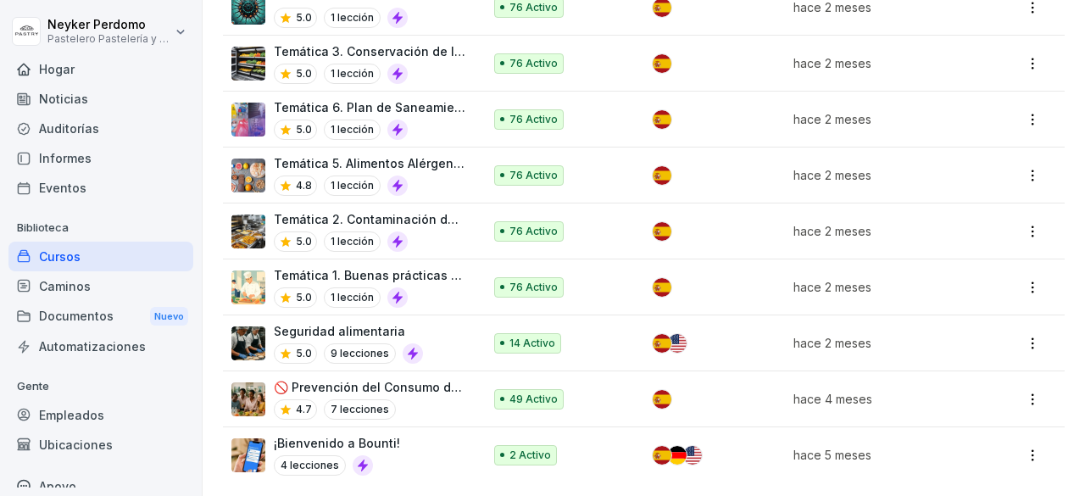
click at [93, 275] on div "Caminos" at bounding box center [100, 286] width 185 height 30
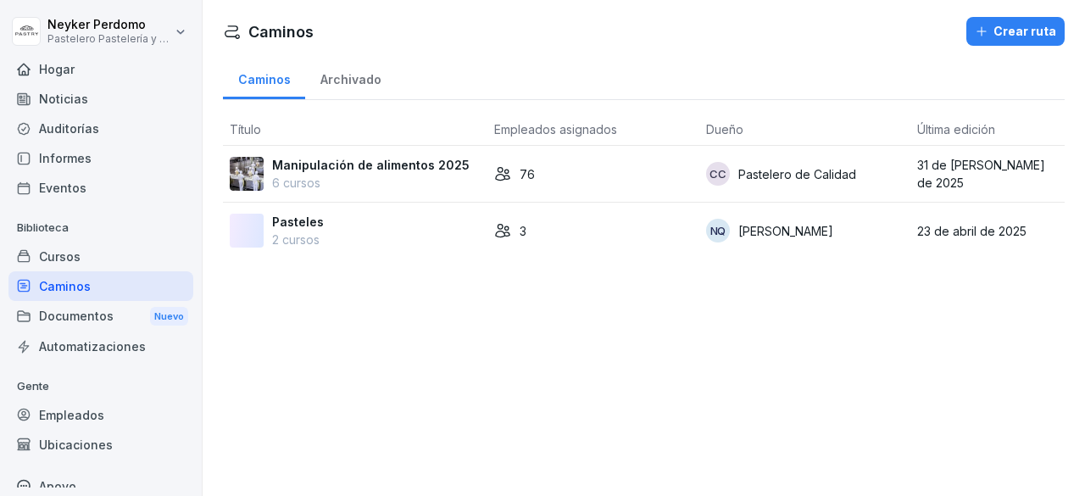
click at [84, 343] on font "Automatizaciones" at bounding box center [92, 346] width 107 height 14
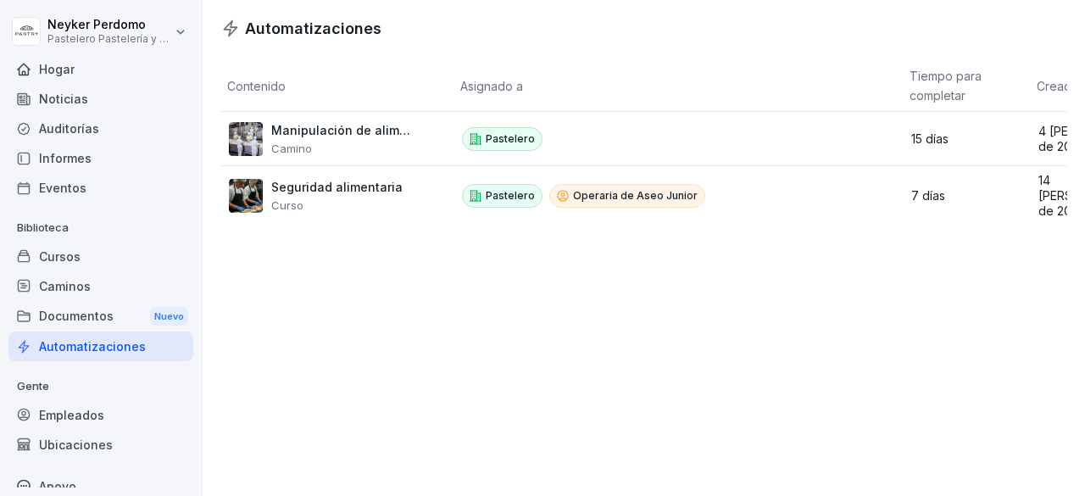
click at [69, 143] on div "Informes" at bounding box center [100, 158] width 185 height 30
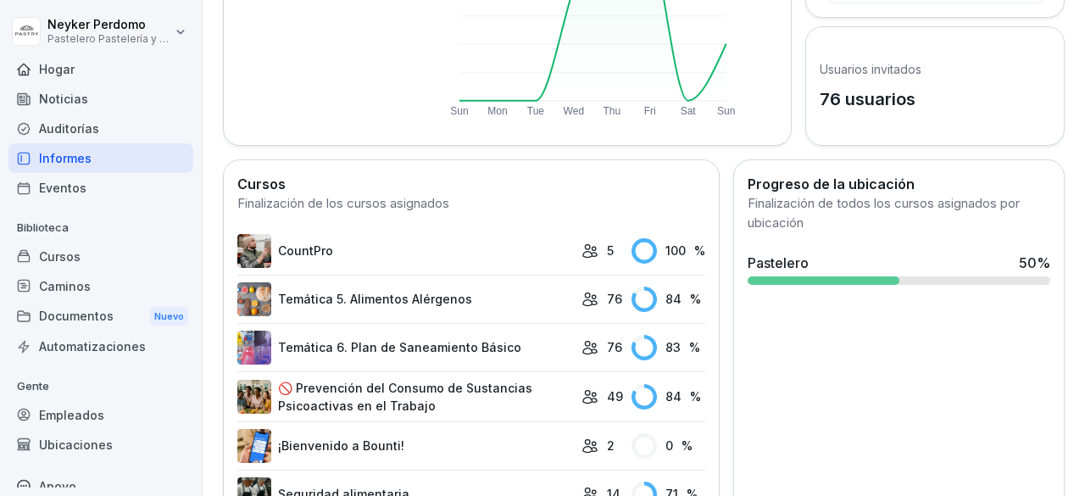
scroll to position [520, 0]
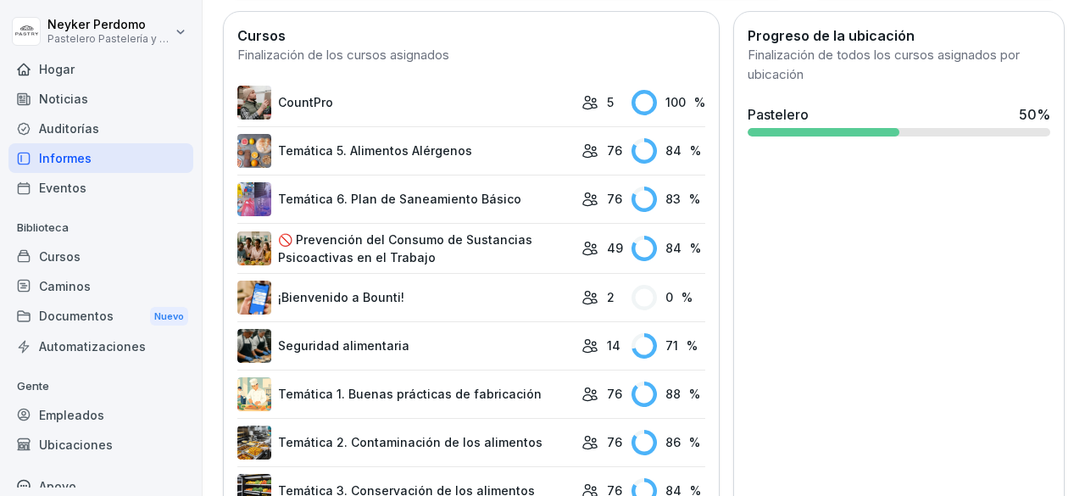
click at [108, 118] on div "Auditorías" at bounding box center [100, 129] width 185 height 30
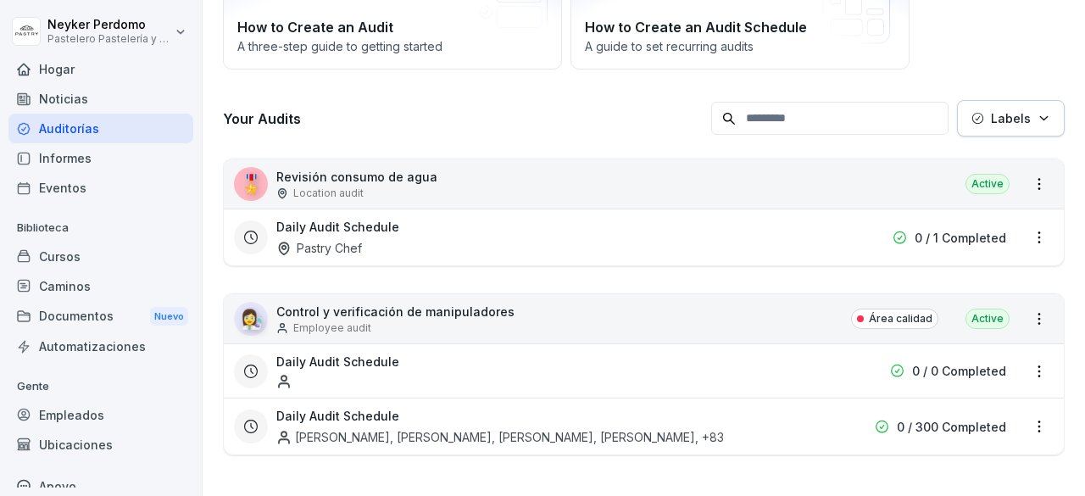
scroll to position [17, 0]
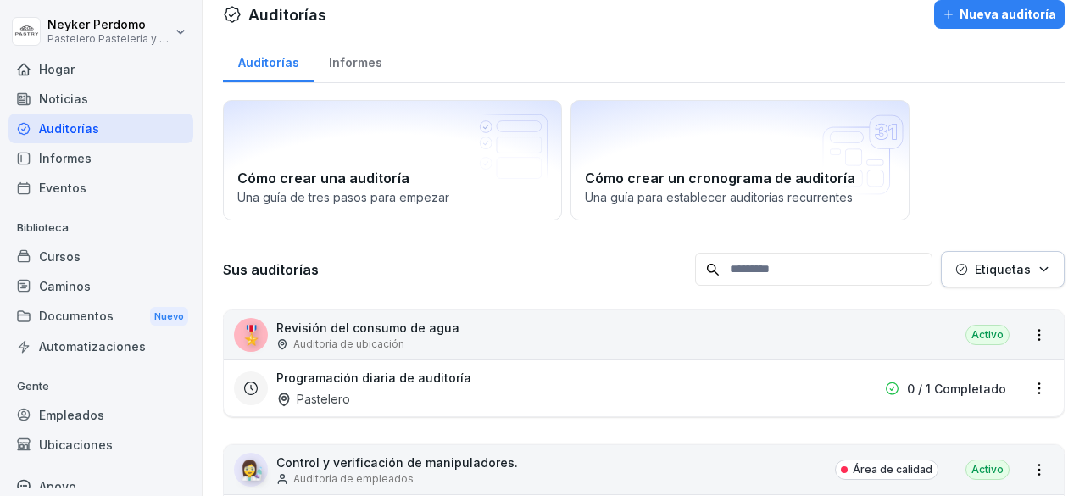
click at [108, 118] on div "Auditorías" at bounding box center [100, 129] width 185 height 30
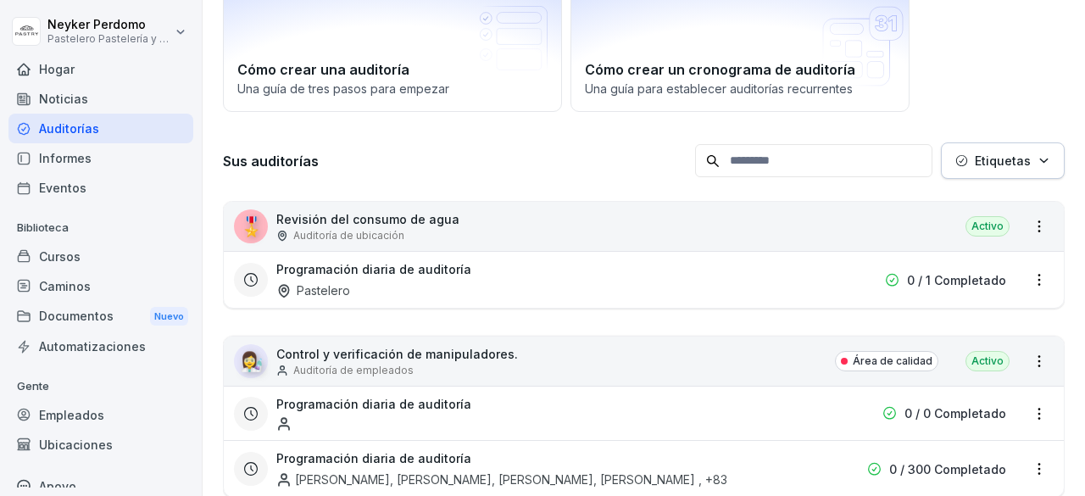
scroll to position [177, 0]
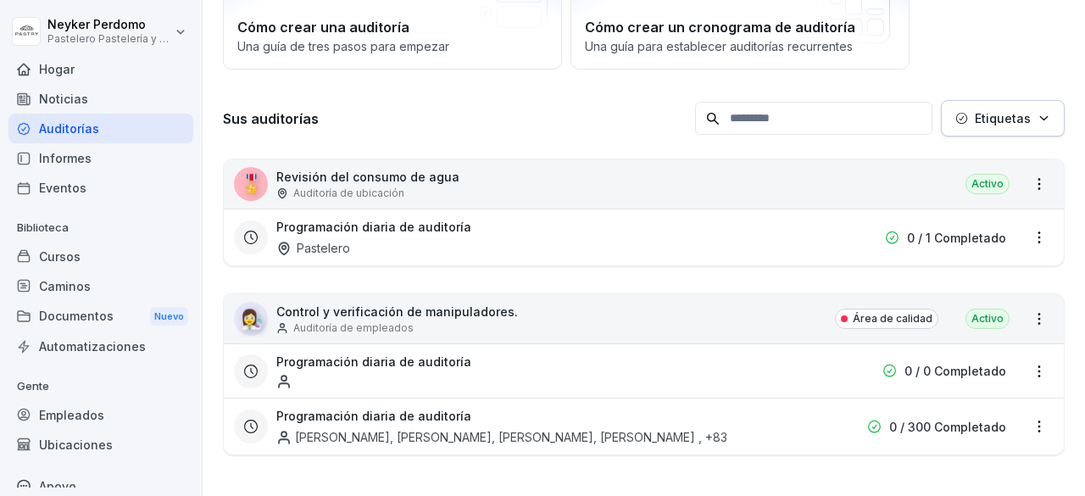
click at [692, 311] on div "👩‍🔬 Control y verificación de manipuladores. Auditoría de empleados Área de cal…" at bounding box center [644, 318] width 840 height 49
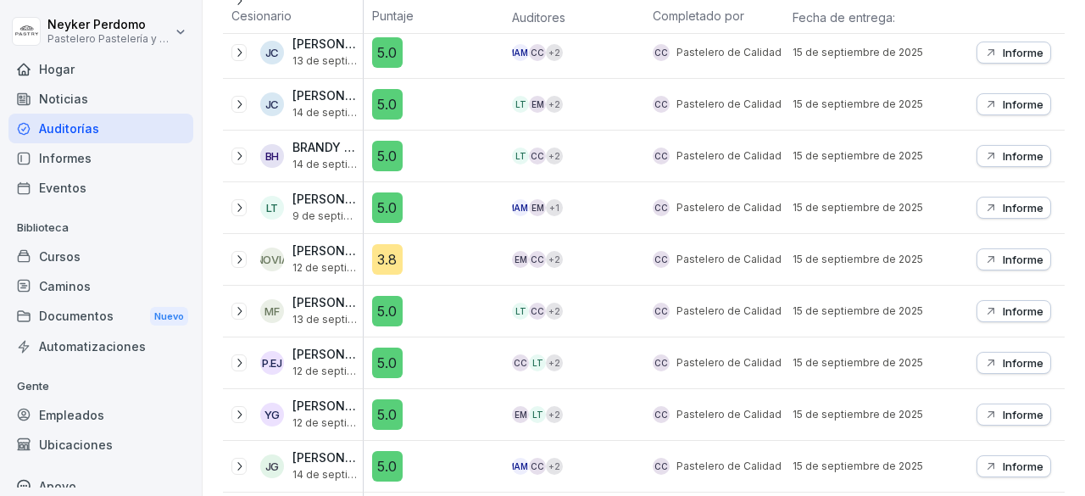
scroll to position [1432, 0]
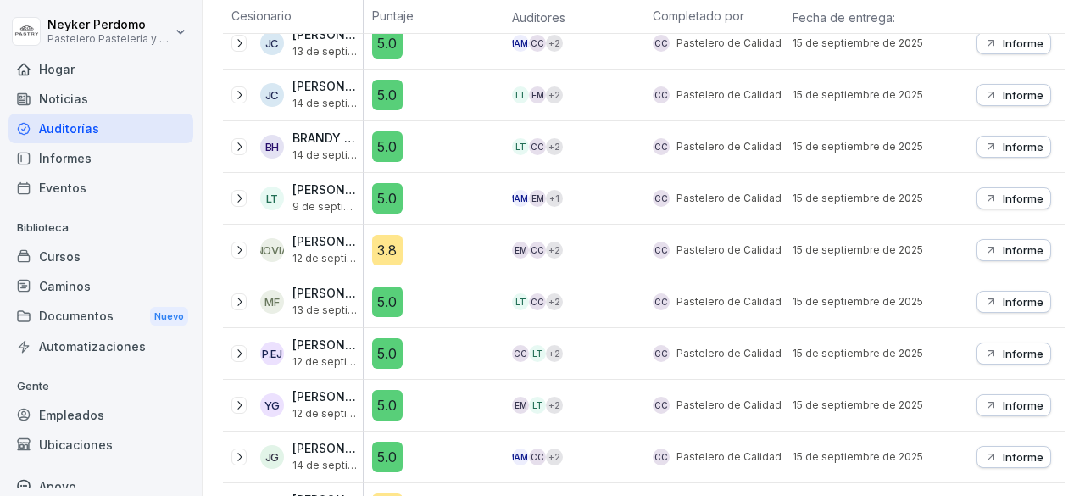
click at [984, 243] on icon "button" at bounding box center [991, 250] width 14 height 14
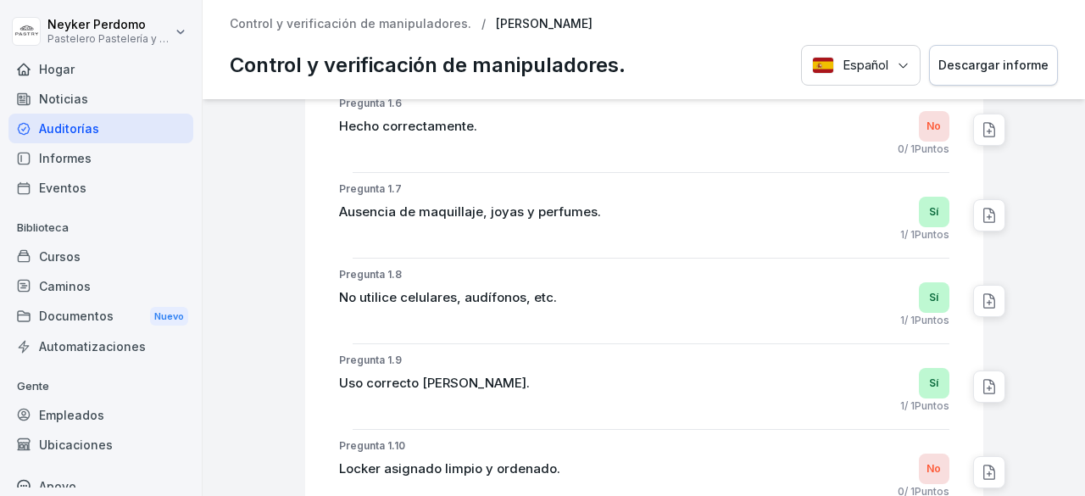
scroll to position [770, 0]
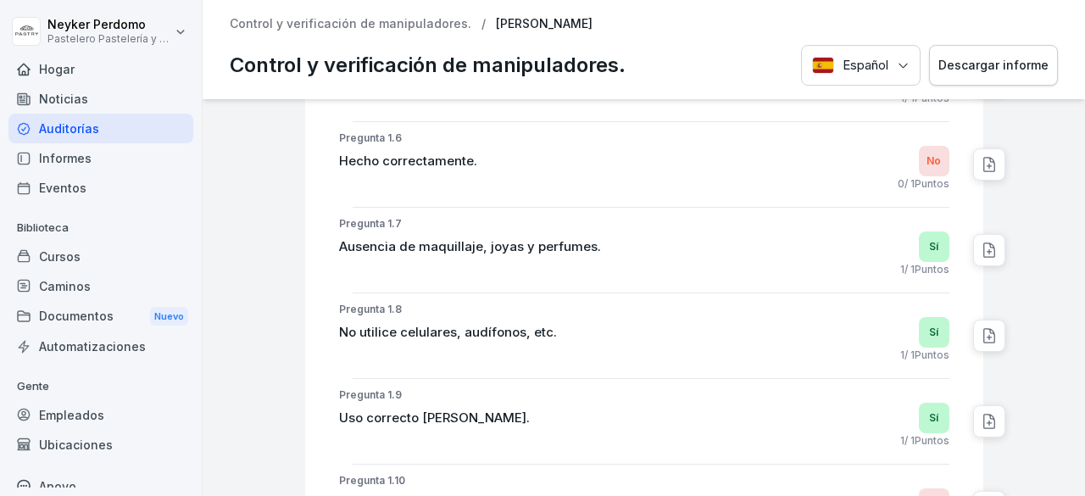
click at [53, 126] on font "Auditorías" at bounding box center [69, 128] width 60 height 14
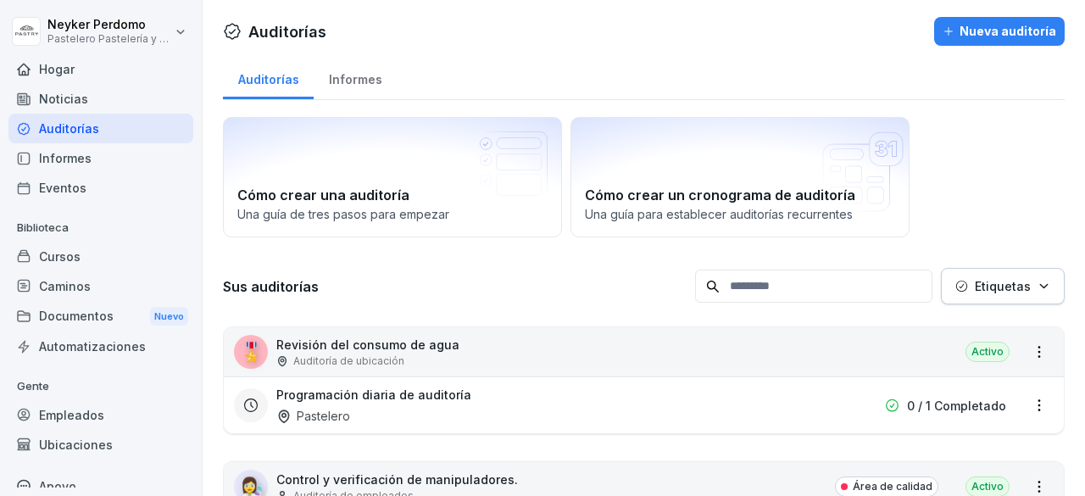
scroll to position [177, 0]
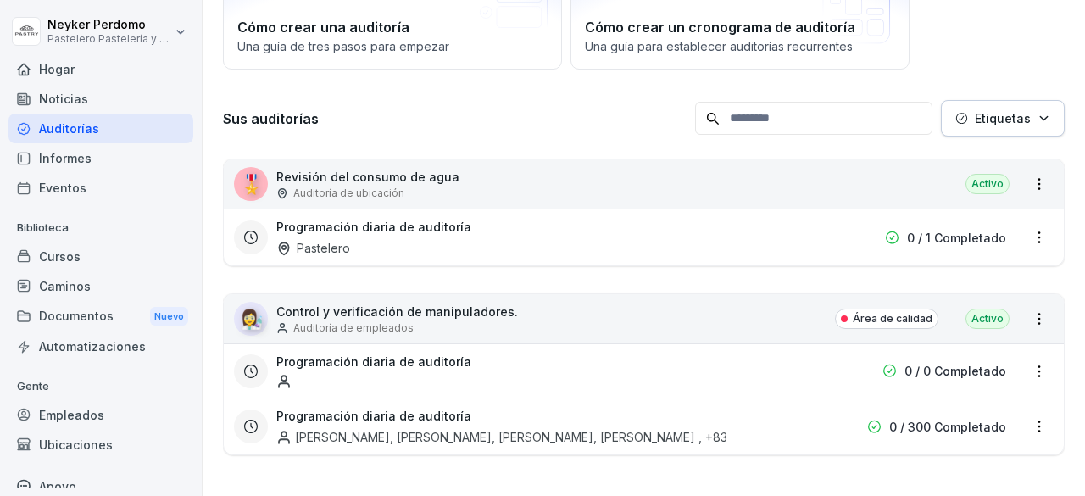
click at [76, 123] on font "Auditorías" at bounding box center [69, 128] width 60 height 14
click at [350, 321] on font "Auditoría de empleados" at bounding box center [353, 327] width 120 height 13
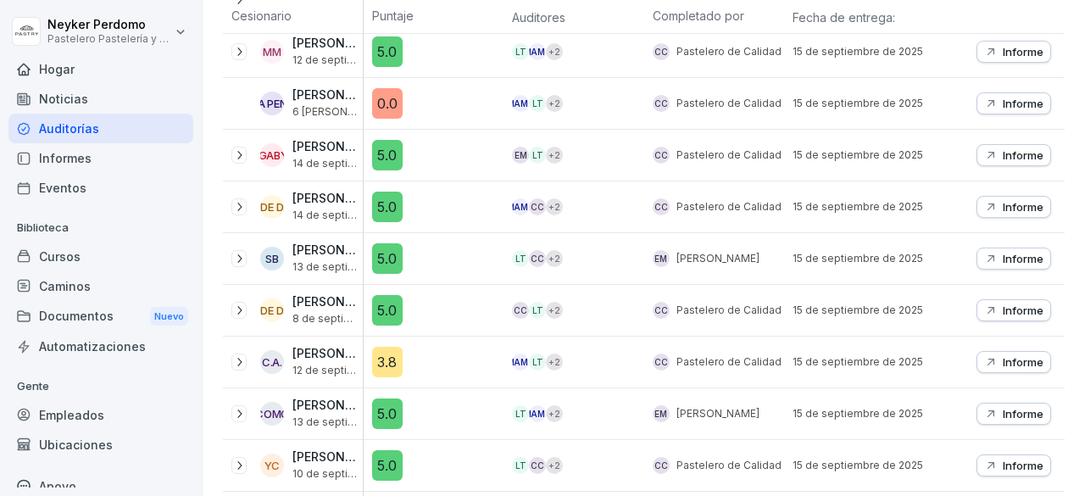
scroll to position [701, 0]
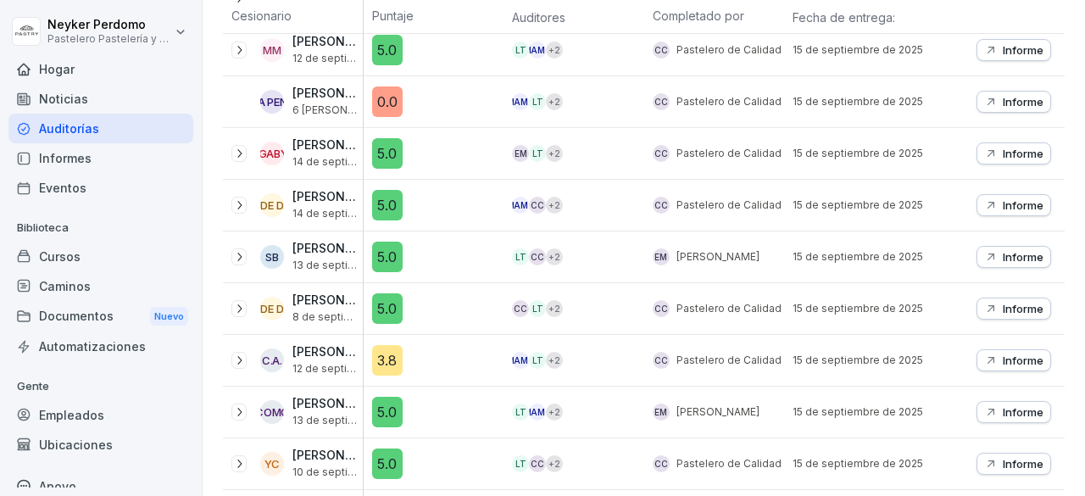
click at [1010, 353] on font "Informe" at bounding box center [1023, 360] width 41 height 14
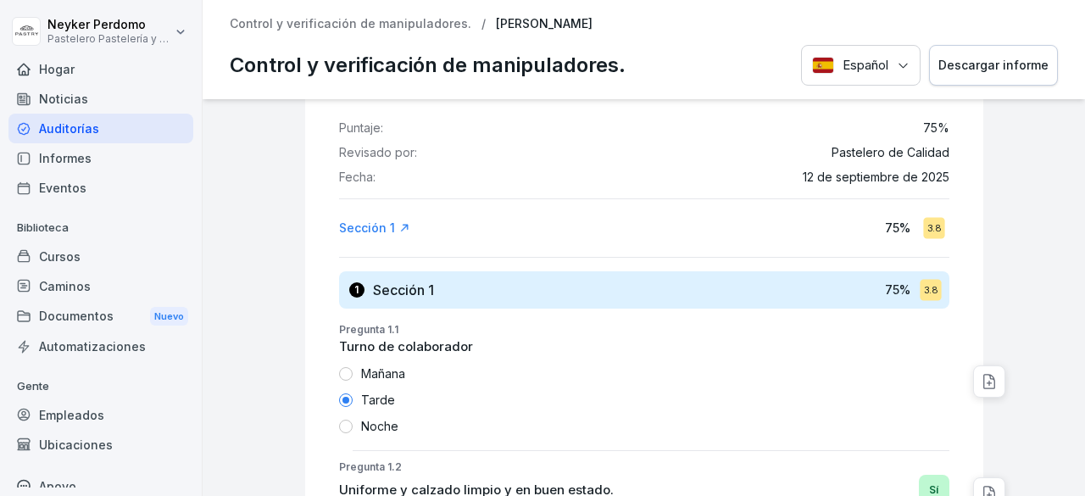
scroll to position [57, 0]
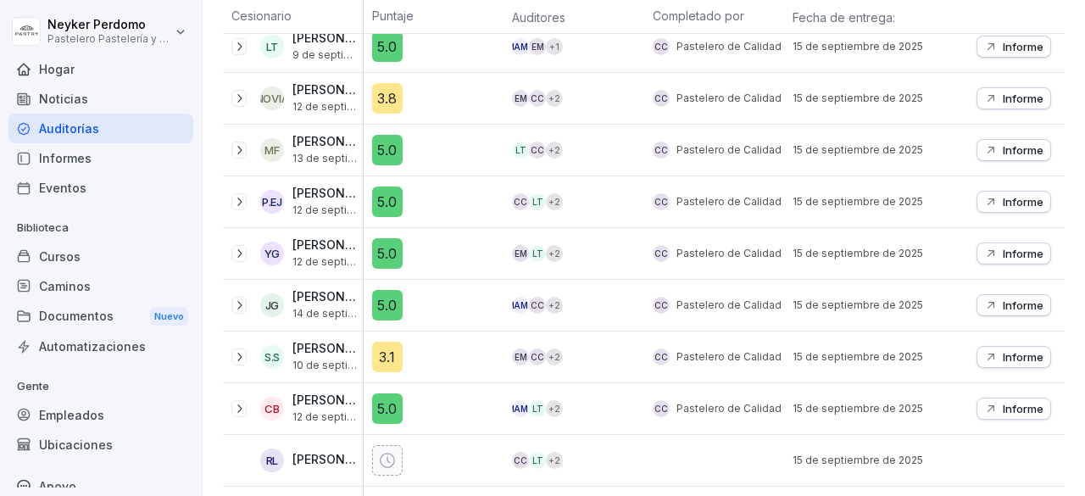
scroll to position [1584, 0]
click at [492, 341] on div "3.1" at bounding box center [438, 356] width 132 height 31
click at [984, 349] on icon "button" at bounding box center [991, 356] width 14 height 14
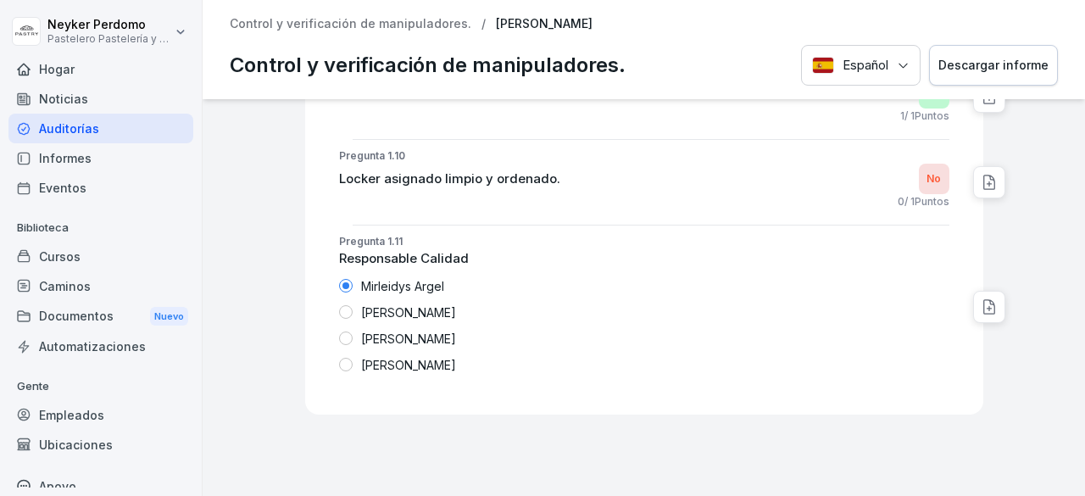
scroll to position [1102, 0]
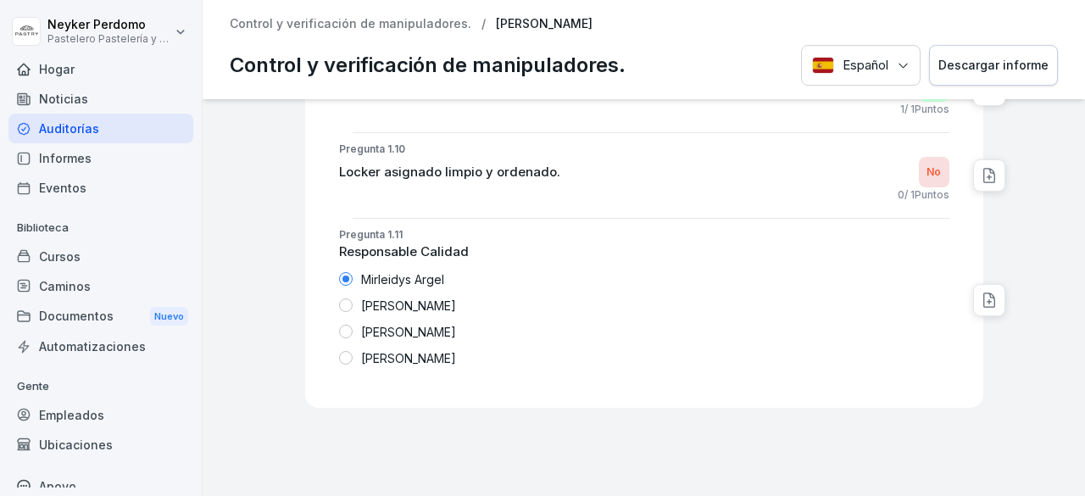
click at [68, 120] on font "Auditorías" at bounding box center [69, 129] width 60 height 18
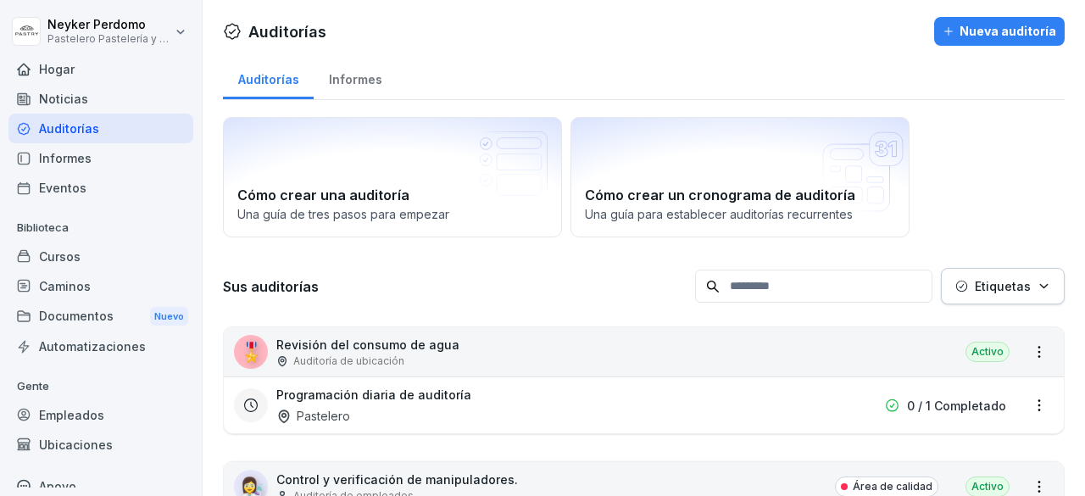
click at [65, 116] on div "Auditorías" at bounding box center [100, 129] width 185 height 30
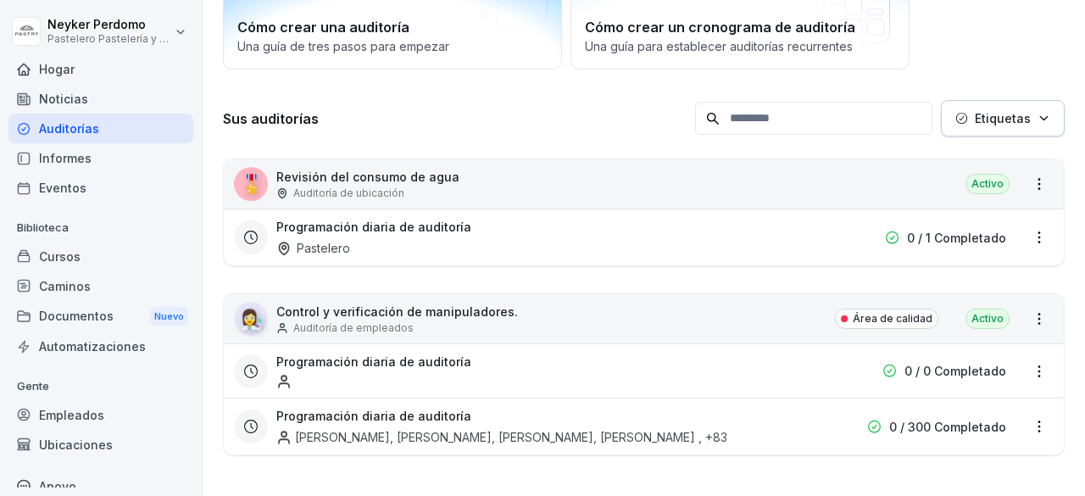
scroll to position [176, 0]
click at [509, 415] on div "Programación diaria de auditoría Yamileth Méndez, MARIA REYES, Olga Valcárcel, …" at bounding box center [535, 426] width 518 height 39
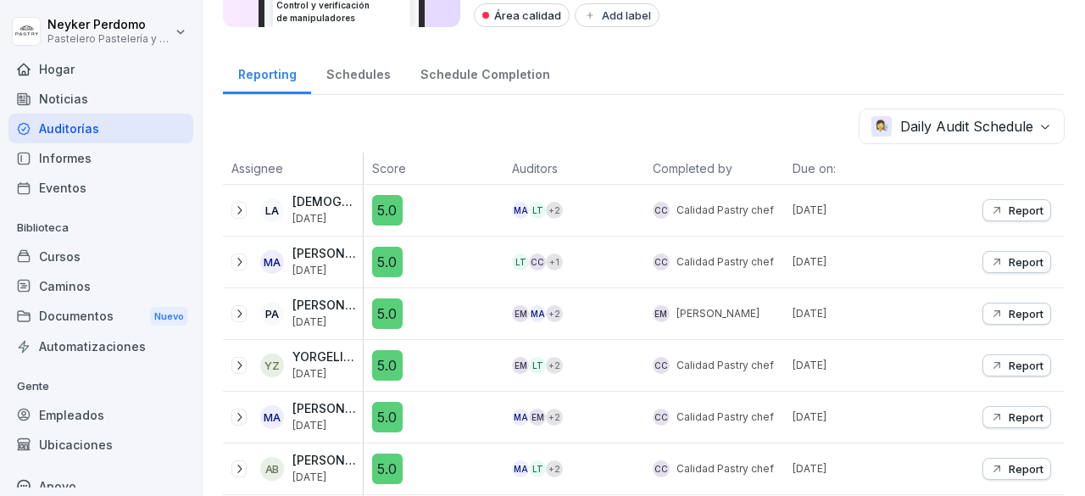
click at [937, 407] on div "Report" at bounding box center [995, 417] width 141 height 51
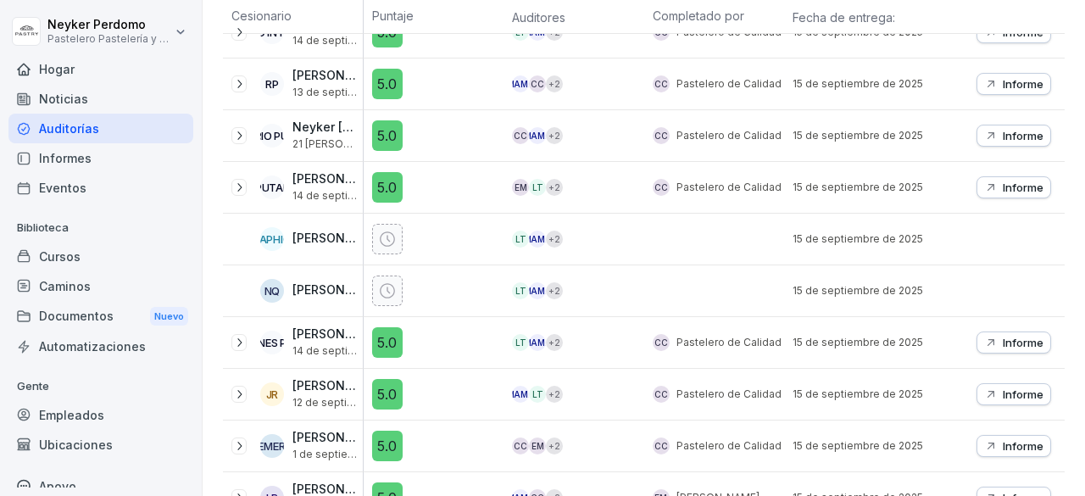
scroll to position [3044, 0]
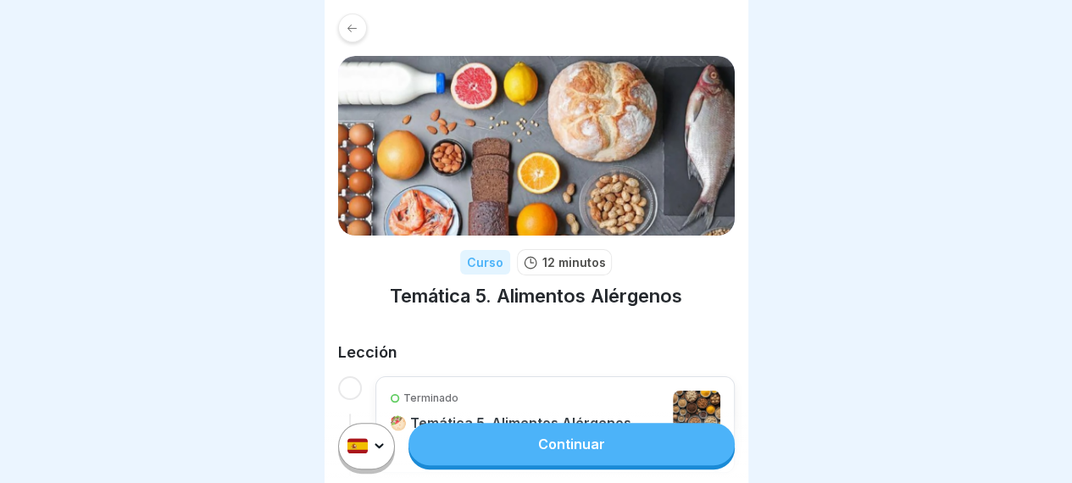
click at [531, 478] on div "Continuar" at bounding box center [537, 446] width 424 height 74
click at [533, 465] on link "Continuar" at bounding box center [571, 444] width 325 height 42
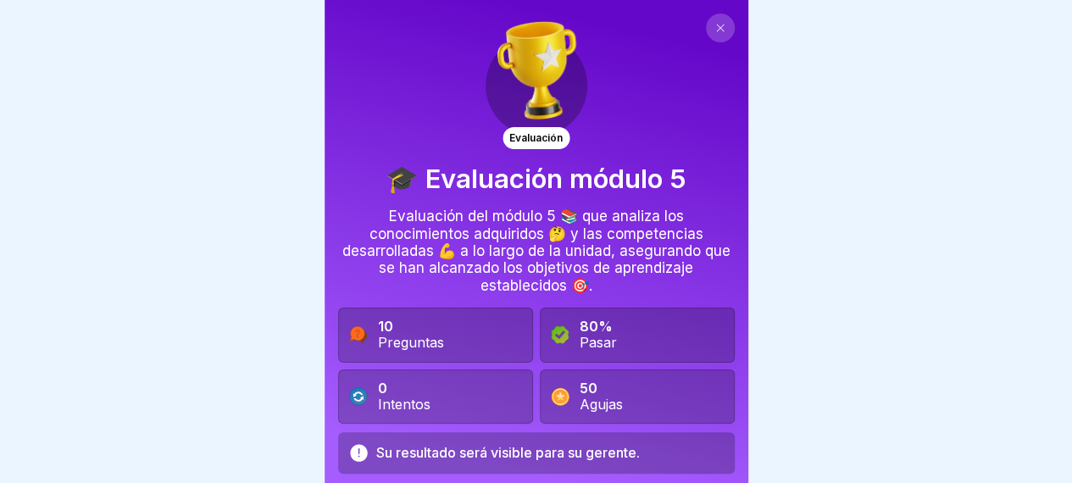
scroll to position [53, 0]
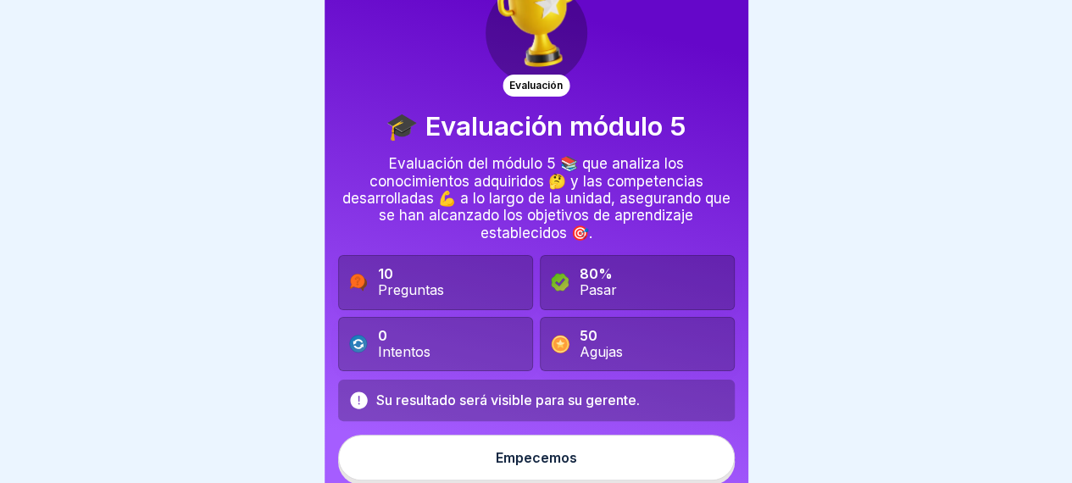
click at [533, 468] on button "Empecemos" at bounding box center [536, 458] width 397 height 46
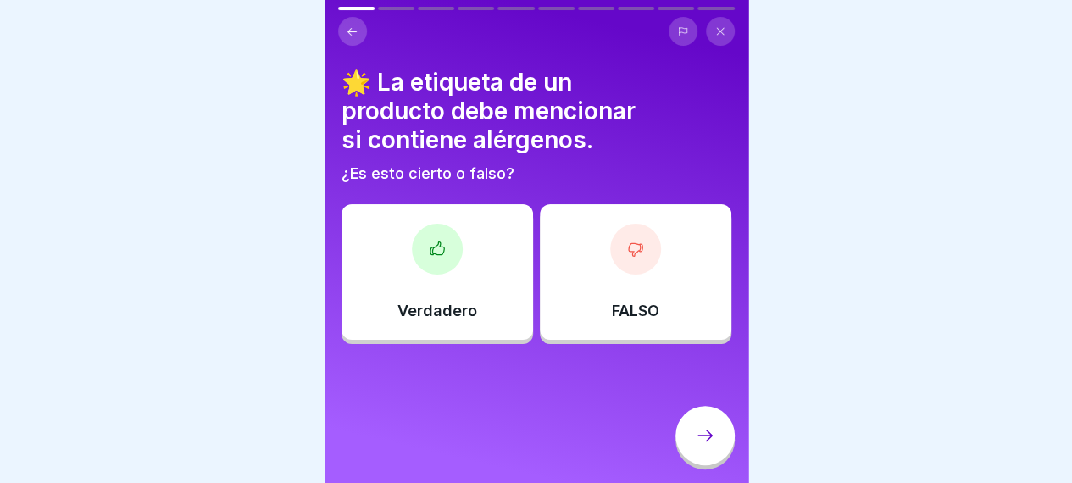
click at [492, 256] on div "Verdadero" at bounding box center [438, 272] width 192 height 136
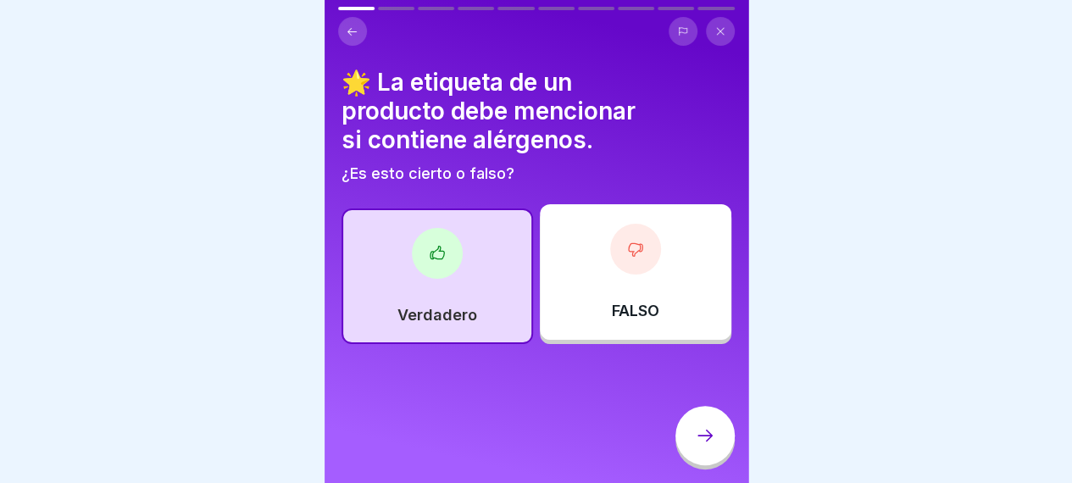
click at [703, 431] on div at bounding box center [705, 435] width 59 height 59
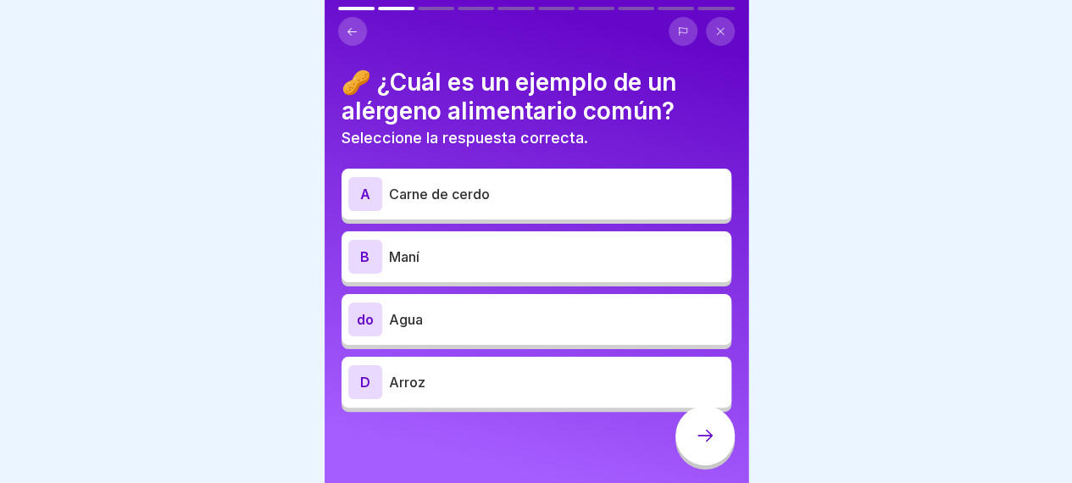
click at [481, 265] on p "Maní" at bounding box center [557, 257] width 336 height 20
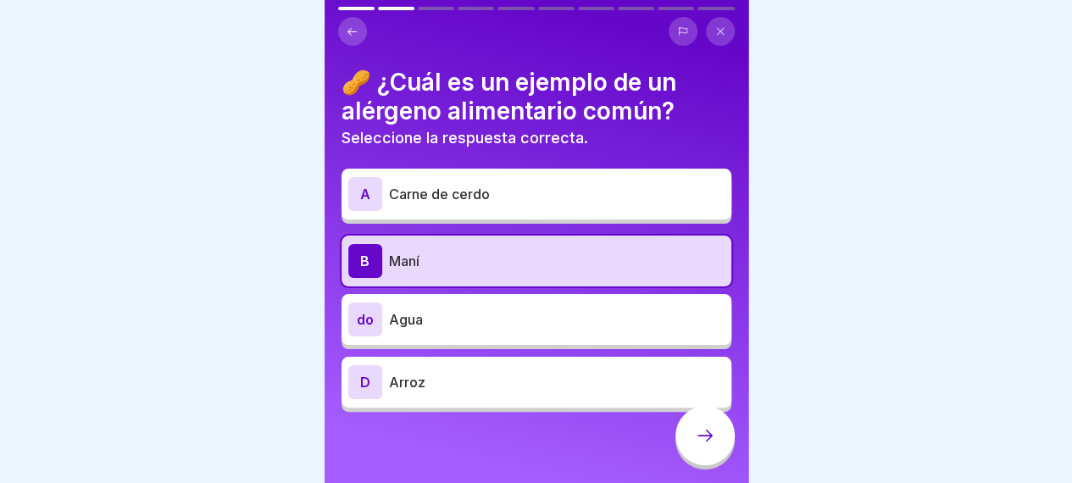
click at [708, 442] on icon at bounding box center [705, 436] width 15 height 12
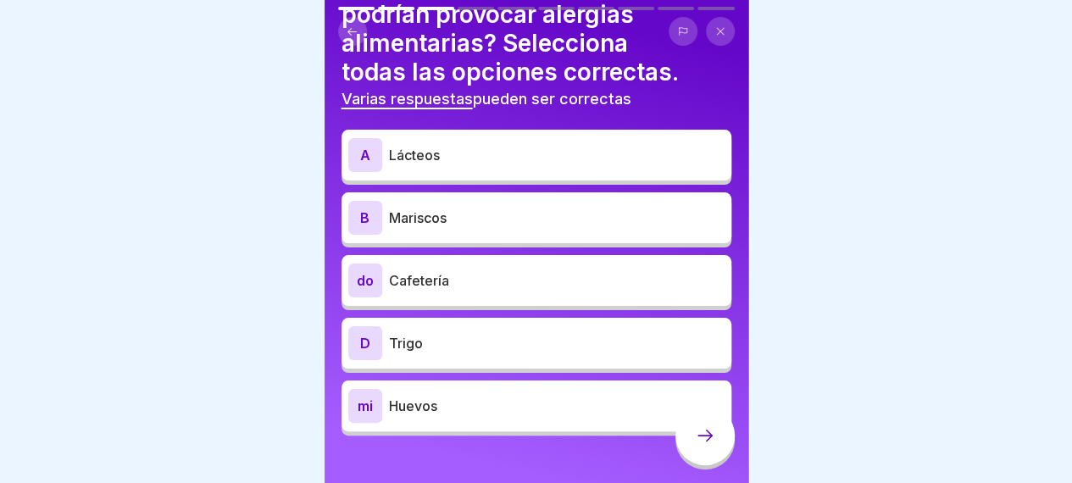
scroll to position [97, 0]
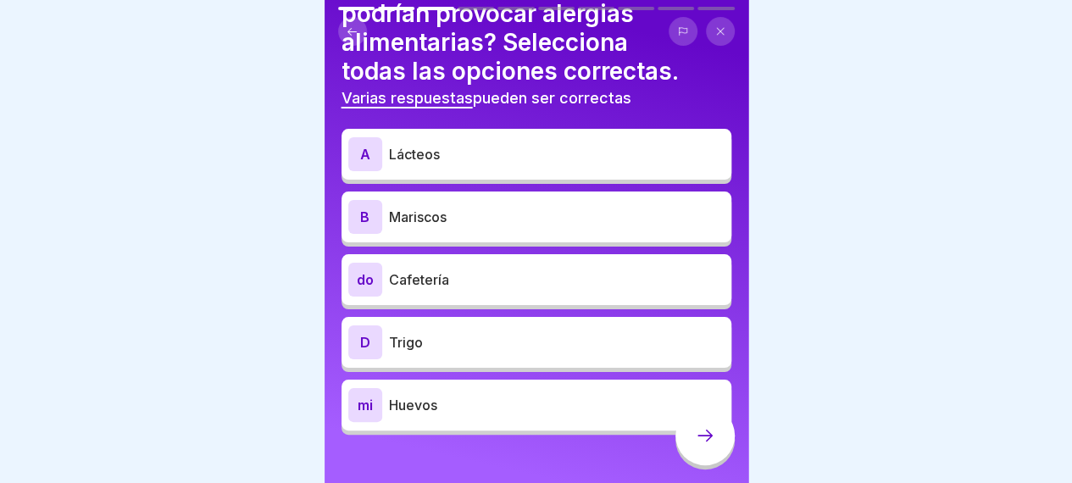
click at [502, 157] on p "Lácteos" at bounding box center [557, 154] width 336 height 20
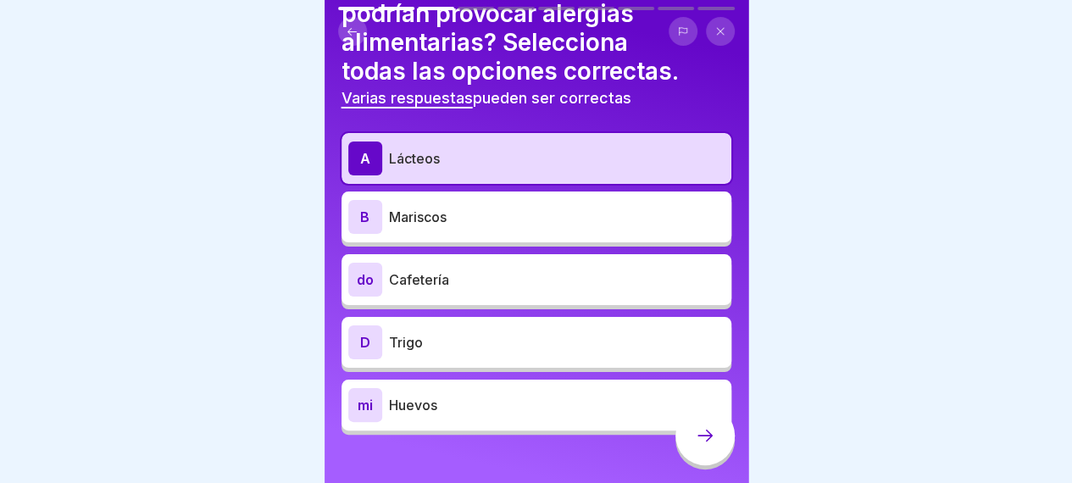
click at [483, 196] on div "B Mariscos" at bounding box center [537, 217] width 390 height 51
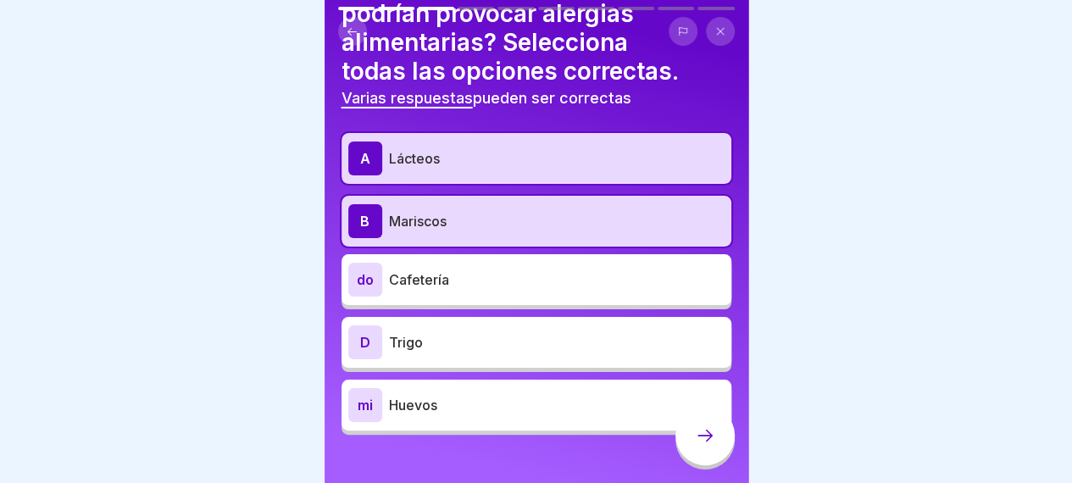
click at [480, 411] on p "Huevos" at bounding box center [557, 405] width 336 height 20
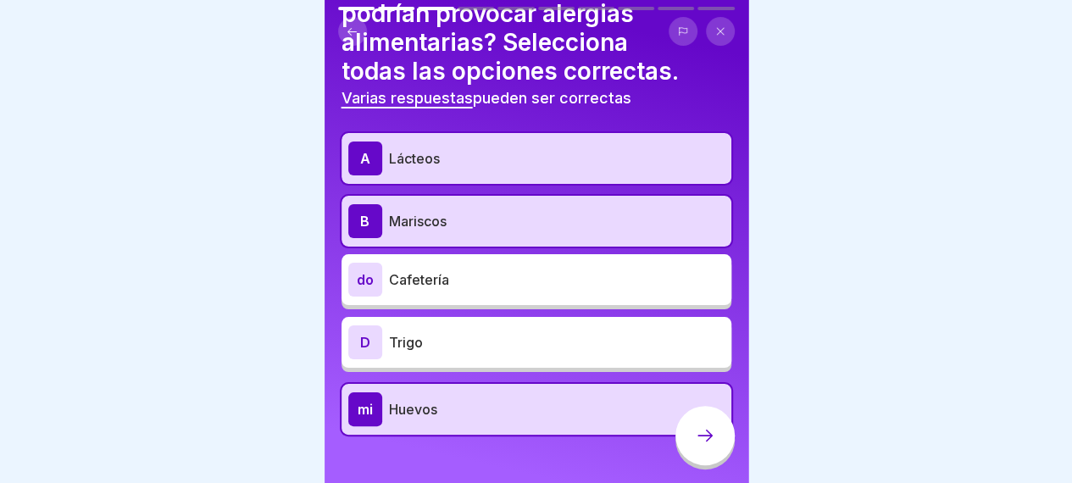
click at [726, 465] on div at bounding box center [705, 435] width 59 height 59
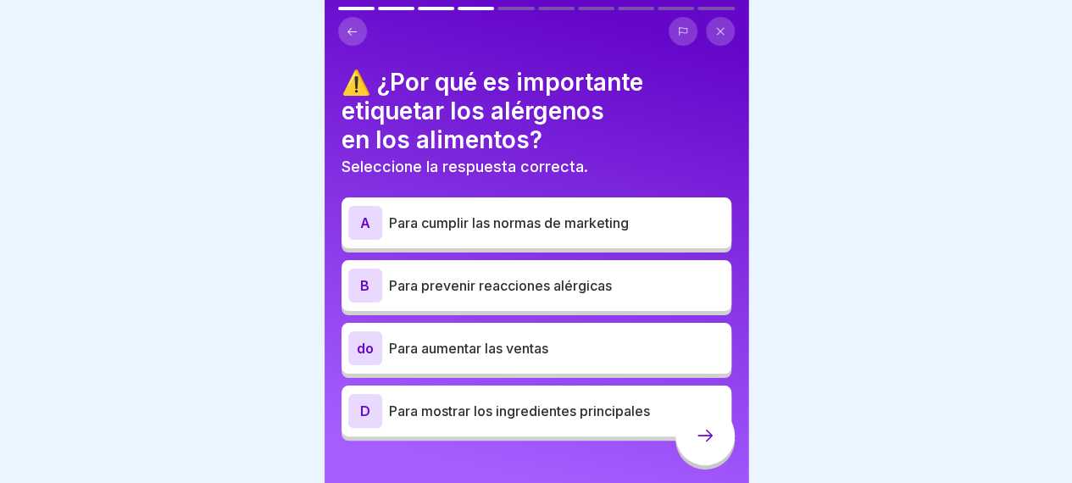
click at [514, 297] on div "B Para prevenir reacciones alérgicas" at bounding box center [536, 286] width 376 height 34
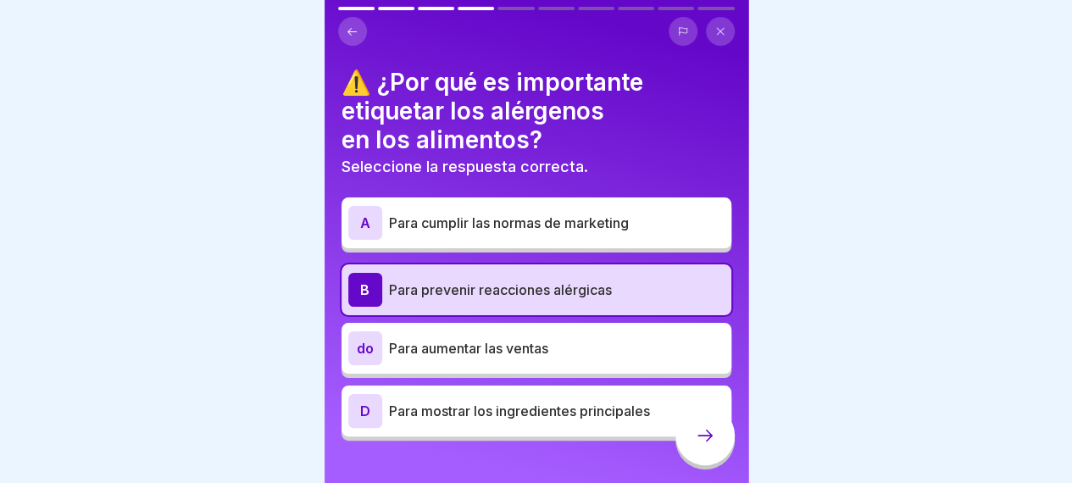
click at [698, 446] on icon at bounding box center [705, 435] width 20 height 20
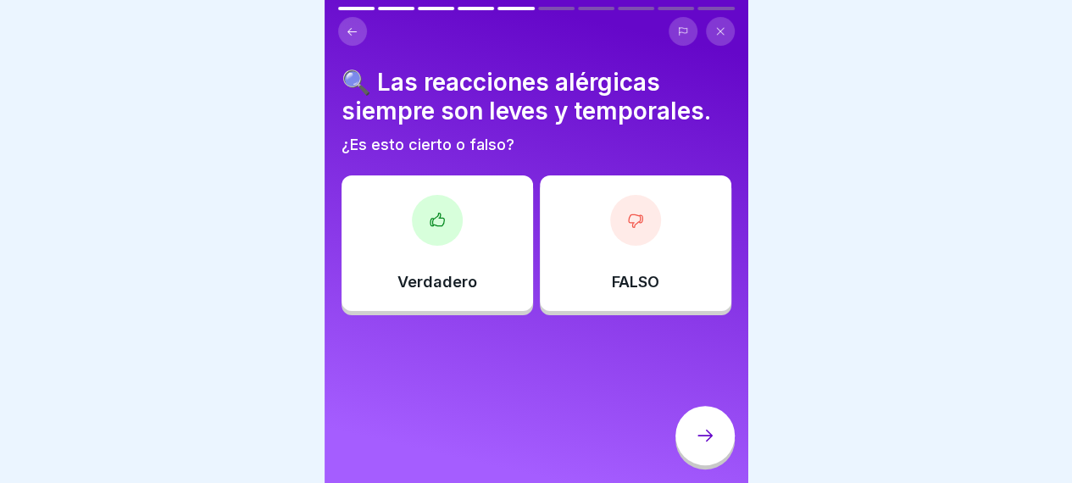
click at [614, 263] on div "FALSO" at bounding box center [636, 243] width 192 height 136
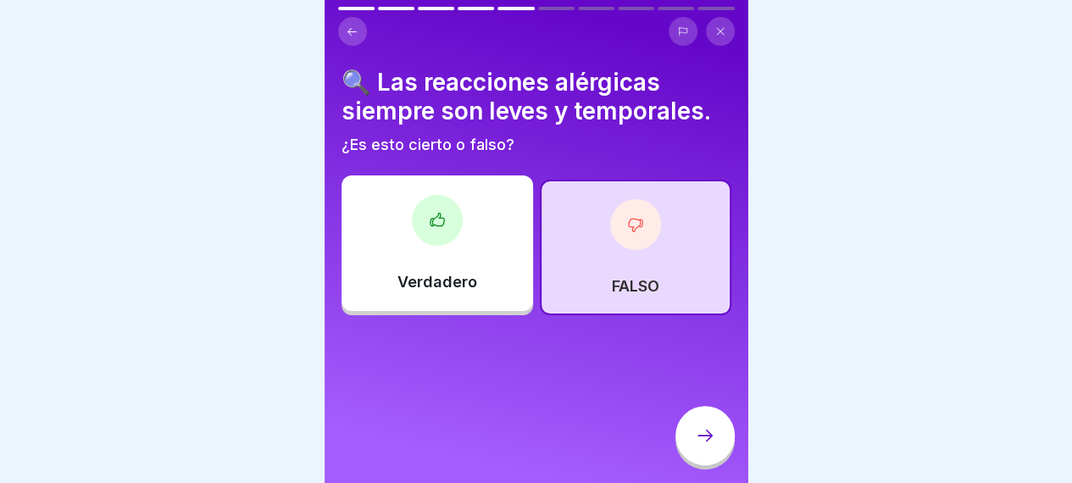
click at [703, 446] on icon at bounding box center [705, 435] width 20 height 20
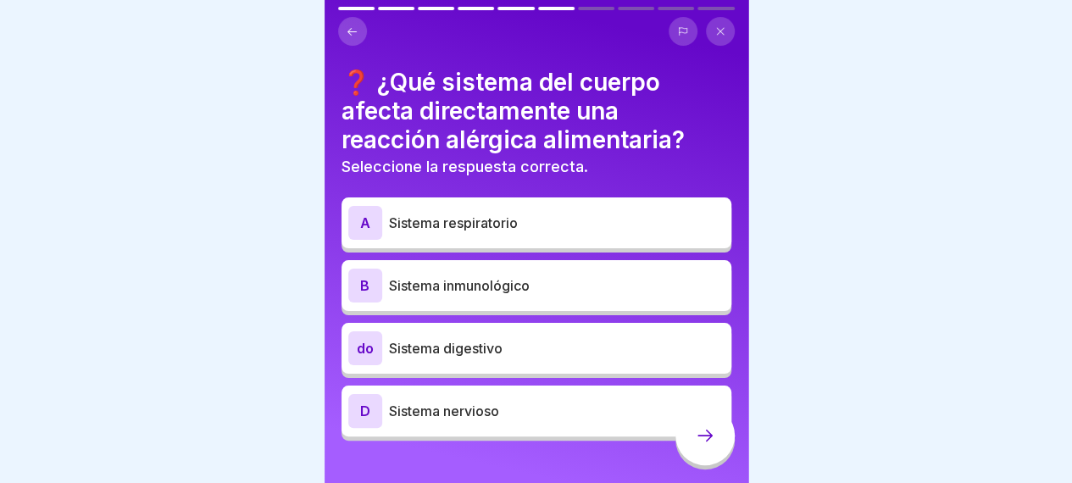
click at [309, 23] on body "Evaluación 🎓 Evaluación módulo 5 Evaluación del módulo 5 📚 que analiza los cono…" at bounding box center [536, 241] width 1072 height 483
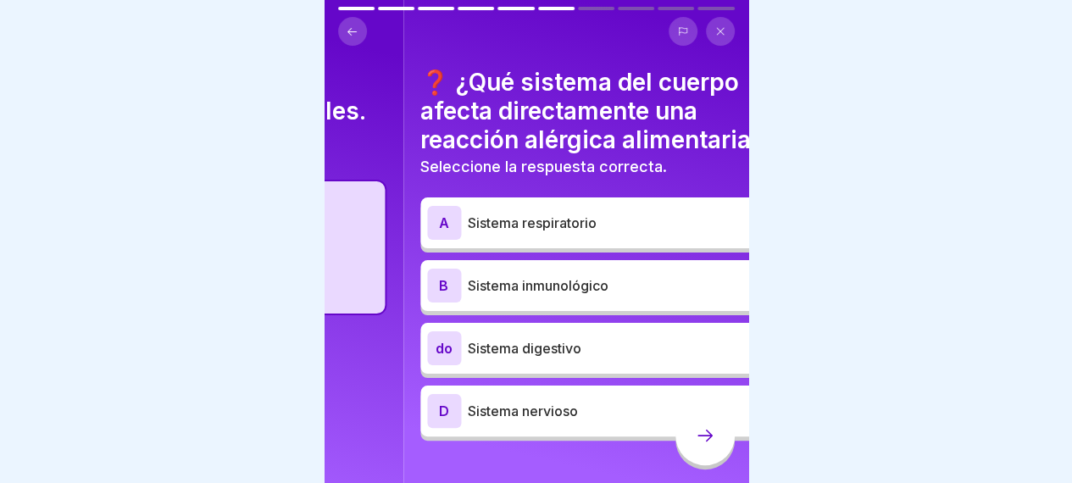
click at [457, 114] on font "❓ ¿Qué sistema del cuerpo afecta directamente una reacción alérgica alimentaria?" at bounding box center [591, 111] width 343 height 86
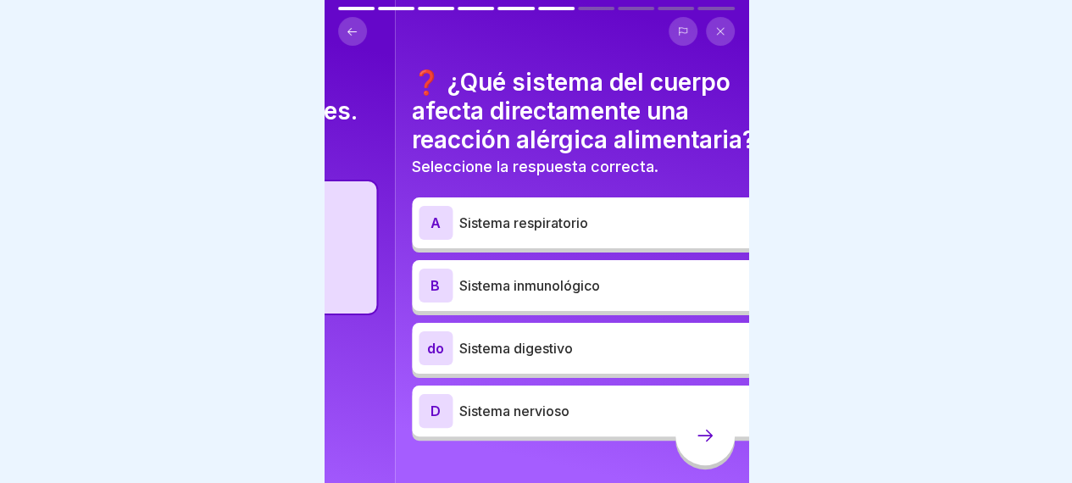
click at [445, 140] on font "❓ ¿Qué sistema del cuerpo afecta directamente una reacción alérgica alimentaria?" at bounding box center [583, 111] width 343 height 86
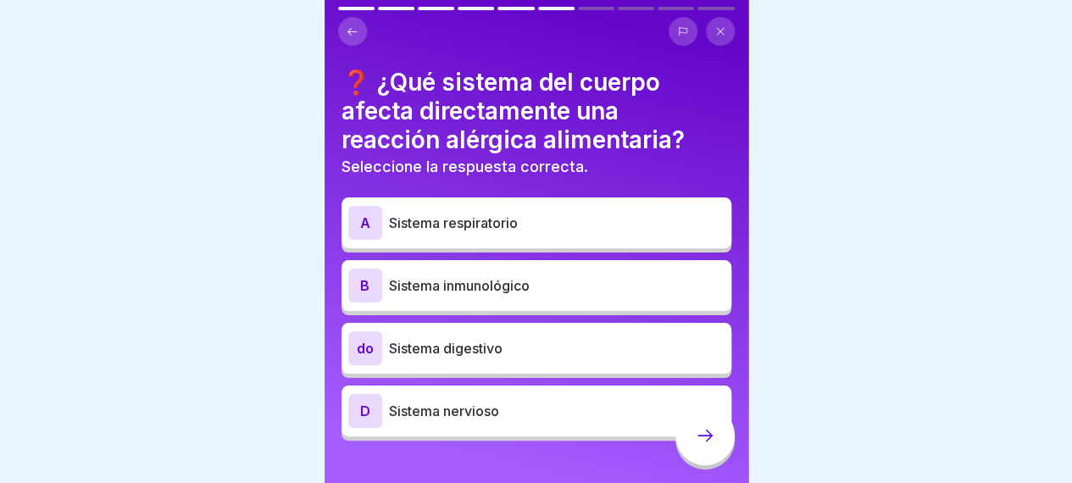
click at [502, 359] on div "do Sistema digestivo" at bounding box center [536, 348] width 376 height 34
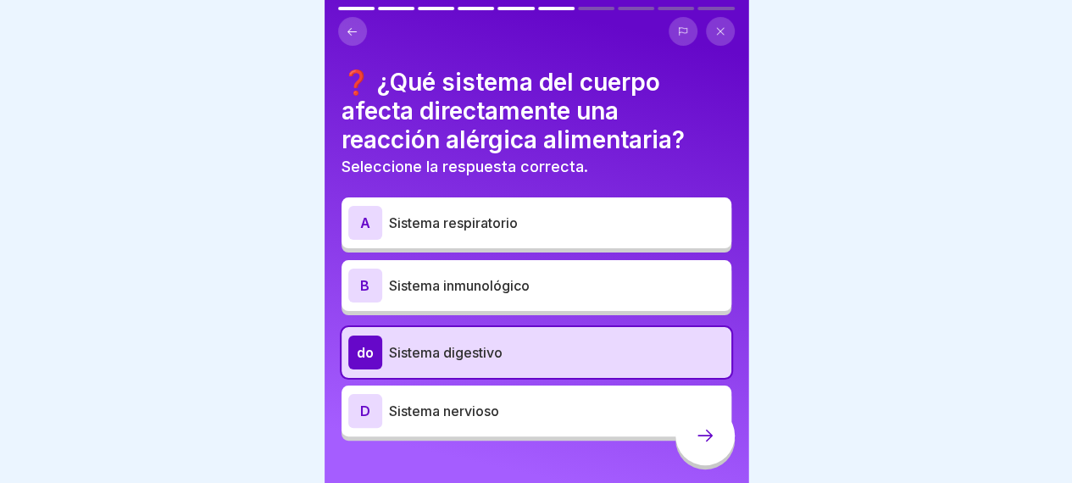
click at [693, 442] on div at bounding box center [705, 435] width 59 height 59
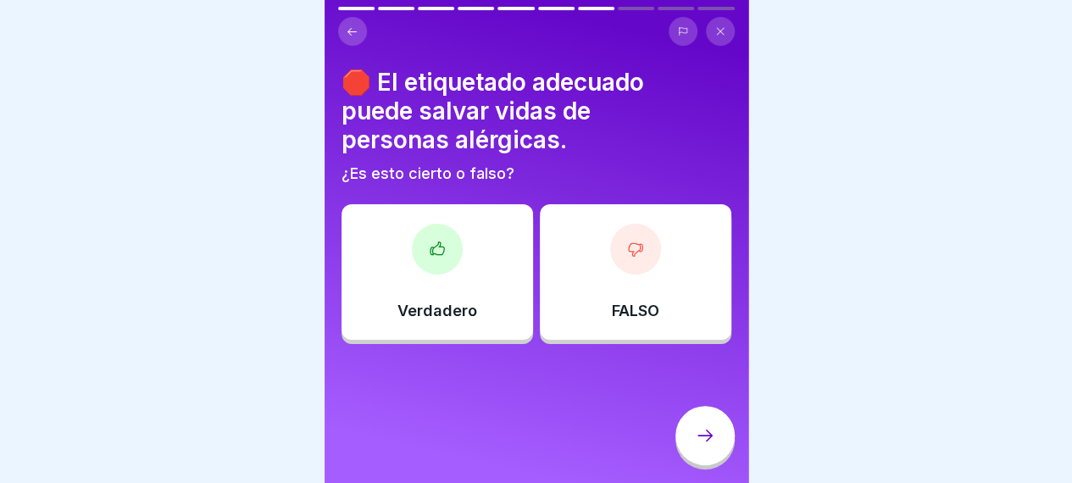
click at [487, 262] on div "Verdadero" at bounding box center [438, 272] width 192 height 136
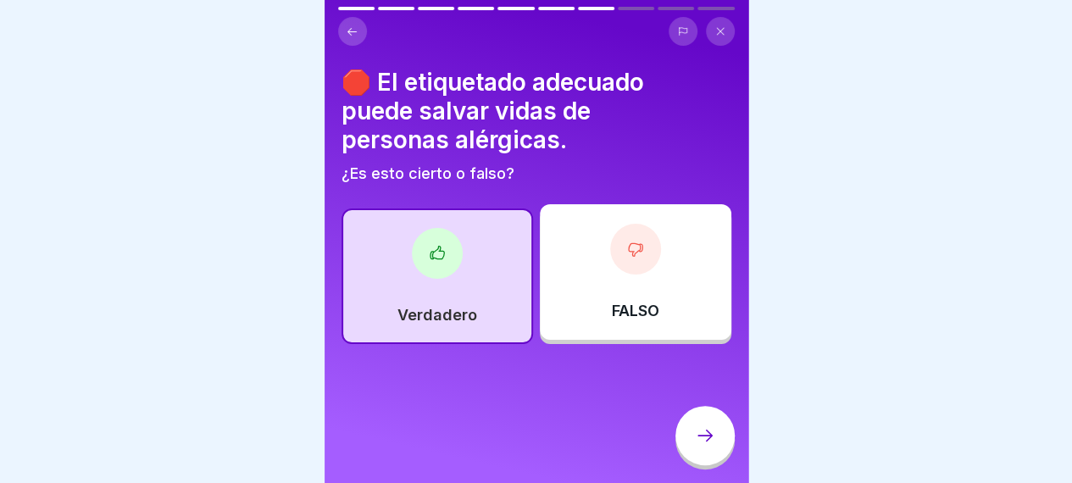
click at [698, 431] on div at bounding box center [705, 435] width 59 height 59
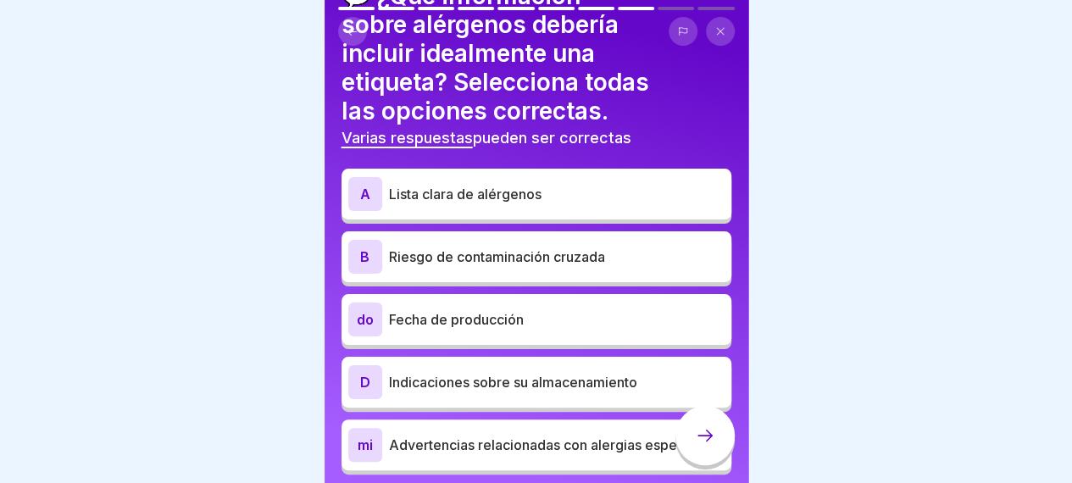
scroll to position [96, 0]
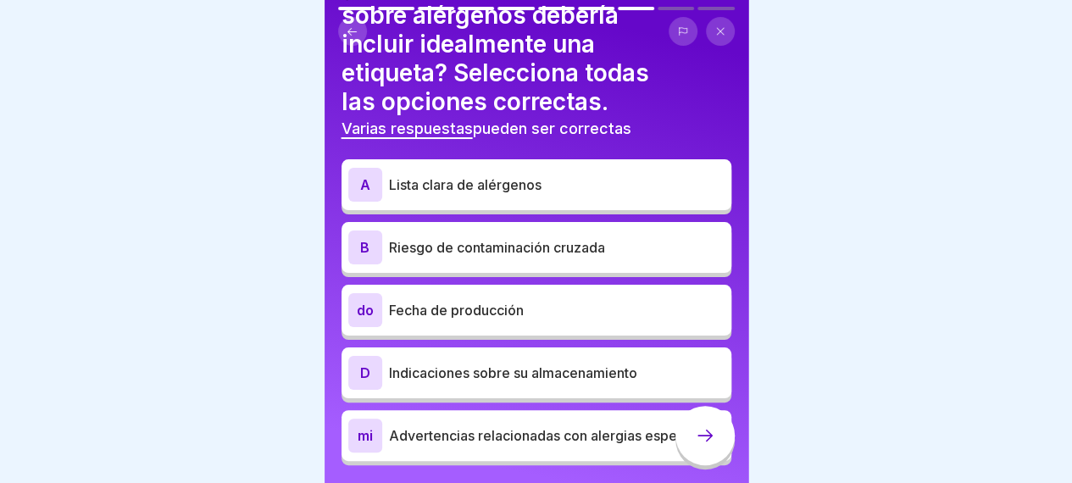
click at [481, 191] on font "Lista clara de alérgenos" at bounding box center [465, 184] width 153 height 17
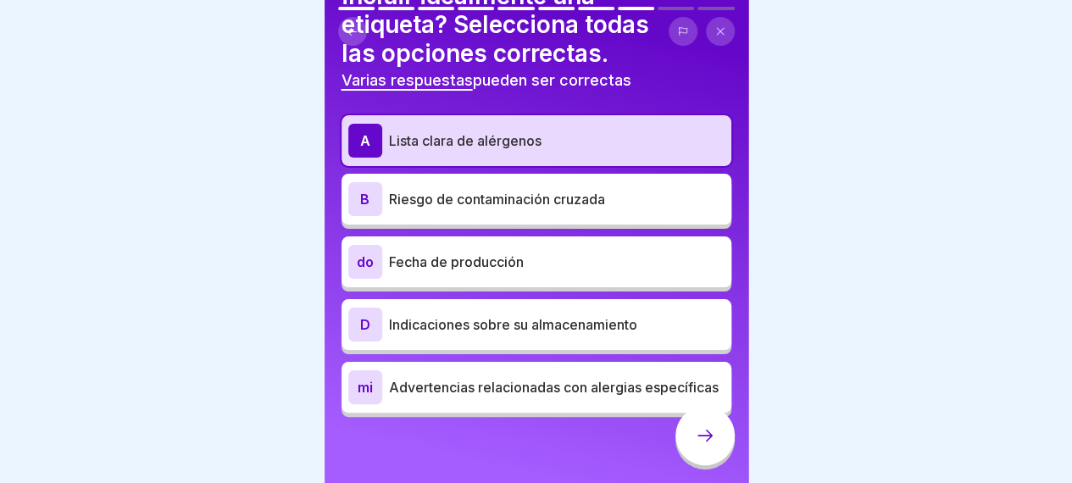
scroll to position [152, 0]
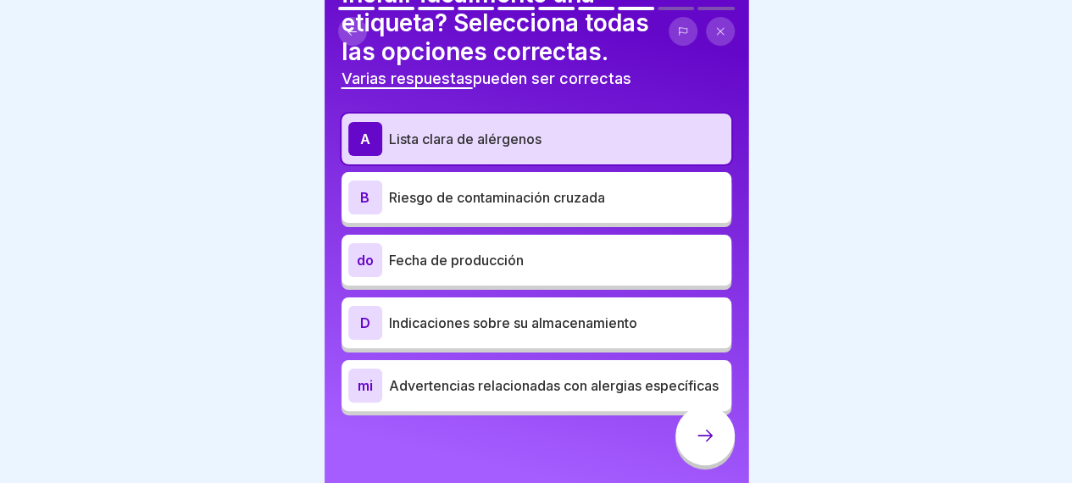
click at [575, 381] on p "Advertencias relacionadas con alergias específicas" at bounding box center [557, 385] width 336 height 20
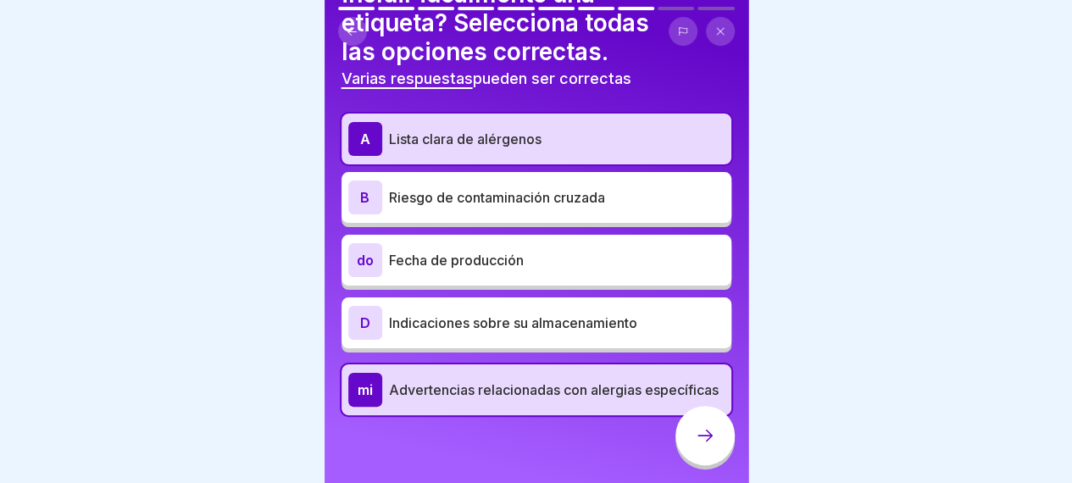
click at [705, 446] on icon at bounding box center [705, 435] width 20 height 20
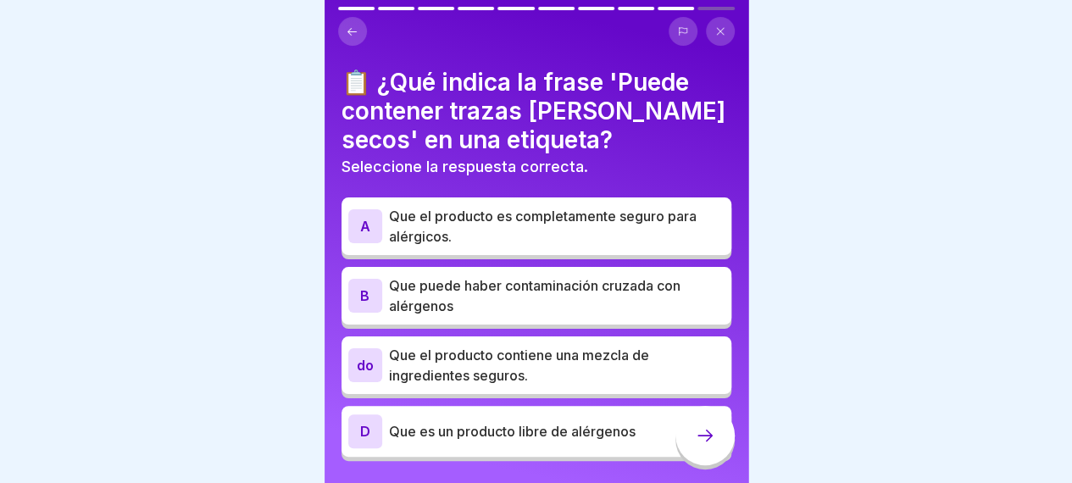
click at [500, 296] on p "Que puede haber contaminación cruzada con alérgenos" at bounding box center [557, 295] width 336 height 41
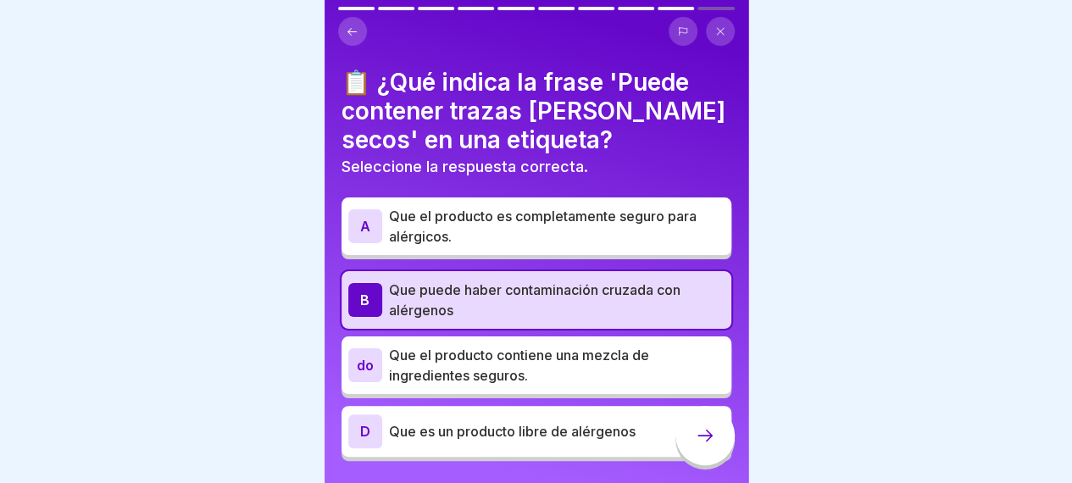
click at [712, 446] on icon at bounding box center [705, 435] width 20 height 20
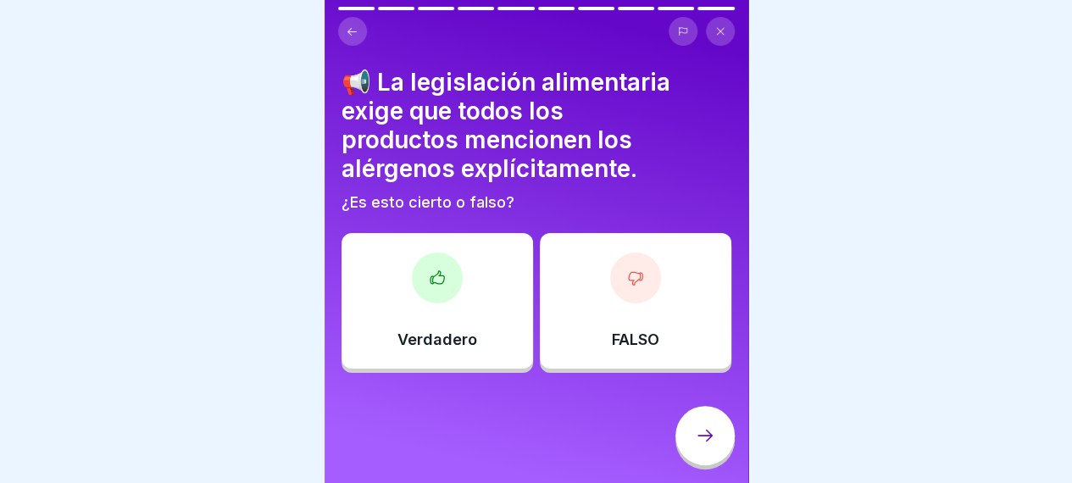
click at [432, 310] on div "Verdadero" at bounding box center [438, 301] width 192 height 136
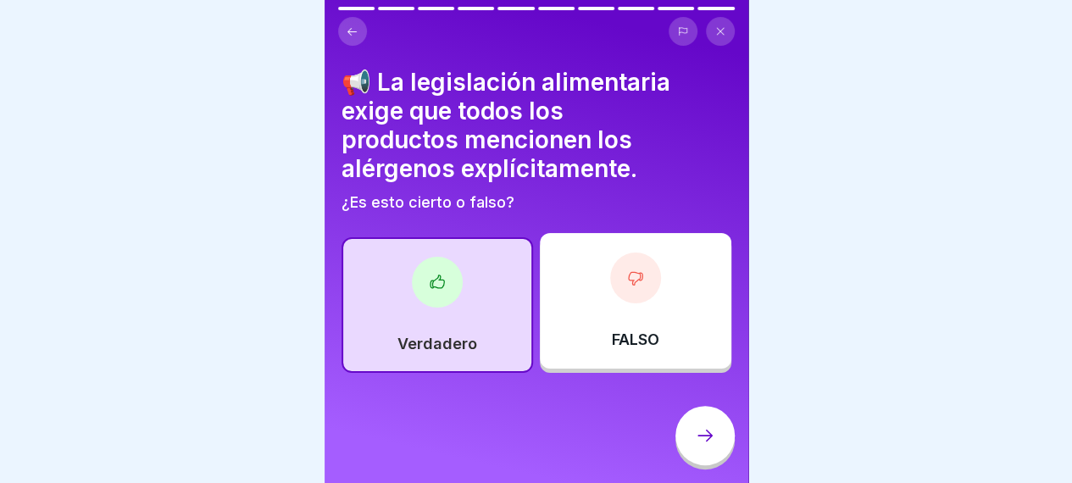
click at [709, 435] on div at bounding box center [705, 435] width 59 height 59
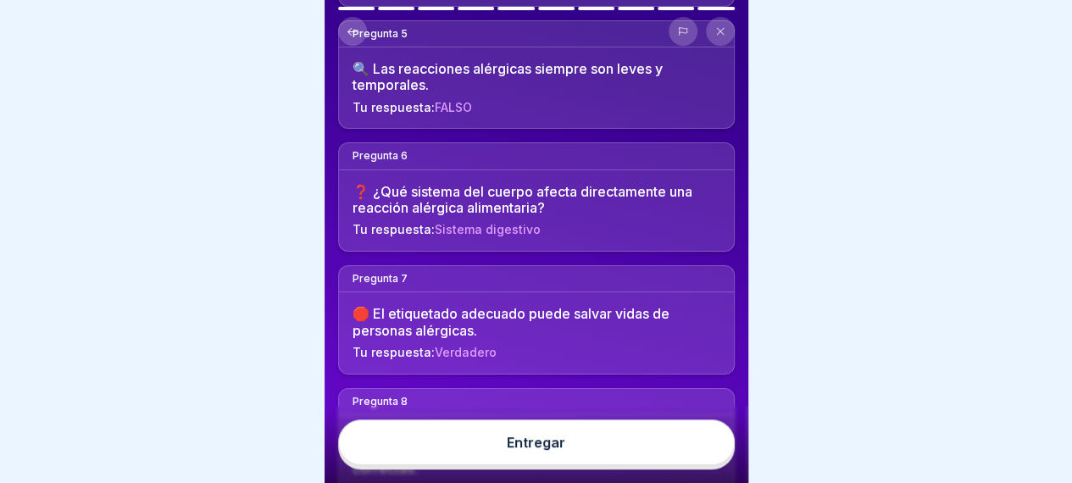
scroll to position [670, 0]
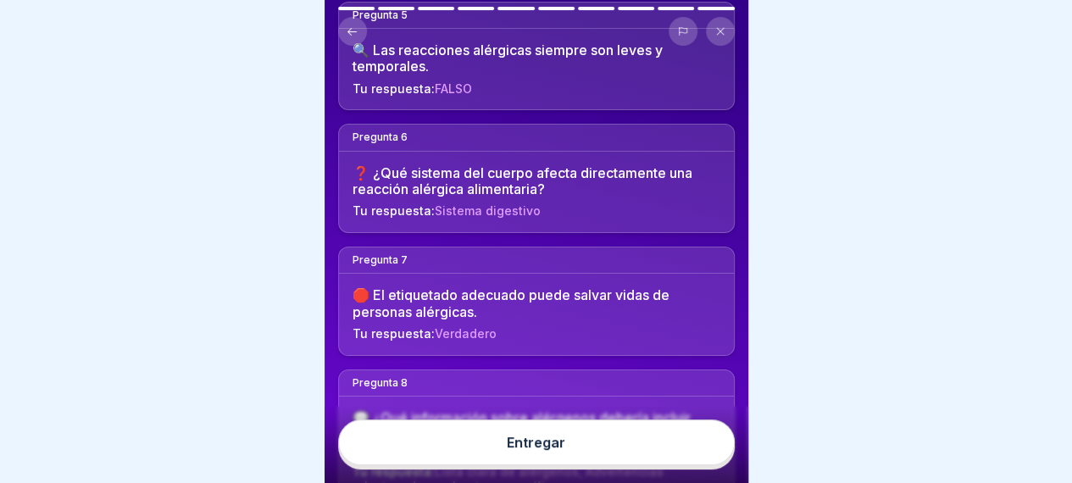
click at [509, 465] on button "Entregar" at bounding box center [536, 443] width 397 height 46
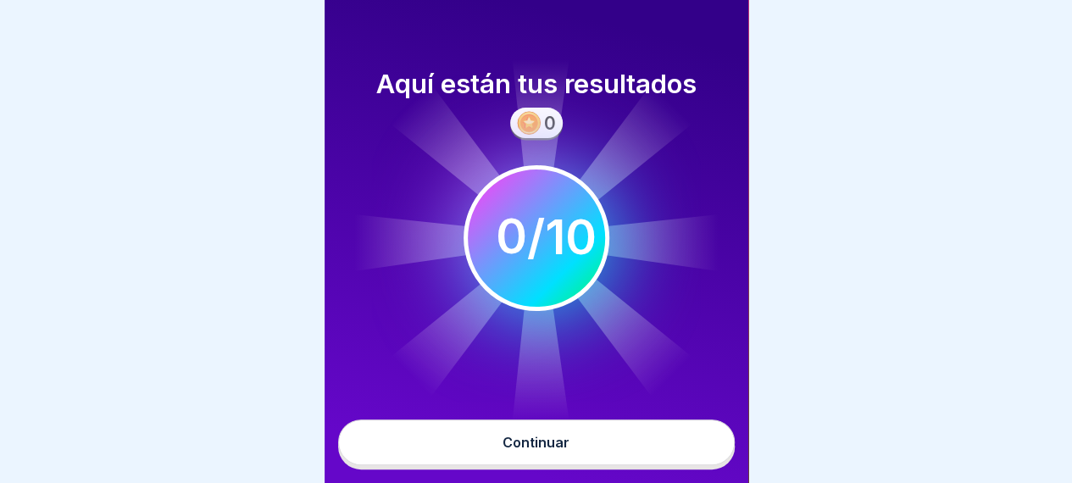
click at [538, 447] on button "Continuar" at bounding box center [536, 443] width 397 height 46
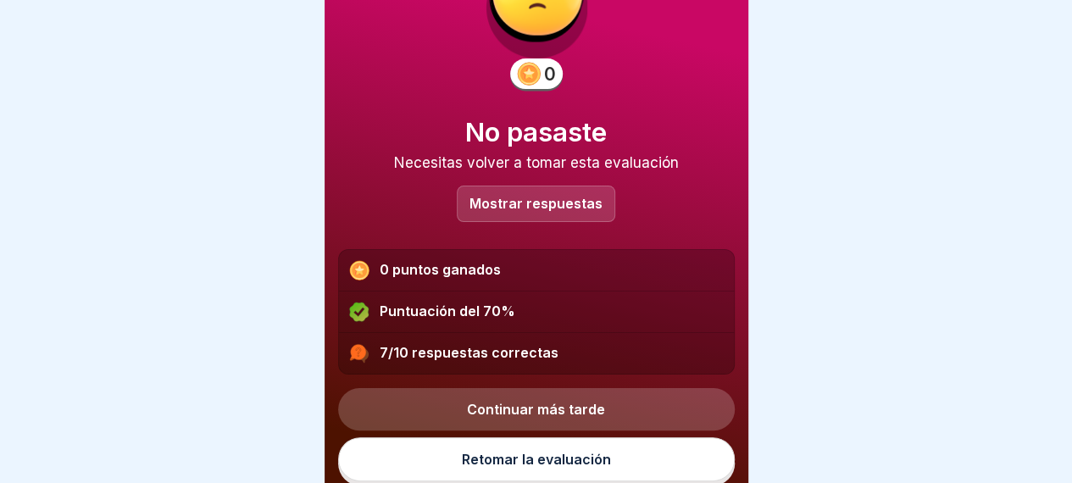
scroll to position [13, 0]
click at [490, 451] on font "Retomar la evaluación" at bounding box center [536, 459] width 149 height 17
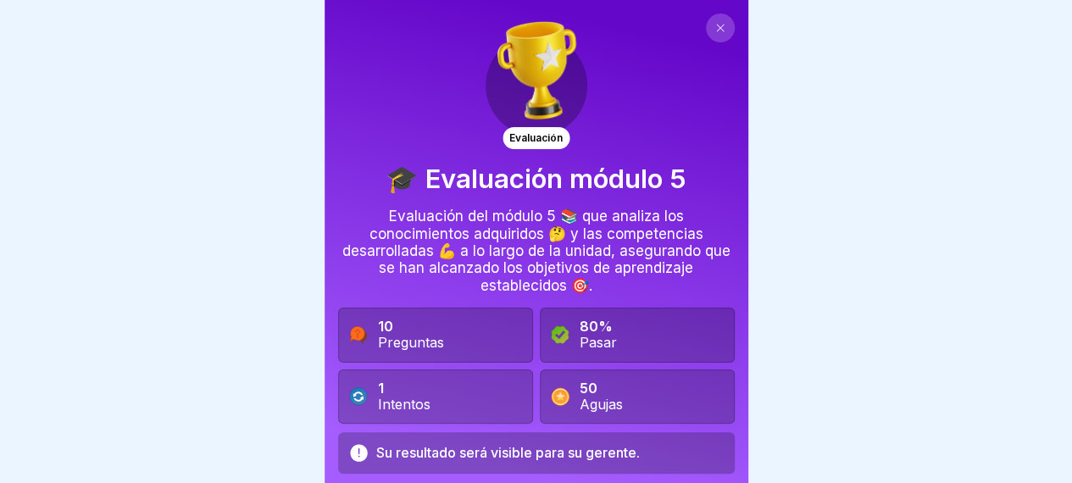
scroll to position [53, 0]
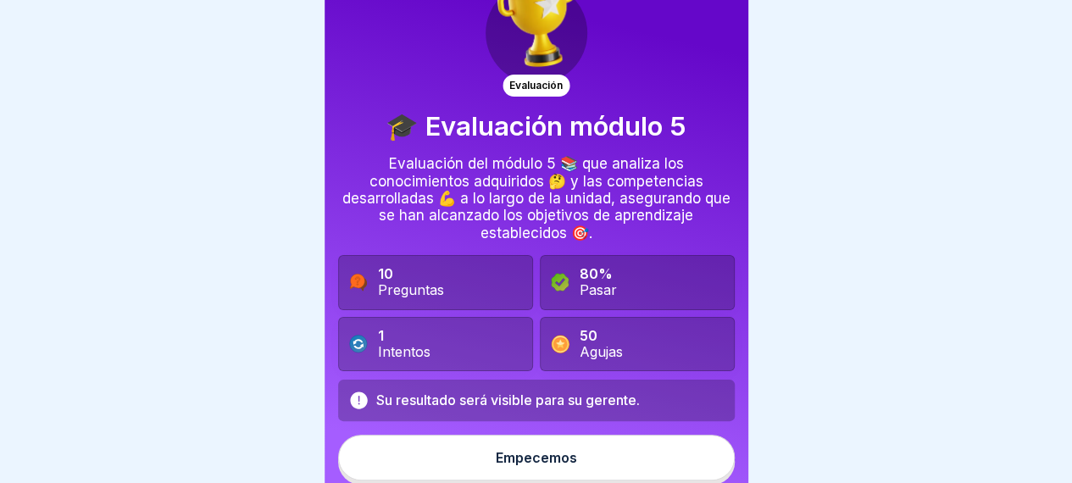
click at [541, 447] on button "Empecemos" at bounding box center [536, 458] width 397 height 46
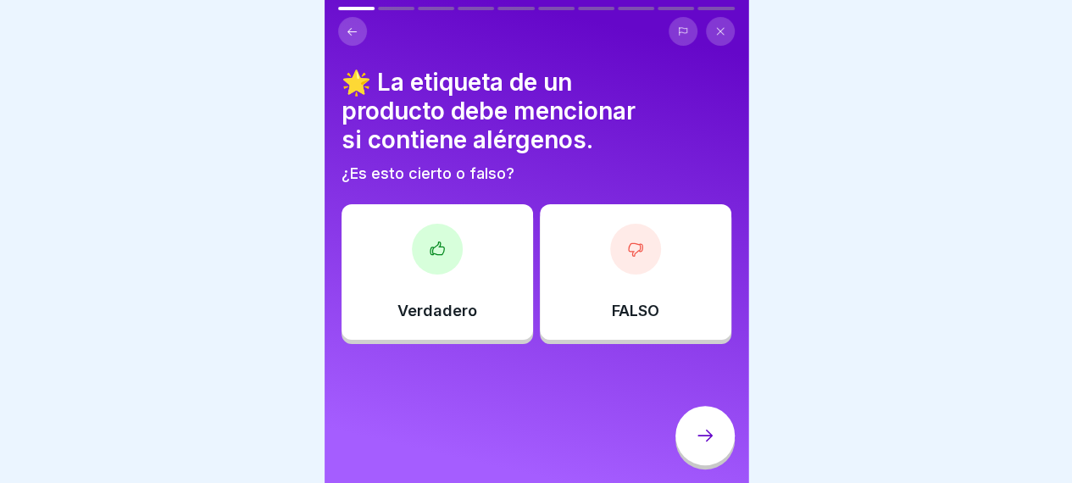
click at [453, 279] on div "Verdadero" at bounding box center [438, 272] width 192 height 136
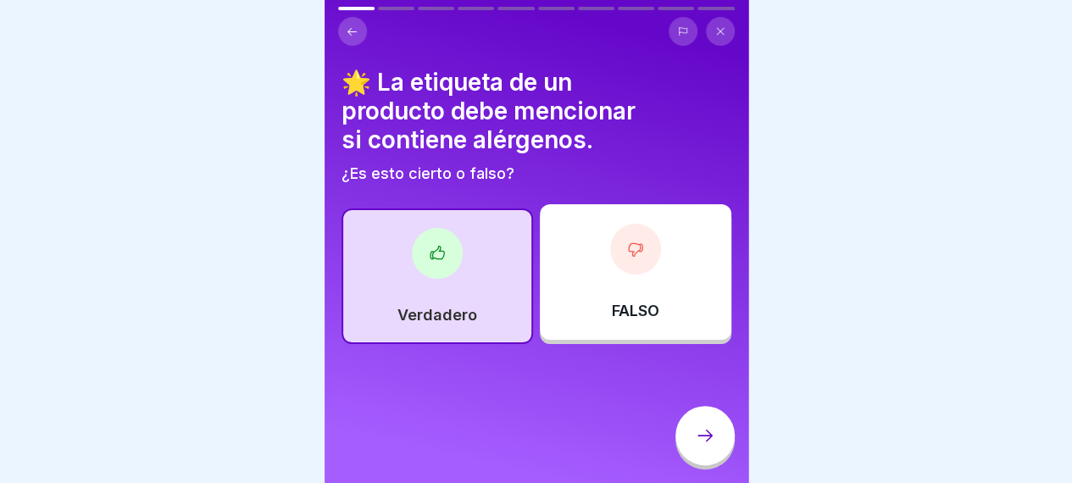
click at [708, 446] on icon at bounding box center [705, 435] width 20 height 20
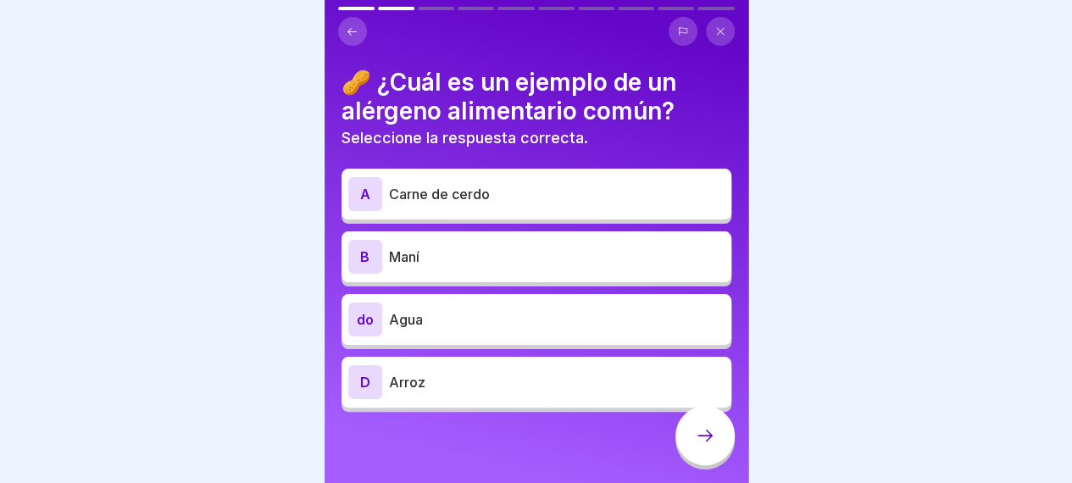
click at [532, 267] on div "B Maní" at bounding box center [536, 257] width 376 height 34
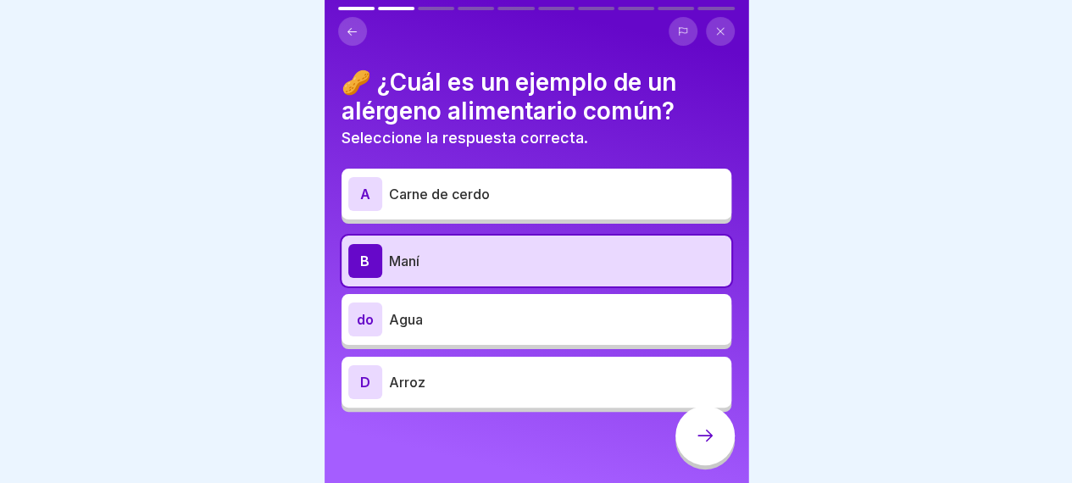
click at [703, 446] on icon at bounding box center [705, 435] width 20 height 20
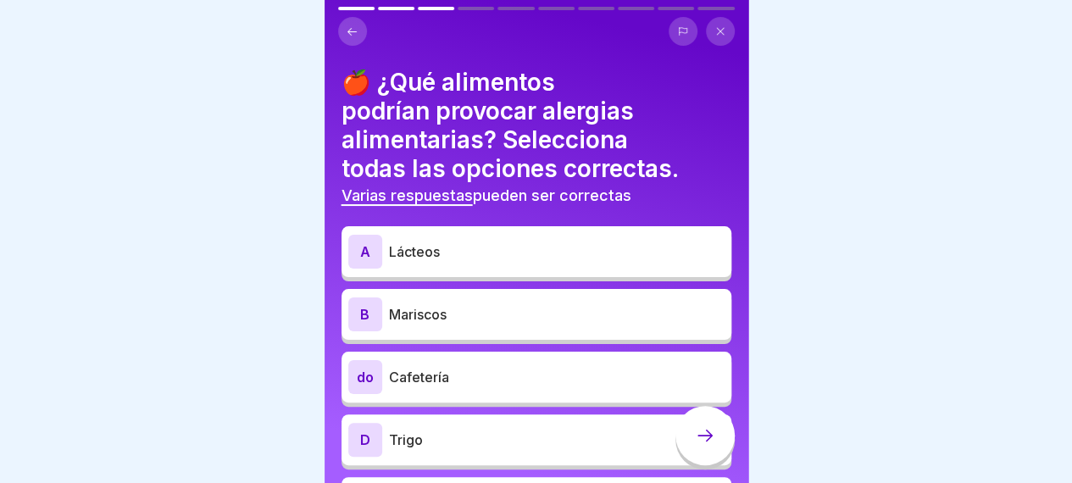
scroll to position [25, 0]
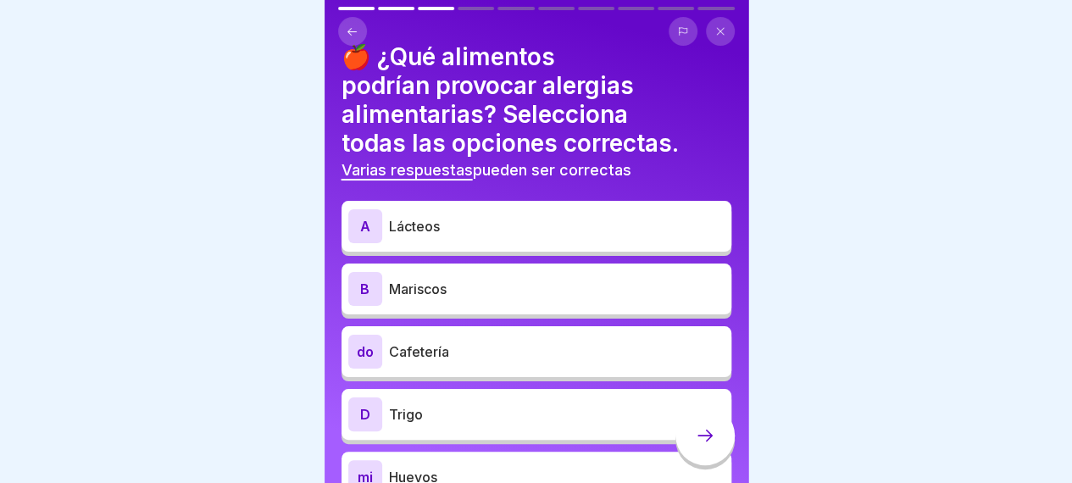
click at [491, 247] on div "A Lácteos" at bounding box center [537, 226] width 390 height 51
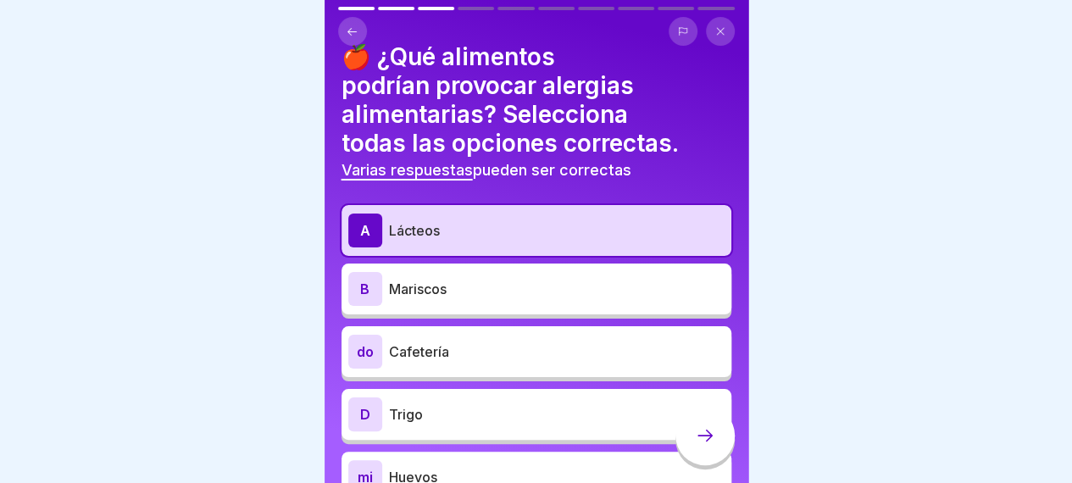
click at [462, 288] on p "Mariscos" at bounding box center [557, 289] width 336 height 20
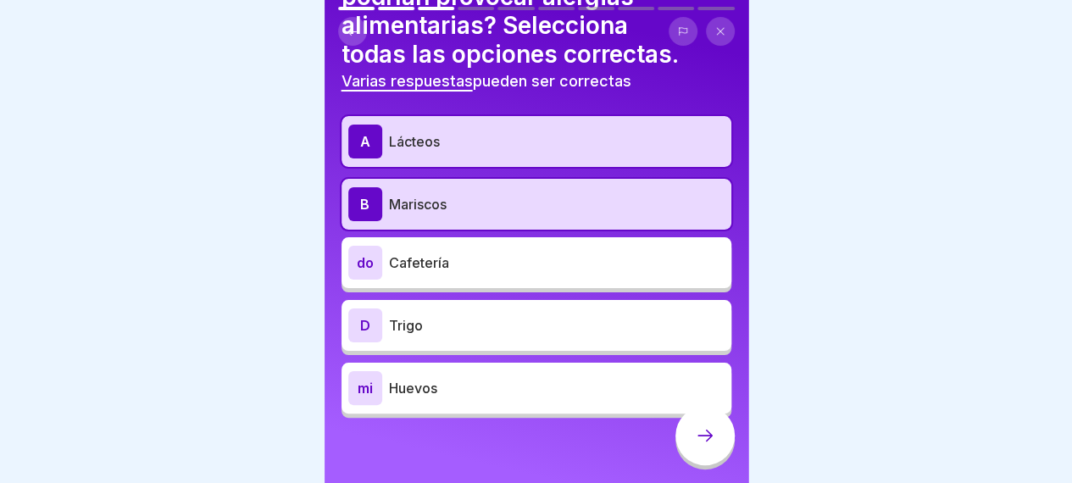
scroll to position [116, 0]
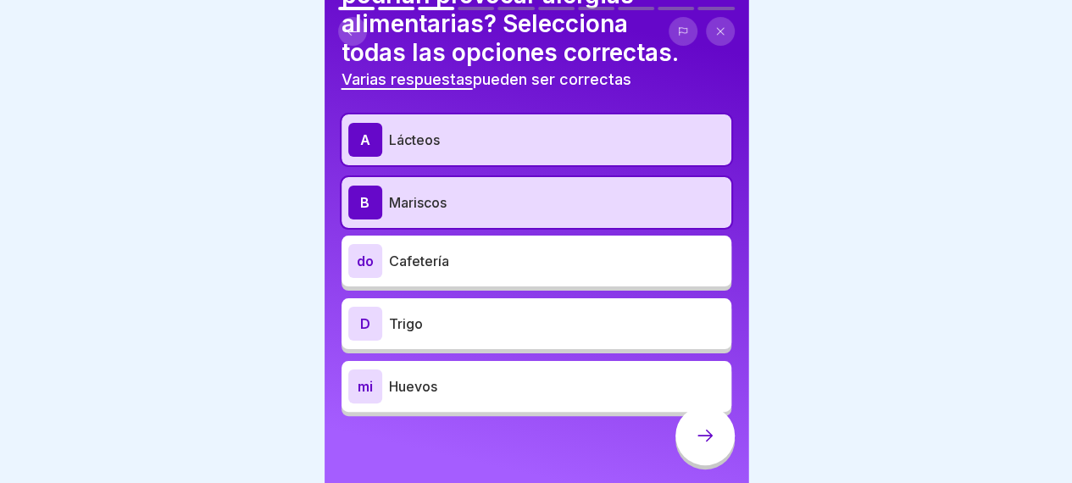
click at [447, 396] on p "Huevos" at bounding box center [557, 386] width 336 height 20
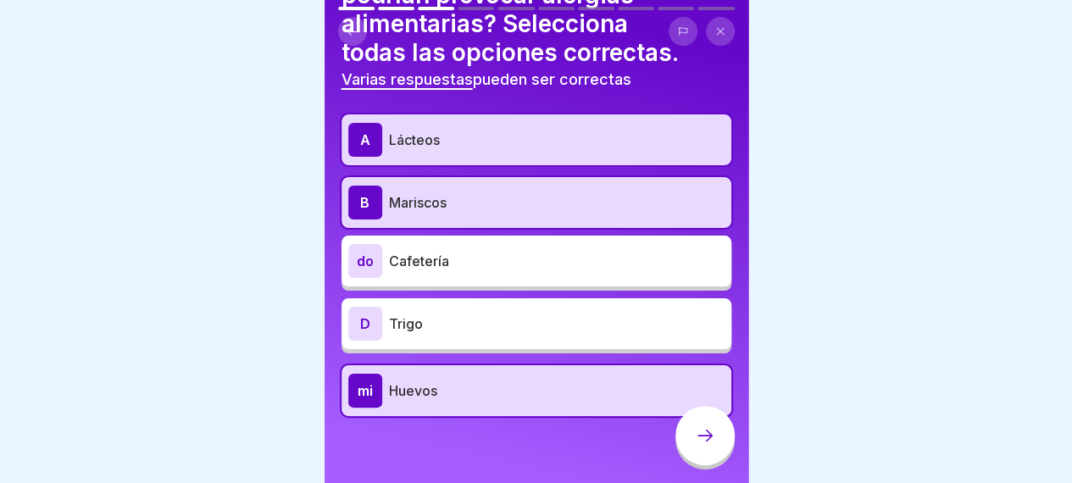
click at [708, 440] on div at bounding box center [705, 435] width 59 height 59
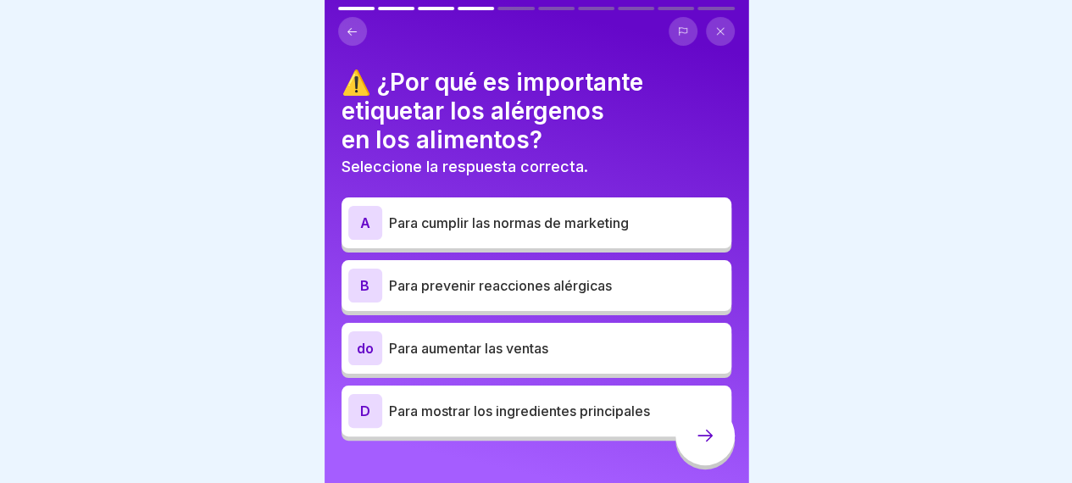
click at [525, 277] on font "Para prevenir reacciones alérgicas" at bounding box center [500, 285] width 223 height 17
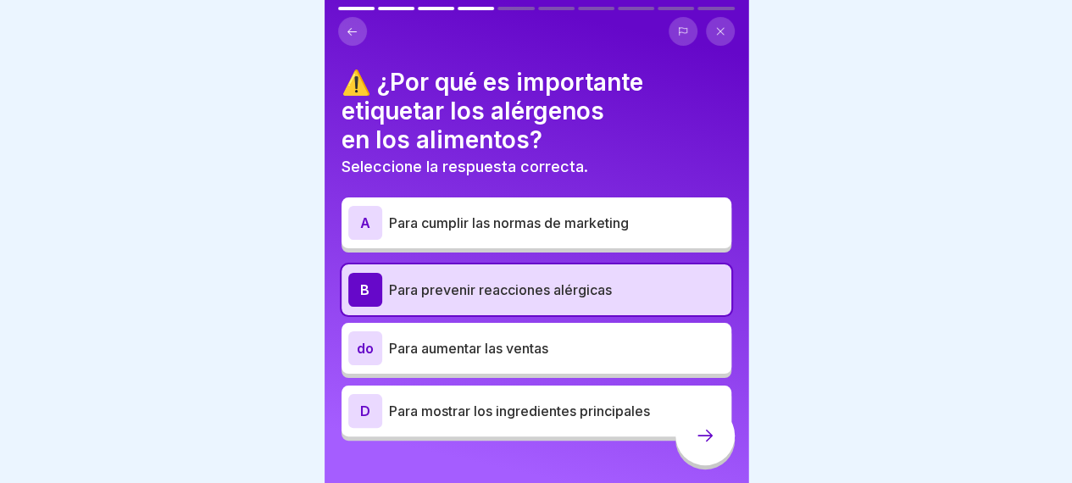
click at [705, 446] on icon at bounding box center [705, 435] width 20 height 20
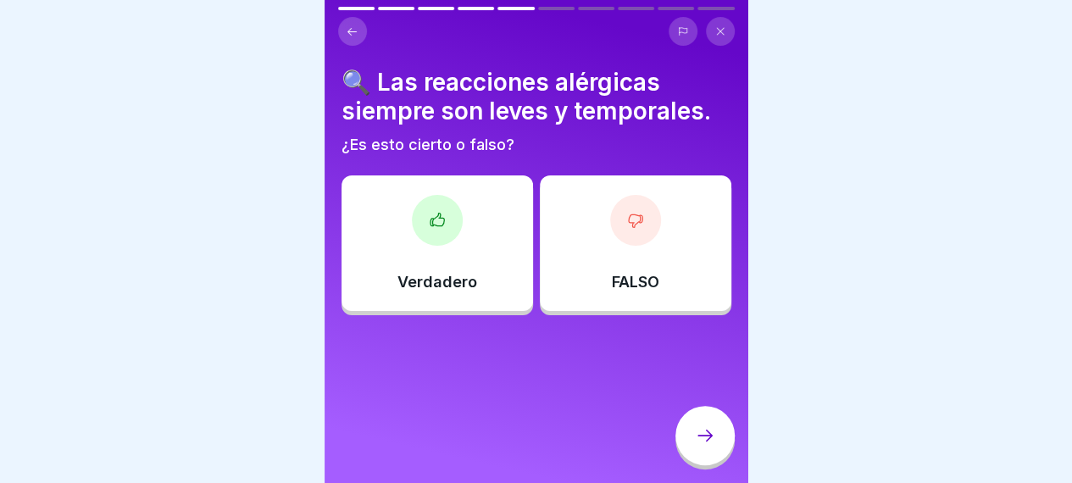
click at [599, 281] on div "FALSO" at bounding box center [636, 243] width 192 height 136
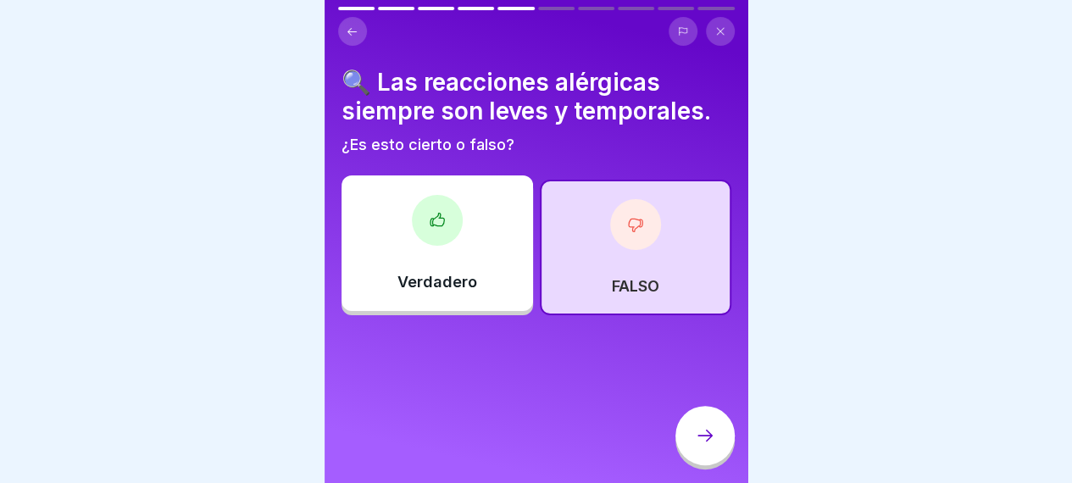
drag, startPoint x: 694, startPoint y: 442, endPoint x: 714, endPoint y: 455, distance: 23.7
click at [714, 446] on icon at bounding box center [705, 435] width 20 height 20
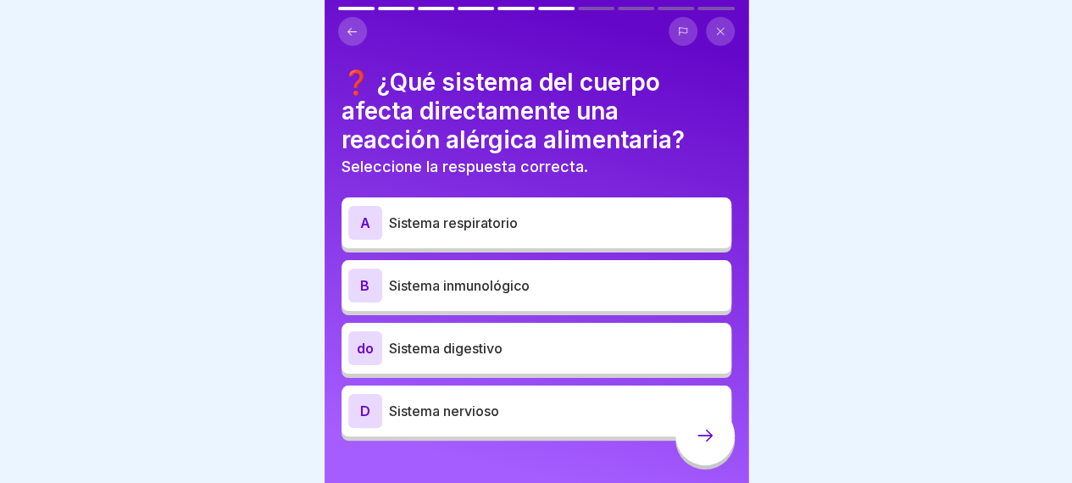
click at [505, 81] on font "❓ ¿Qué sistema del cuerpo afecta directamente una reacción alérgica alimentaria?" at bounding box center [513, 111] width 343 height 86
click at [571, 297] on div "B Sistema inmunológico" at bounding box center [536, 286] width 376 height 34
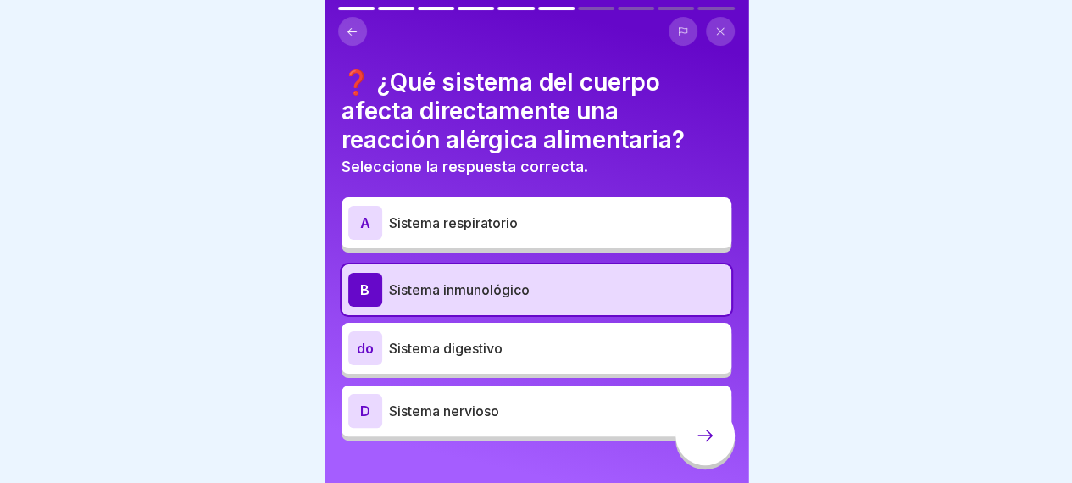
click at [708, 445] on icon at bounding box center [705, 435] width 20 height 20
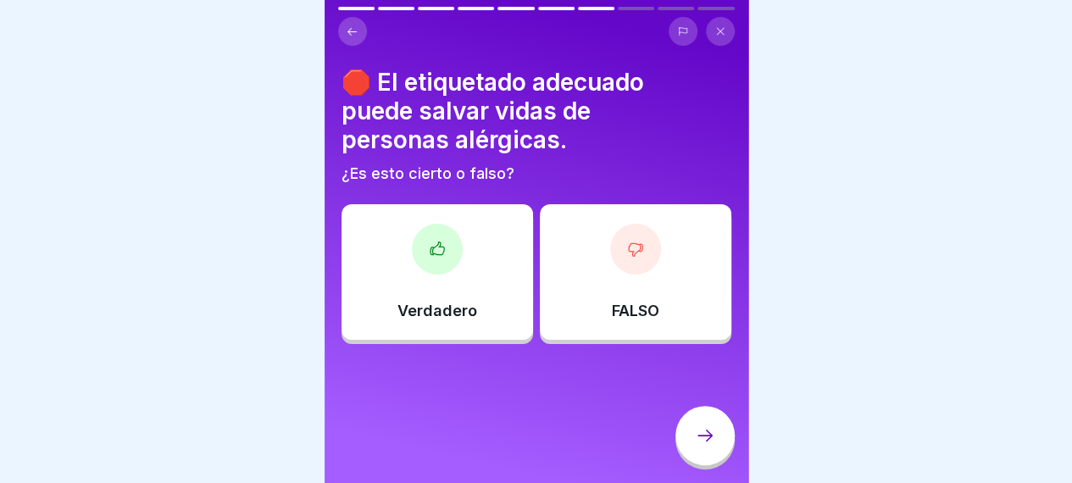
click at [498, 280] on div "Verdadero" at bounding box center [438, 272] width 192 height 136
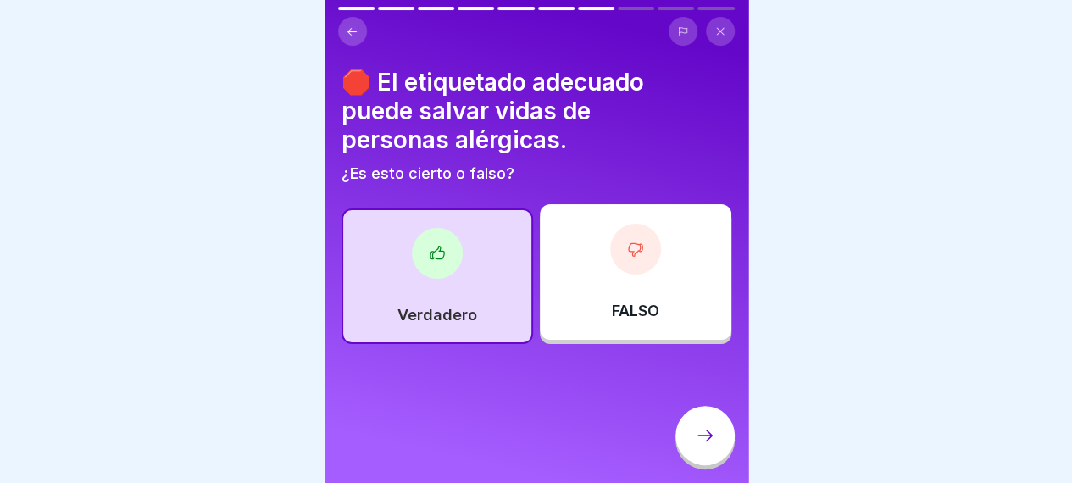
click at [710, 442] on icon at bounding box center [705, 436] width 15 height 12
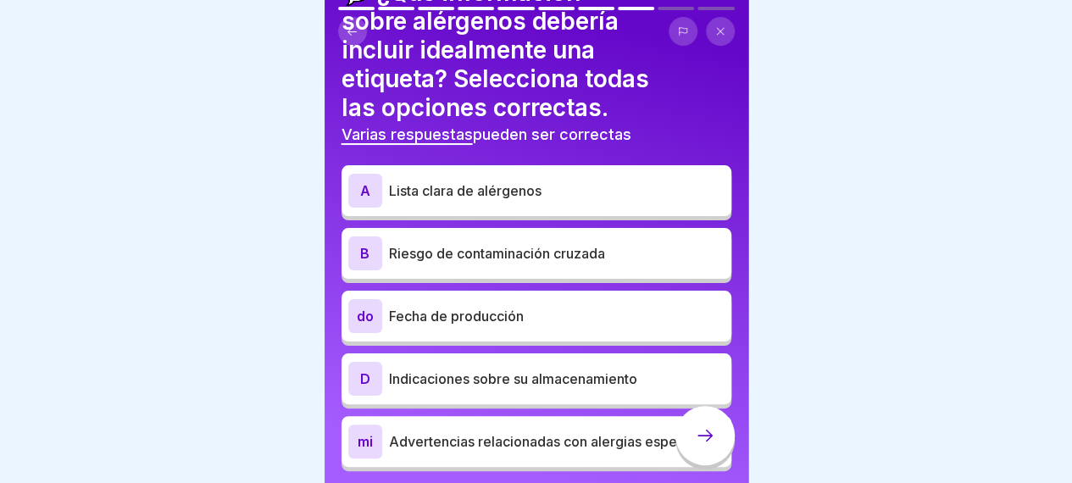
scroll to position [97, 0]
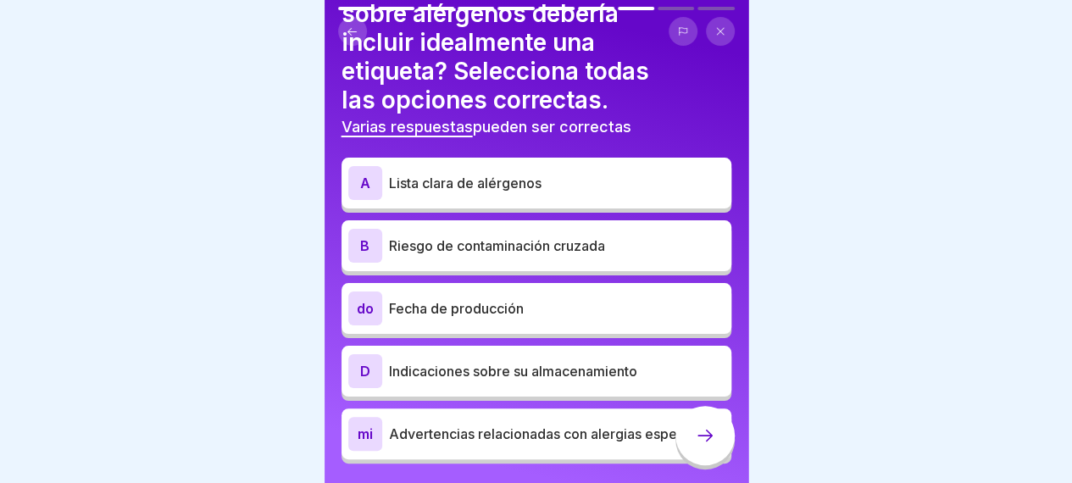
click at [522, 186] on font "Lista clara de alérgenos" at bounding box center [465, 183] width 153 height 17
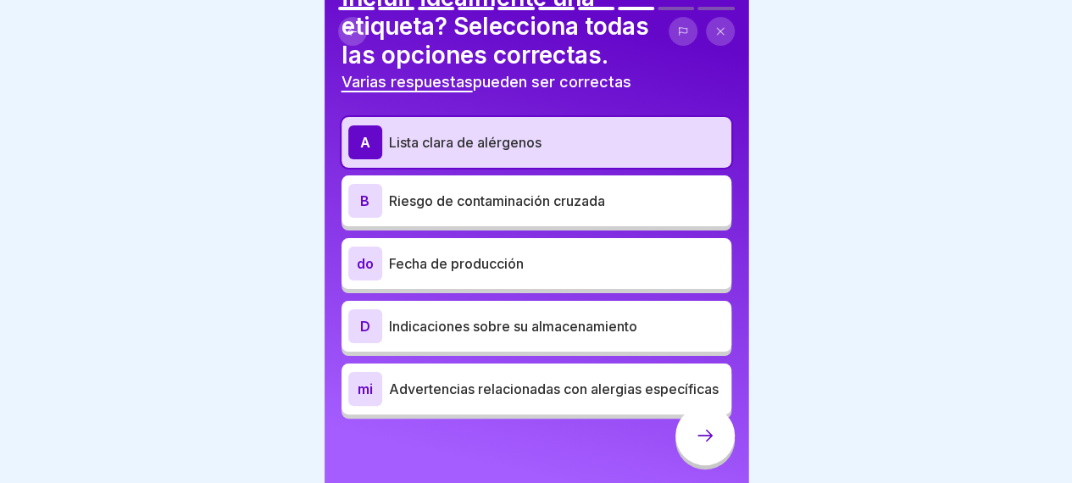
scroll to position [147, 0]
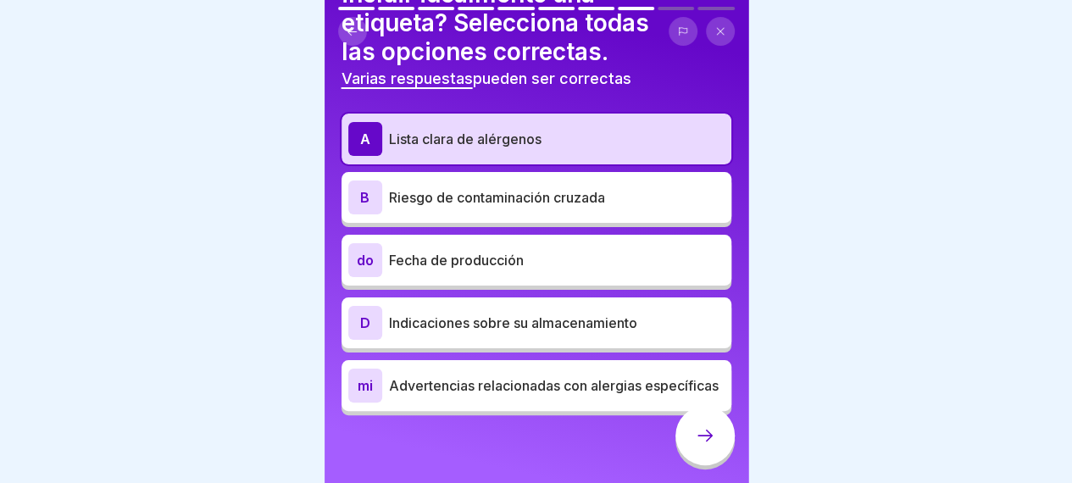
click at [522, 187] on p "Riesgo de contaminación cruzada" at bounding box center [557, 197] width 336 height 20
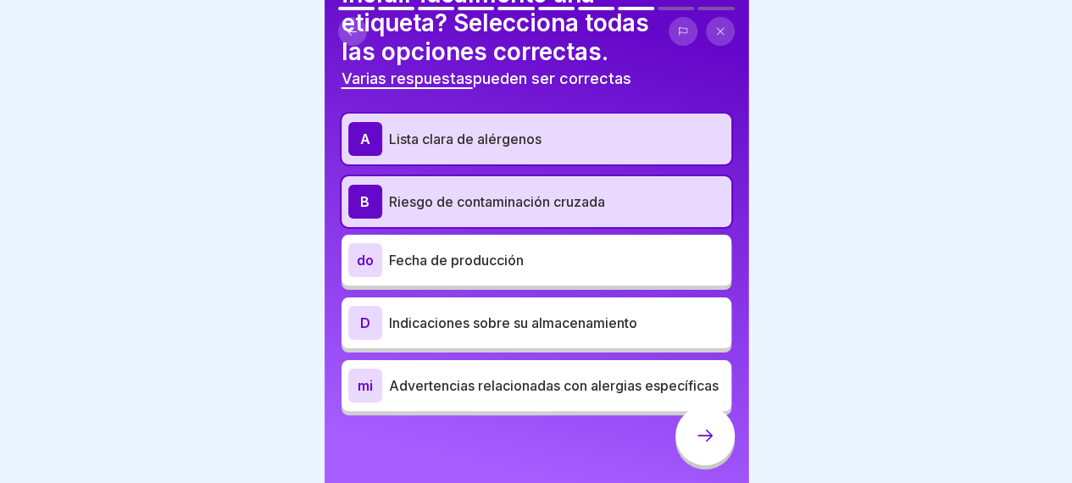
scroll to position [152, 0]
click at [647, 381] on p "Advertencias relacionadas con alergias específicas" at bounding box center [557, 385] width 336 height 20
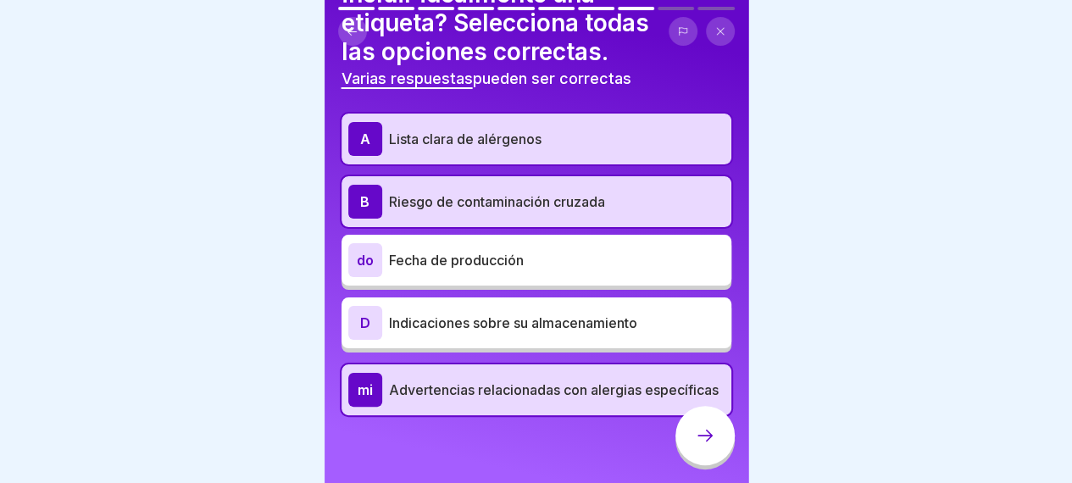
click at [647, 380] on p "Advertencias relacionadas con alergias específicas" at bounding box center [557, 390] width 336 height 20
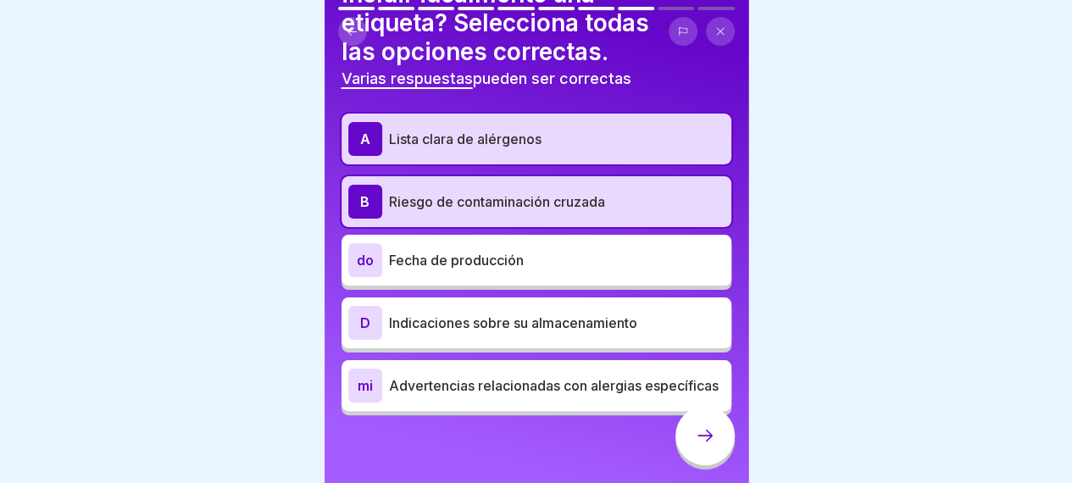
click at [714, 438] on div at bounding box center [705, 435] width 59 height 59
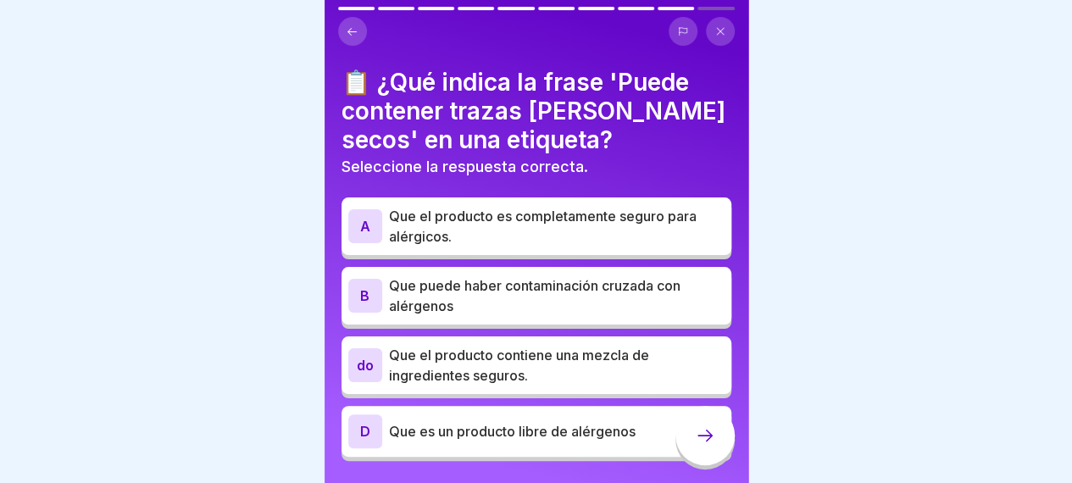
click at [567, 292] on font "Que puede haber contaminación cruzada con alérgenos" at bounding box center [535, 295] width 292 height 37
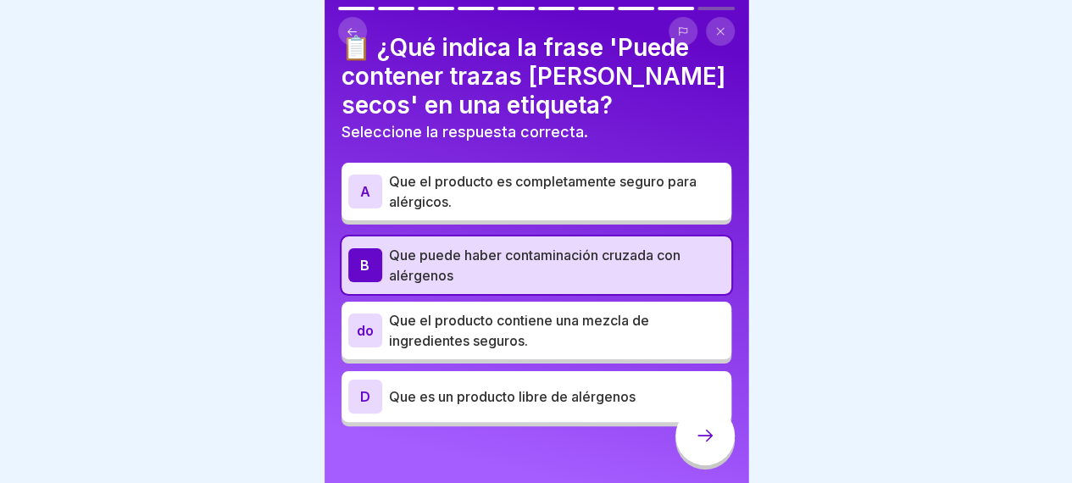
scroll to position [45, 0]
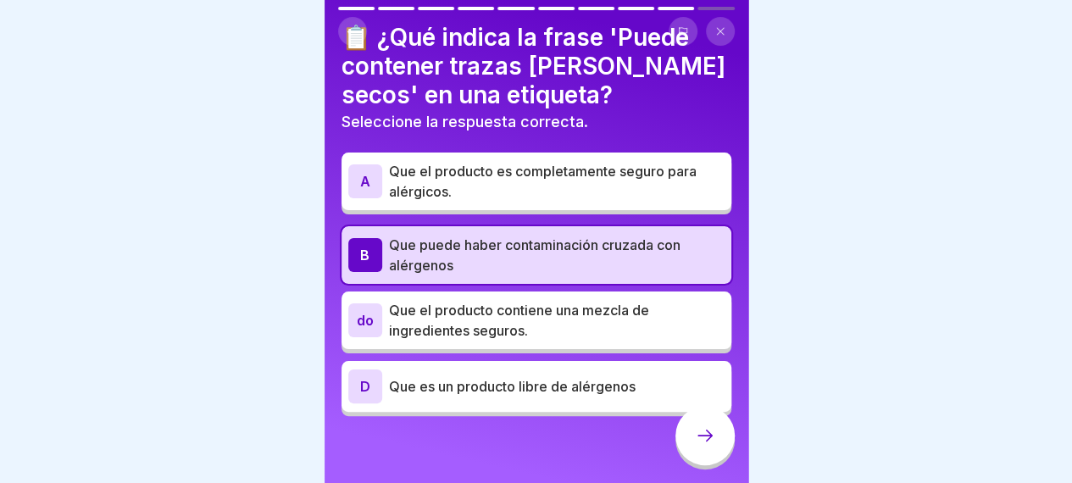
click at [698, 441] on icon at bounding box center [705, 435] width 20 height 20
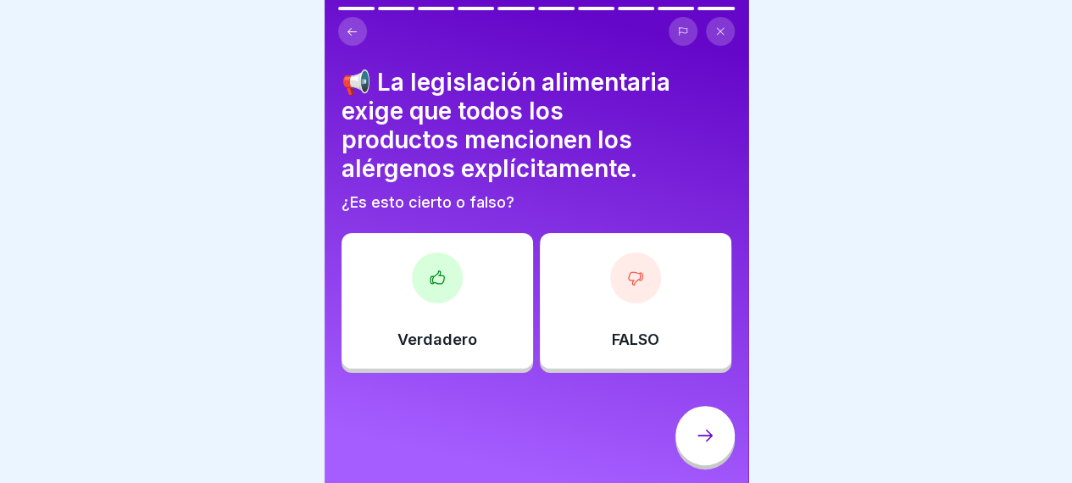
click at [478, 289] on div "Verdadero" at bounding box center [438, 301] width 192 height 136
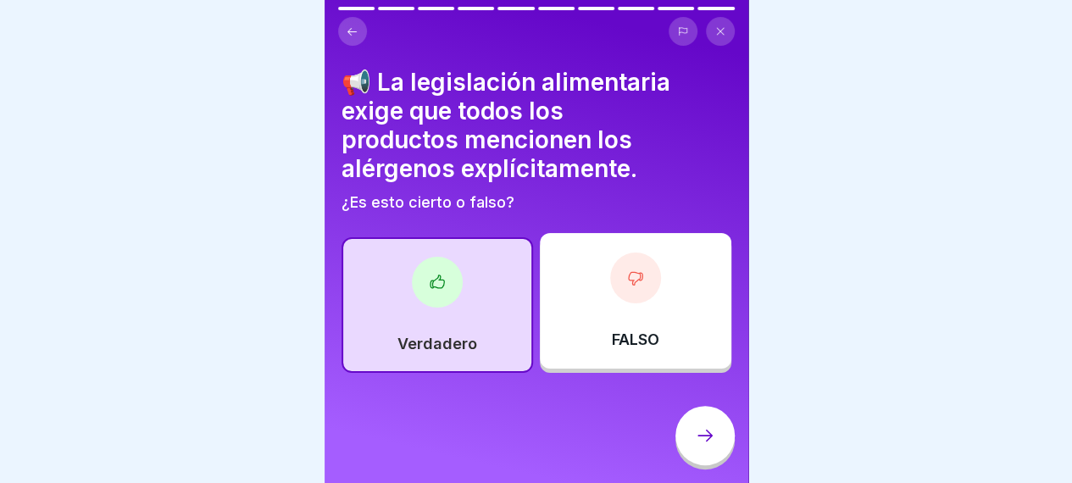
click at [721, 461] on div at bounding box center [705, 435] width 59 height 59
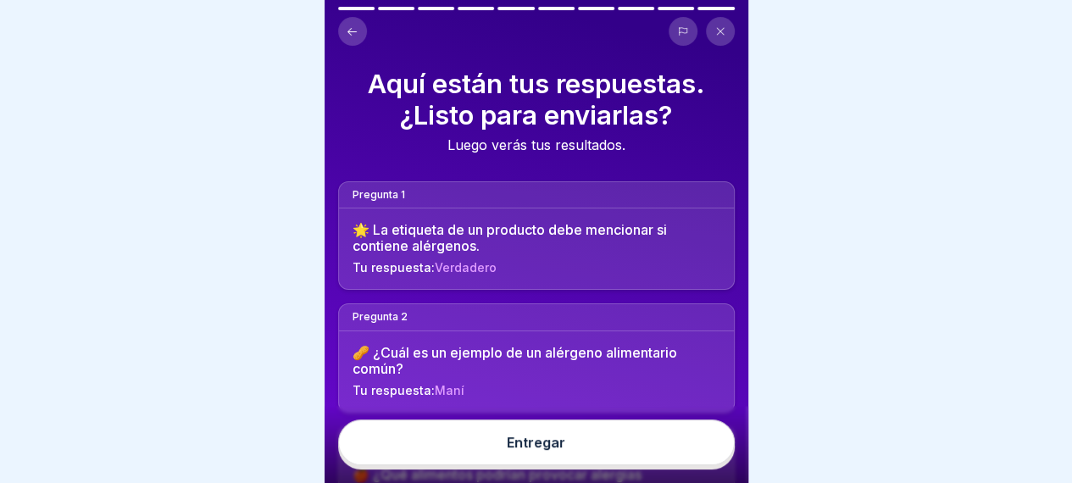
click at [506, 464] on button "Entregar" at bounding box center [536, 443] width 397 height 46
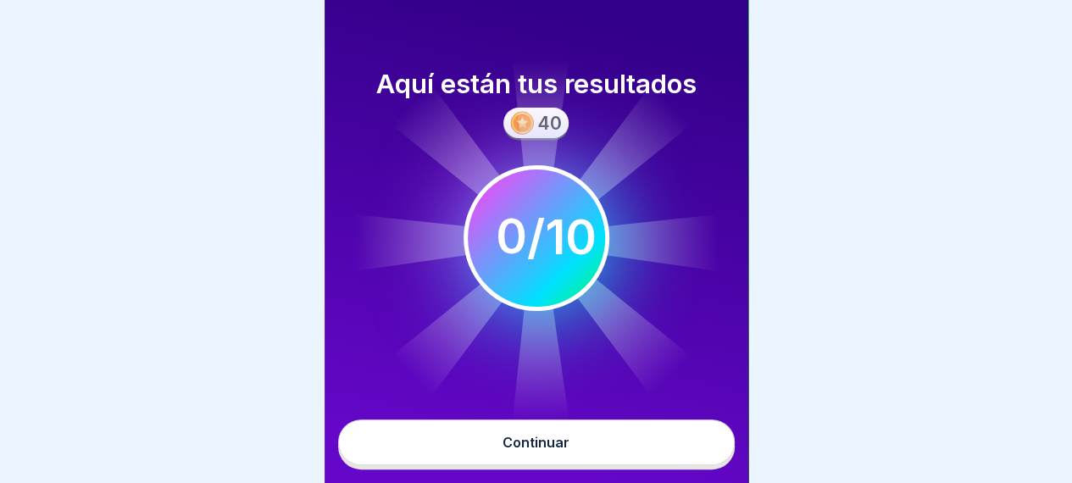
click at [506, 464] on button "Continuar" at bounding box center [536, 443] width 397 height 46
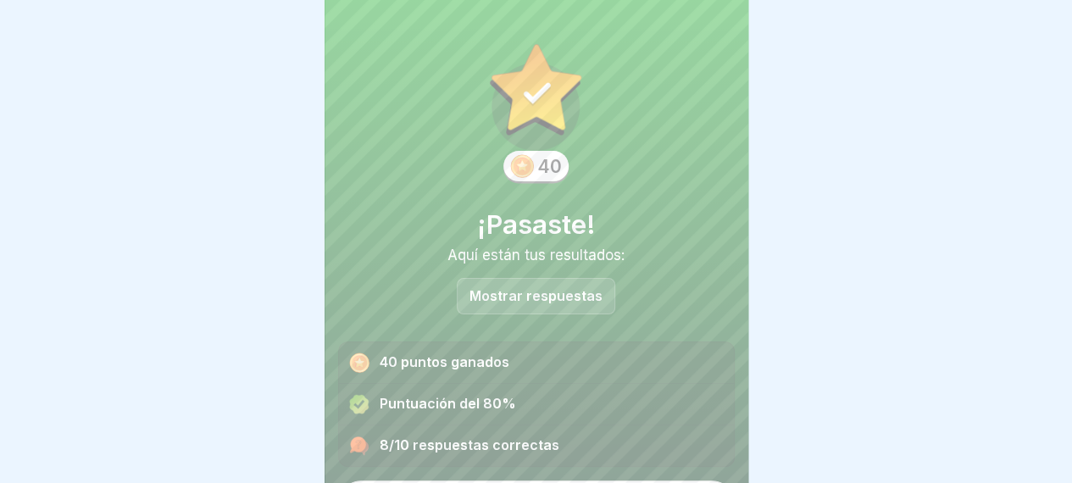
scroll to position [46, 0]
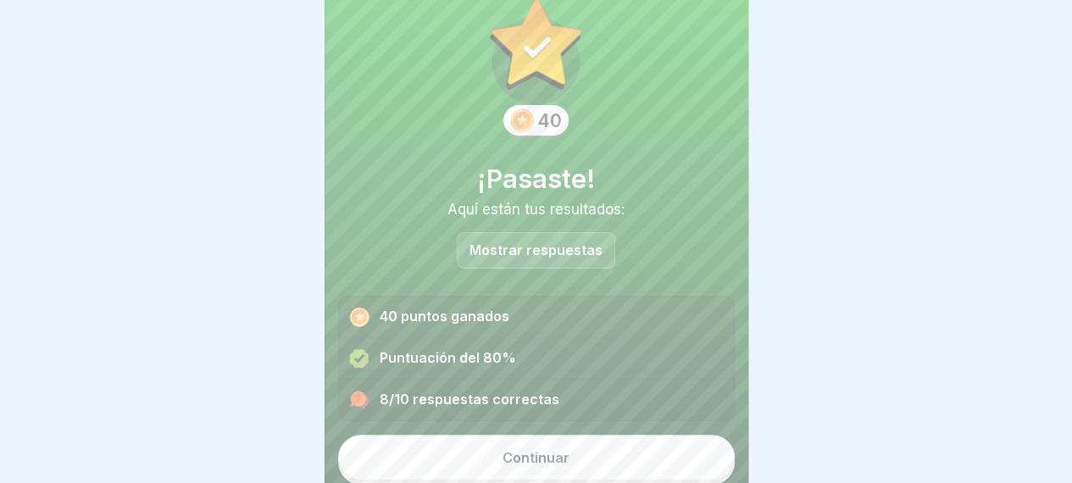
click at [477, 448] on button "Continuar" at bounding box center [536, 458] width 397 height 46
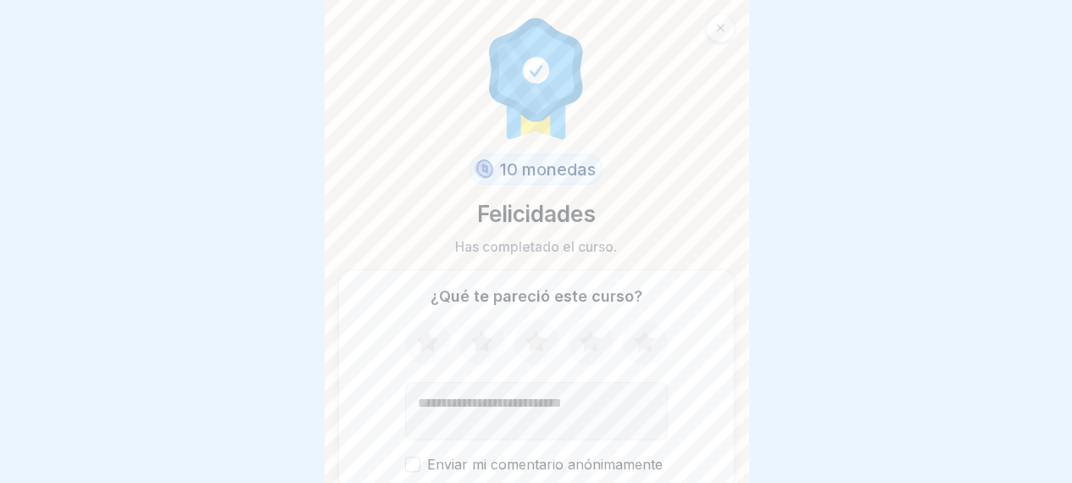
scroll to position [68, 0]
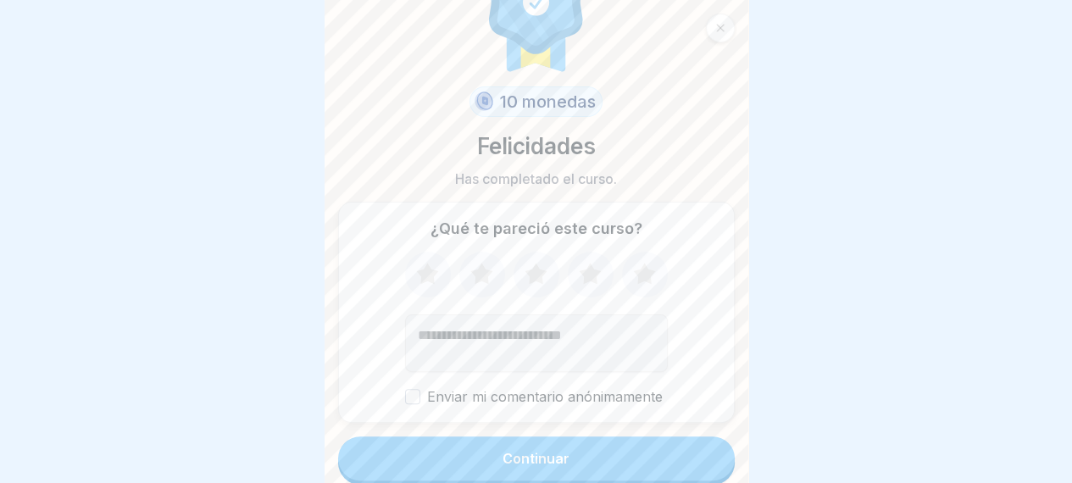
click at [427, 389] on font "Enviar mi comentario anónimamente" at bounding box center [545, 396] width 236 height 17
click at [420, 389] on button "Enviar mi comentario anónimamente" at bounding box center [412, 396] width 15 height 15
click at [626, 280] on icon at bounding box center [644, 275] width 45 height 44
click at [538, 457] on font "Continuar" at bounding box center [536, 458] width 67 height 17
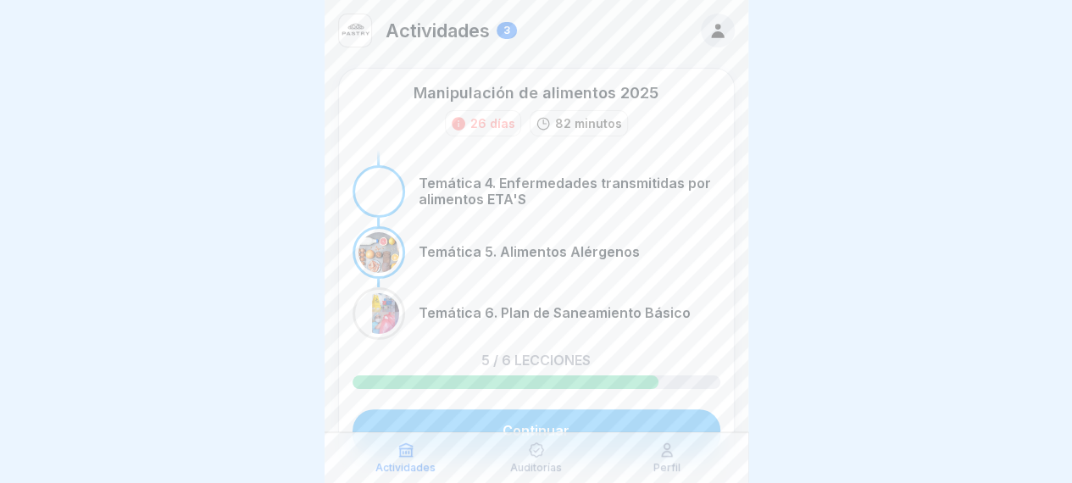
scroll to position [13, 0]
click at [537, 422] on font "Continuar" at bounding box center [536, 430] width 67 height 17
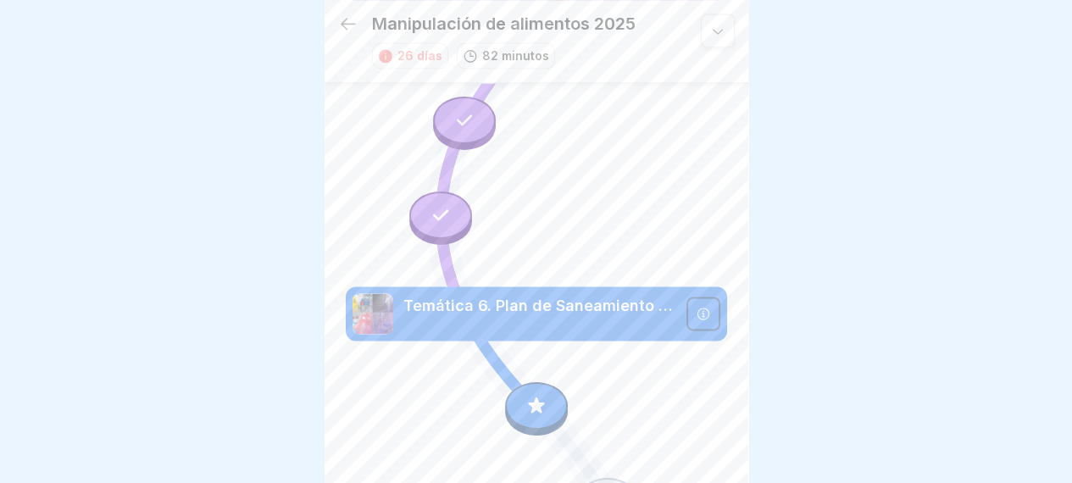
scroll to position [1237, 0]
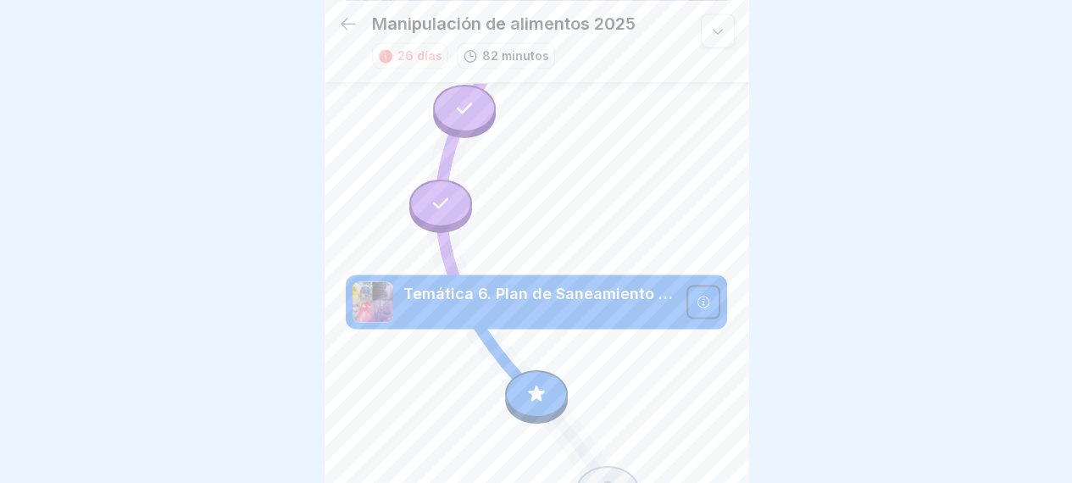
click at [532, 382] on icon at bounding box center [536, 393] width 22 height 22
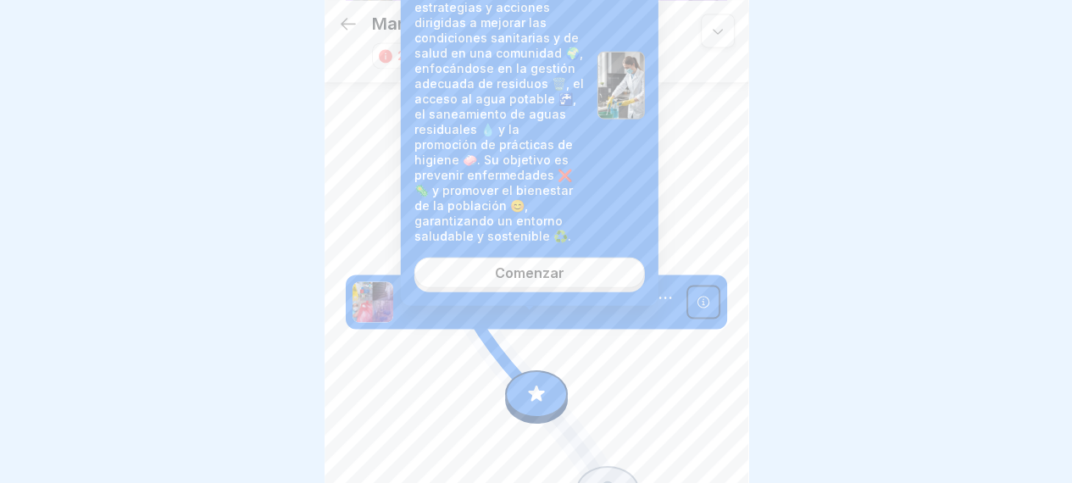
click at [551, 272] on font "Comenzar" at bounding box center [530, 272] width 70 height 17
